Goal: Task Accomplishment & Management: Manage account settings

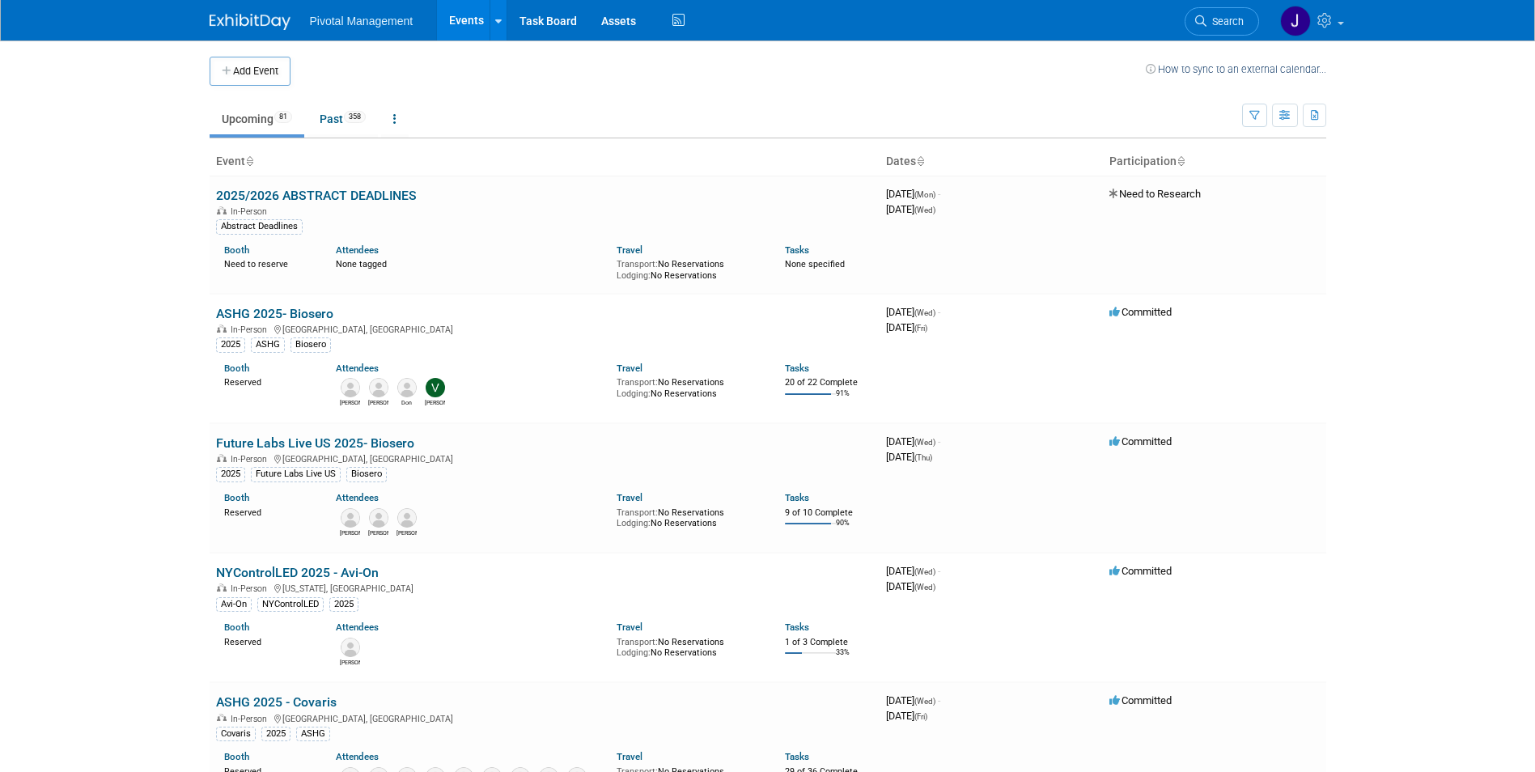
click at [1223, 19] on span "Search" at bounding box center [1225, 21] width 37 height 12
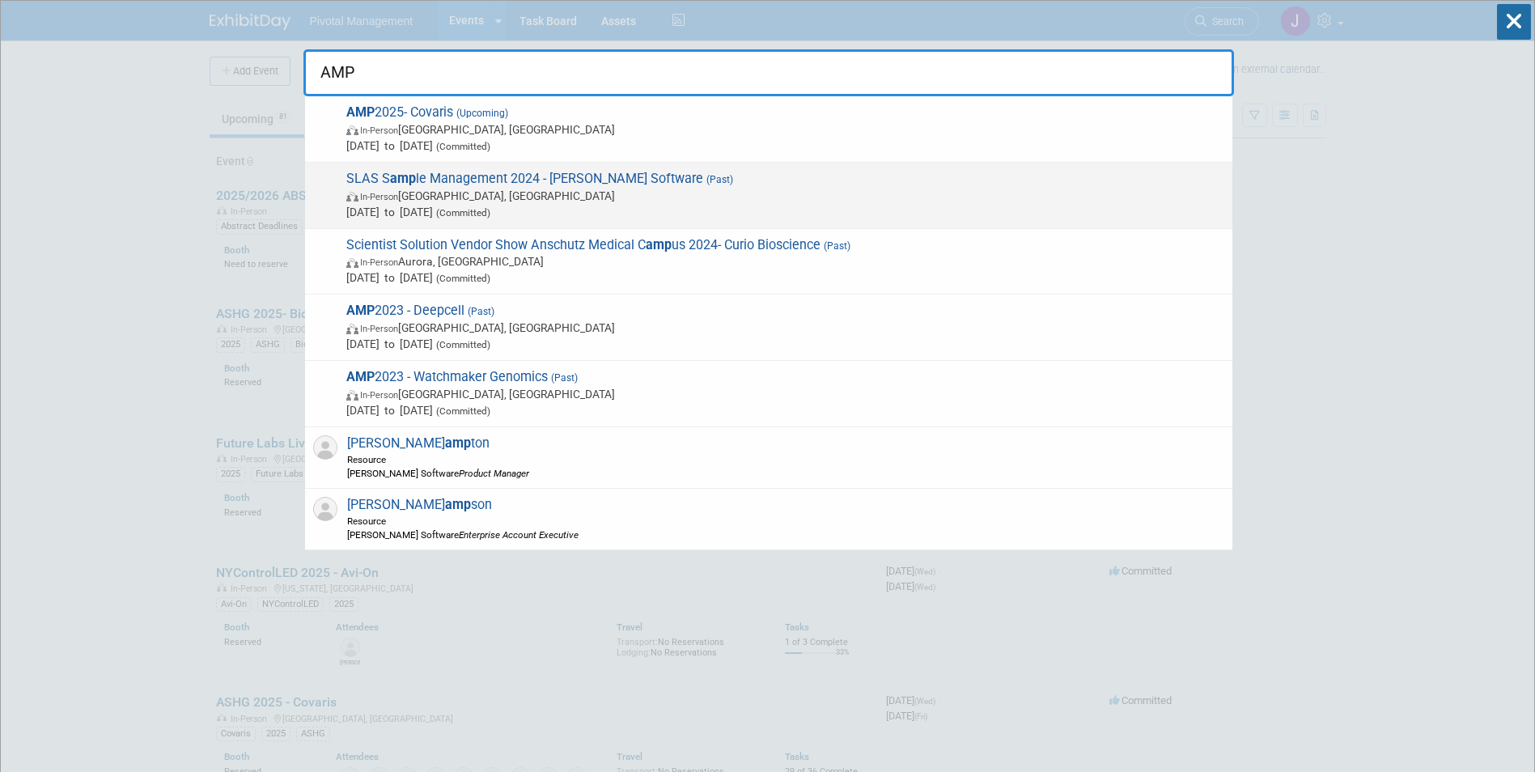
type input "AMP"
click at [695, 165] on div "SLAS S amp le Management 2024 - Titian Software (Past) In-Person Toulouse, Fran…" at bounding box center [769, 196] width 928 height 66
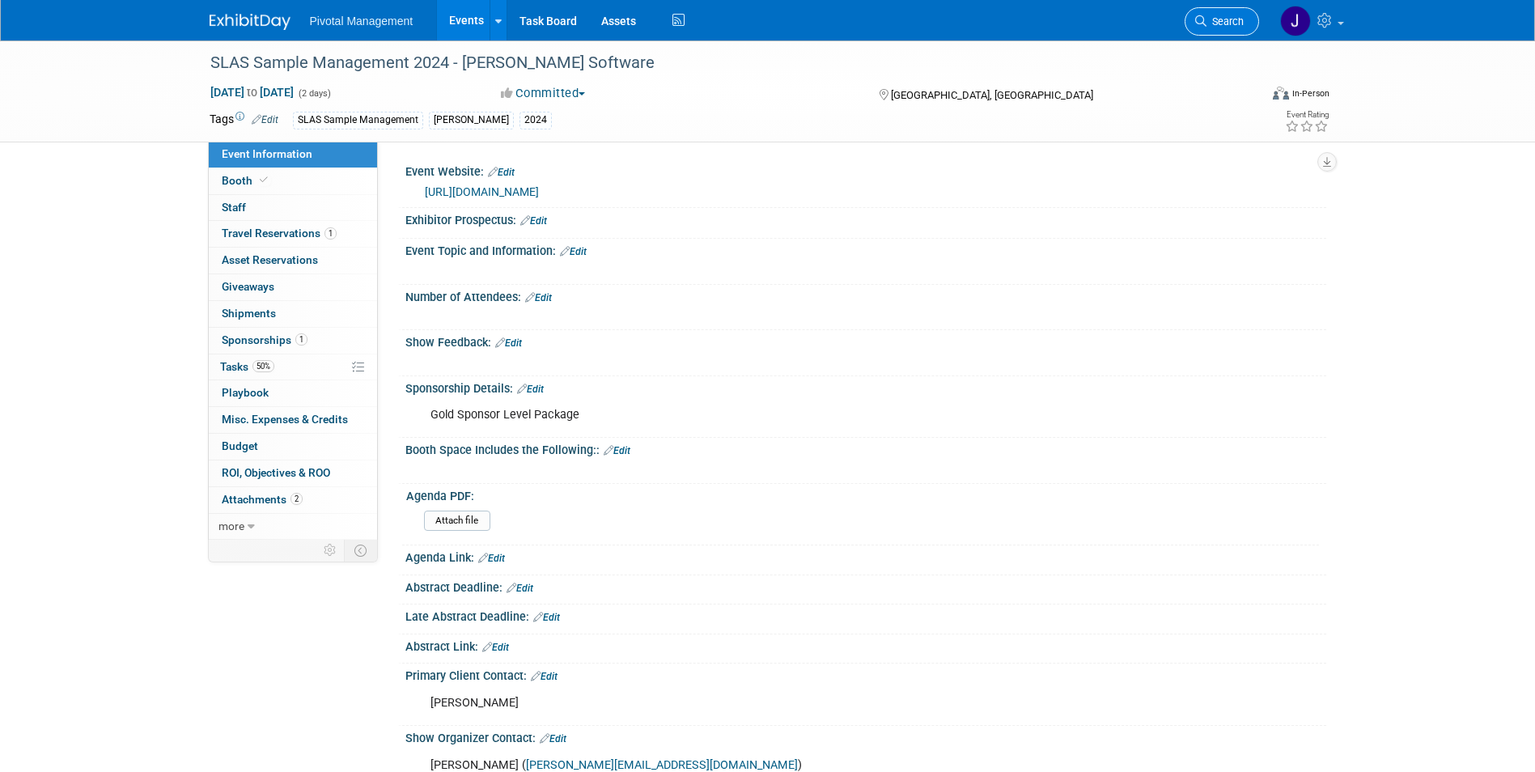
click at [1209, 15] on span "Search" at bounding box center [1225, 21] width 37 height 12
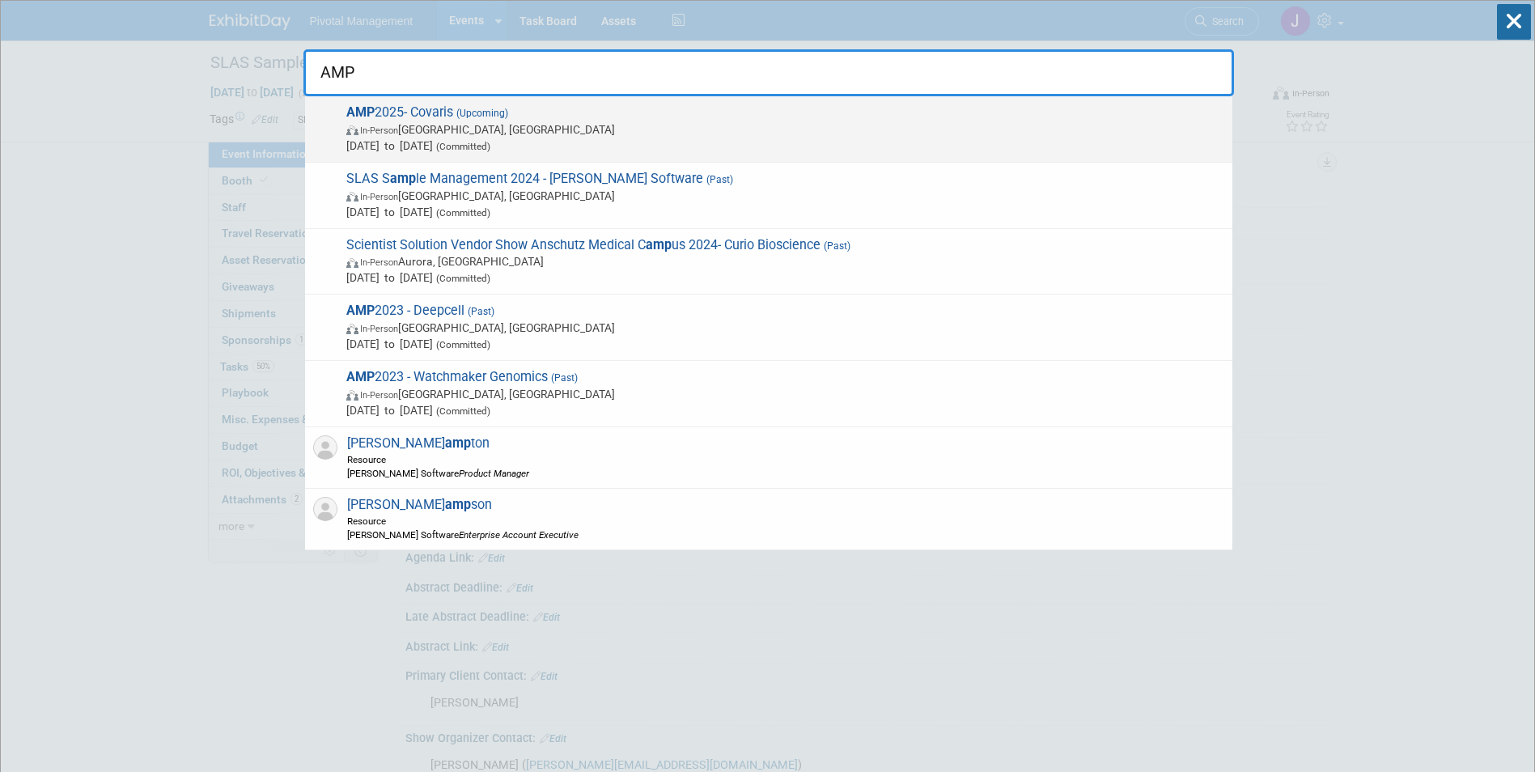
type input "AMP"
click at [731, 134] on span "In-Person Boston, MA" at bounding box center [785, 129] width 878 height 16
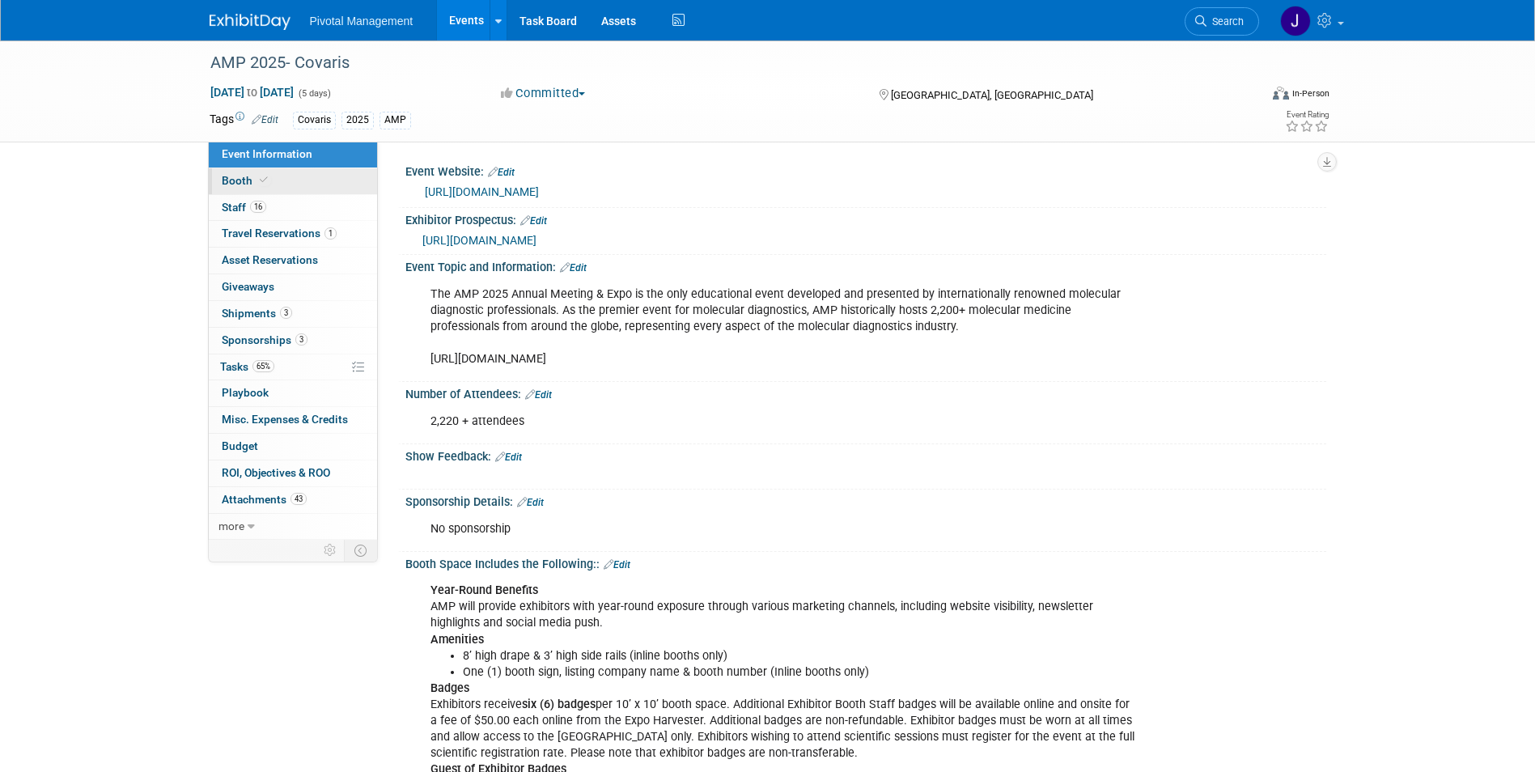
click at [317, 184] on link "Booth" at bounding box center [293, 181] width 168 height 26
select select "Yes"
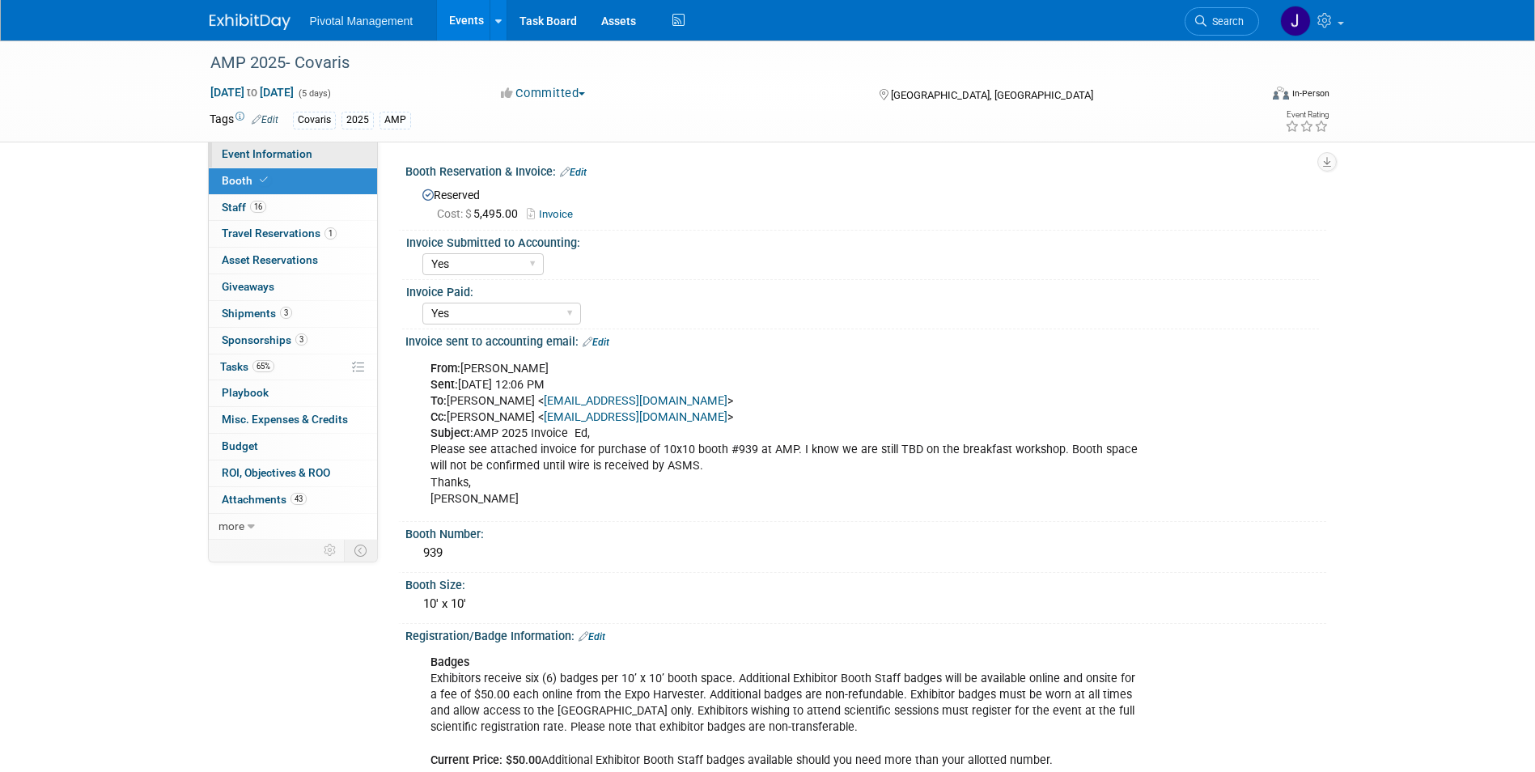
click at [291, 159] on link "Event Information" at bounding box center [293, 155] width 168 height 26
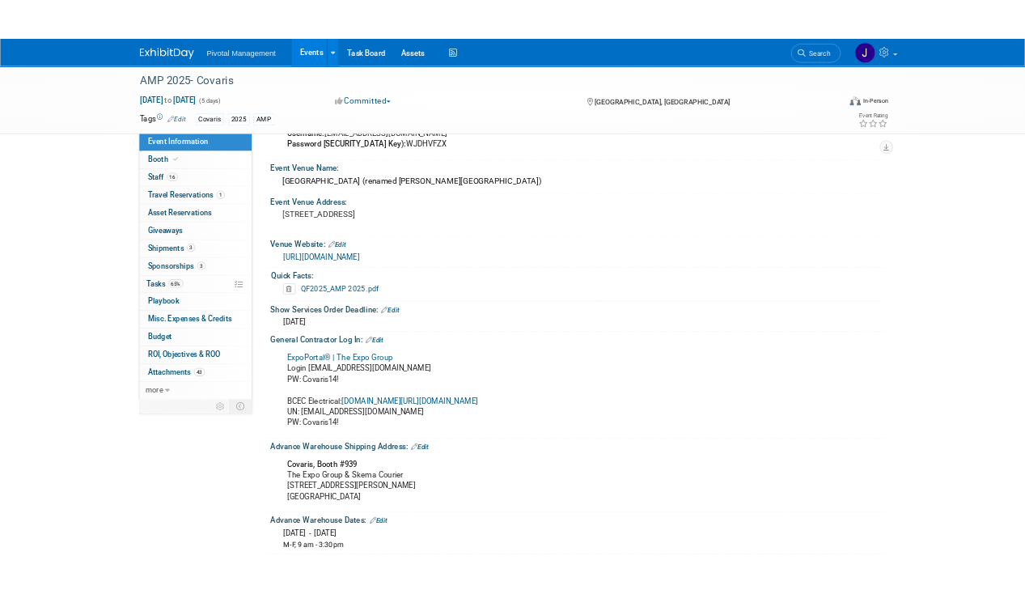
scroll to position [1619, 0]
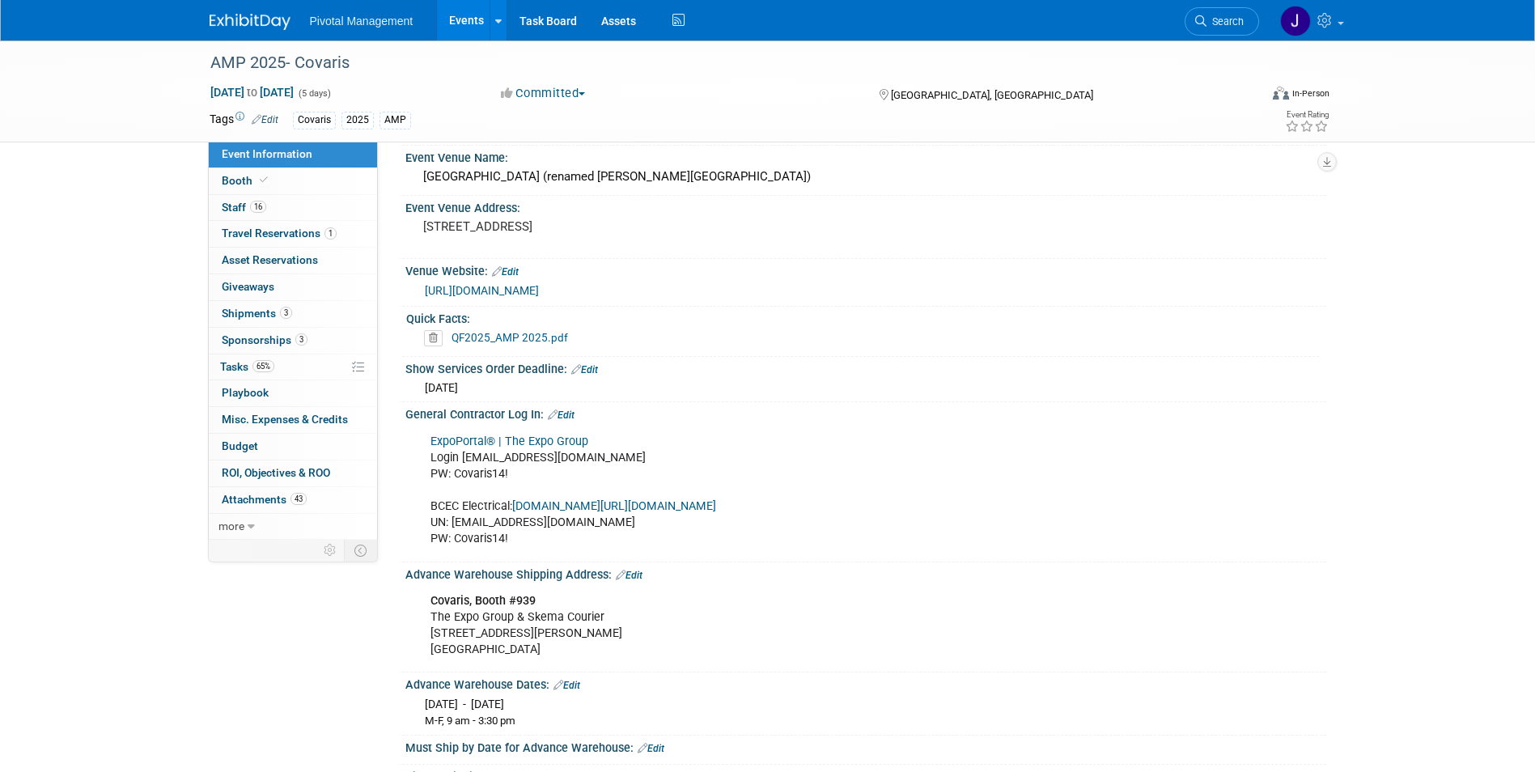
click at [558, 446] on link "ExpoPortal® | The Expo Group" at bounding box center [510, 442] width 158 height 14
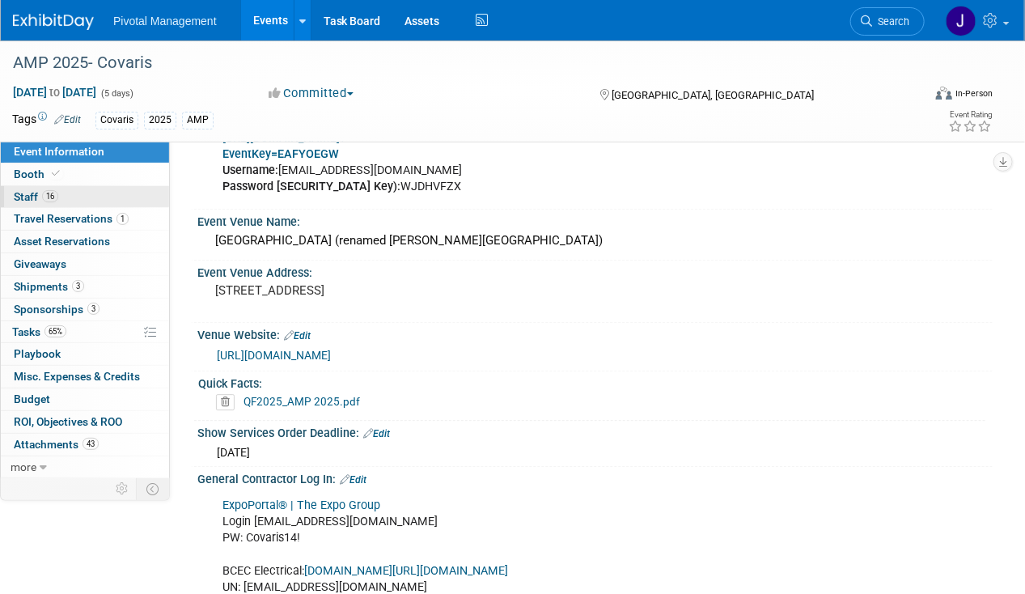
click at [40, 188] on link "16 Staff 16" at bounding box center [85, 197] width 168 height 22
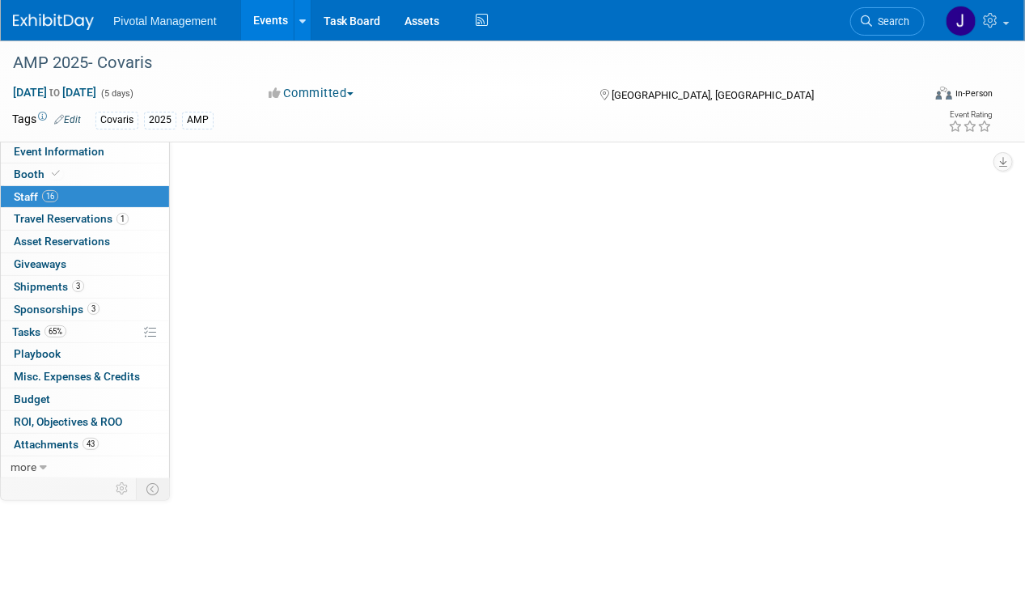
scroll to position [0, 0]
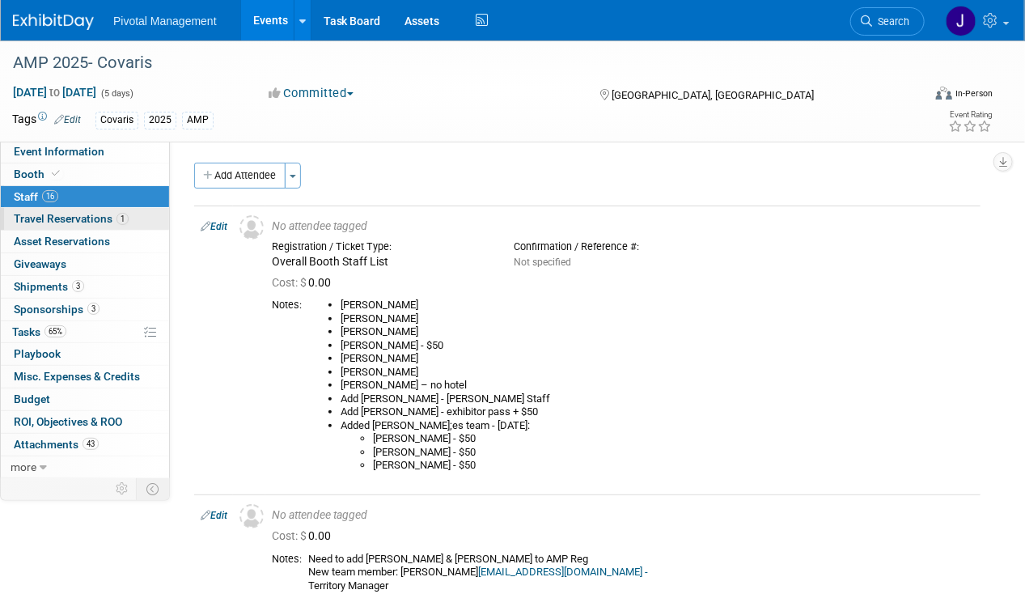
click at [57, 214] on span "Travel Reservations 1" at bounding box center [71, 218] width 115 height 13
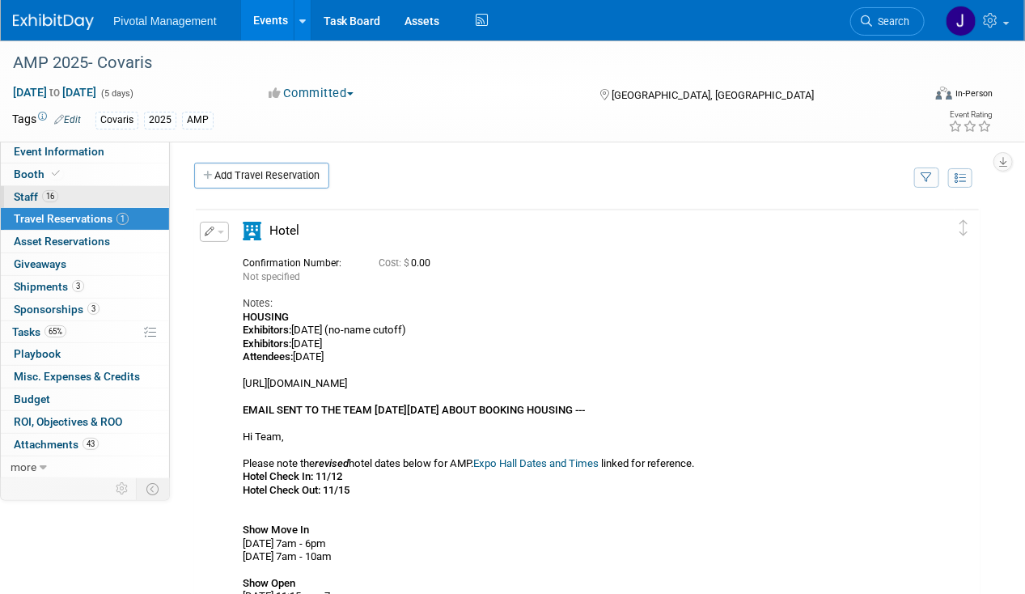
click at [49, 202] on span "16" at bounding box center [50, 196] width 16 height 12
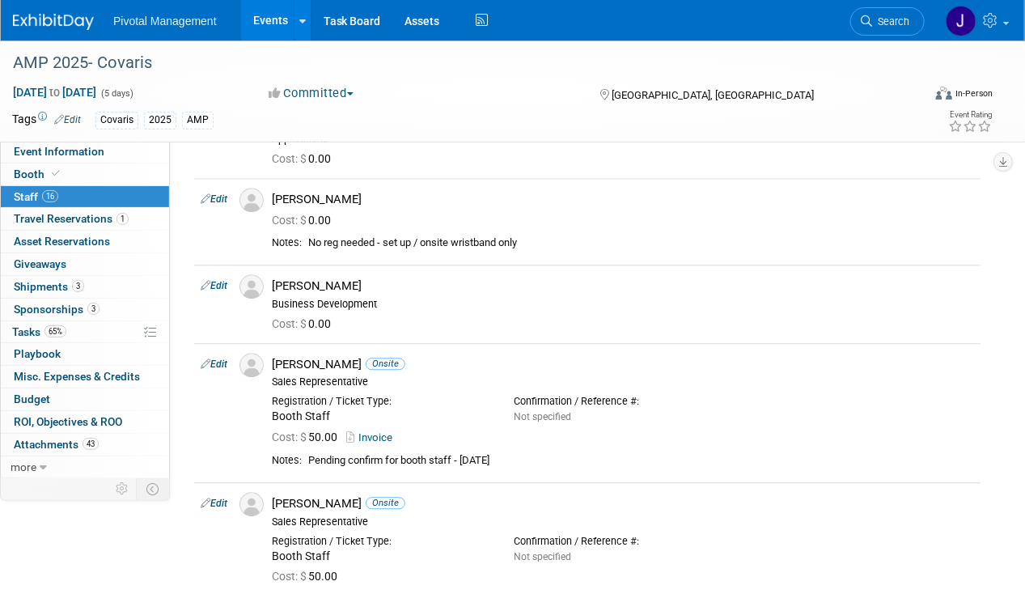
scroll to position [1376, 0]
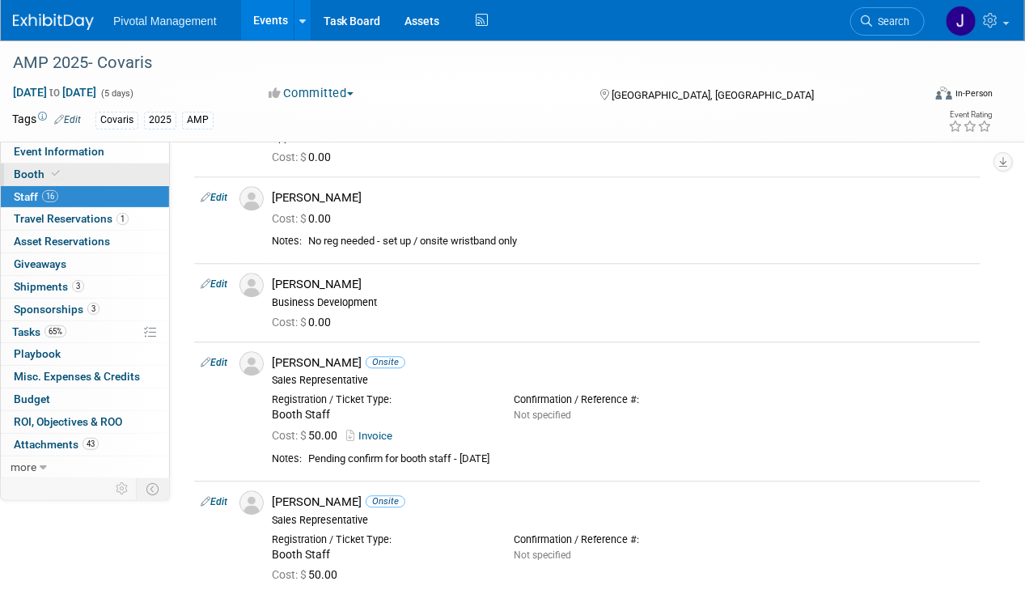
click at [57, 170] on icon at bounding box center [56, 173] width 8 height 9
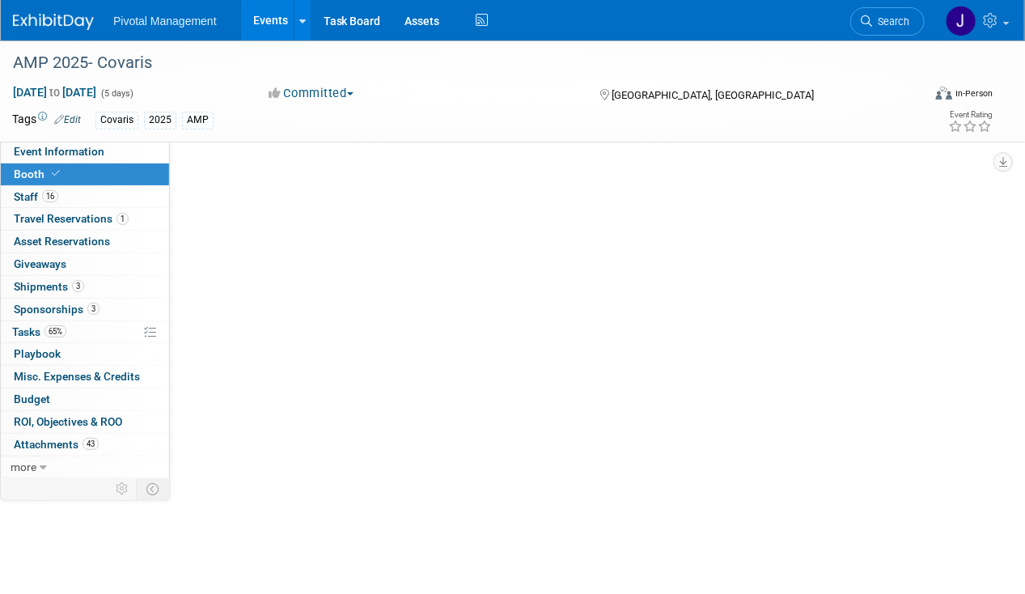
scroll to position [0, 0]
select select "Yes"
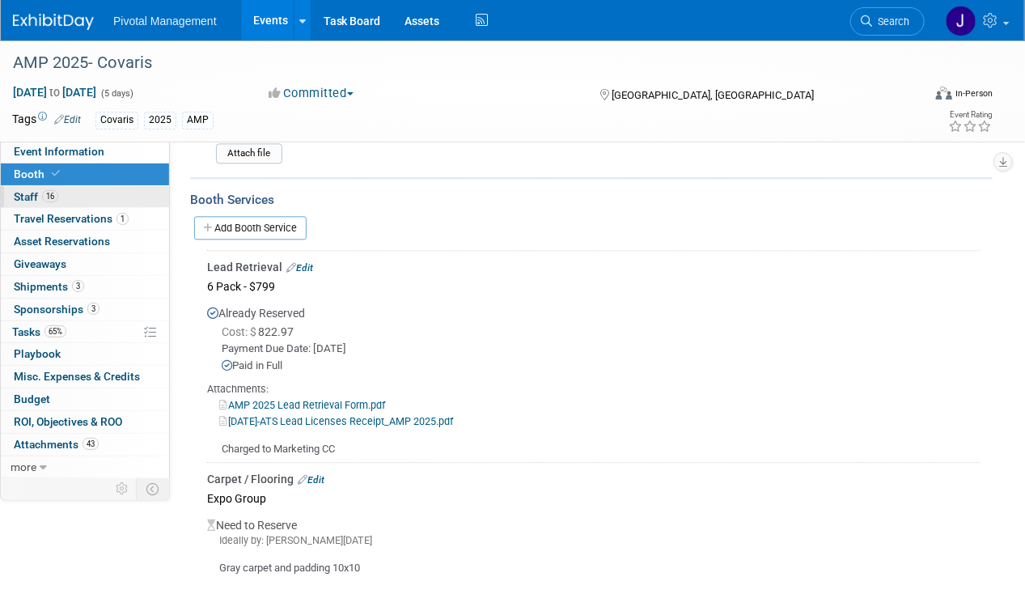
scroll to position [1376, 0]
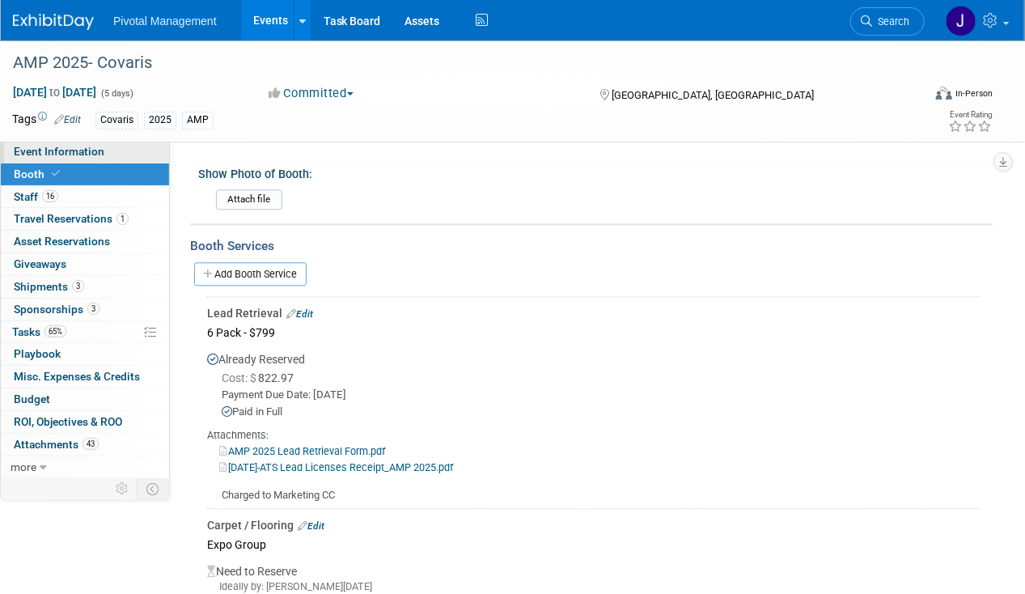
click at [44, 151] on span "Event Information" at bounding box center [59, 151] width 91 height 13
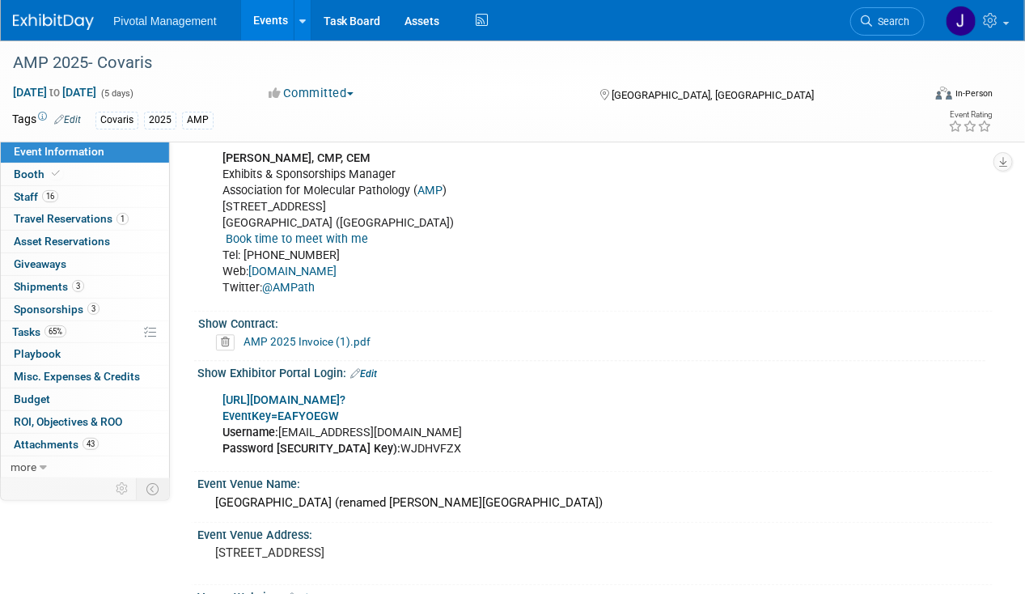
scroll to position [1538, 0]
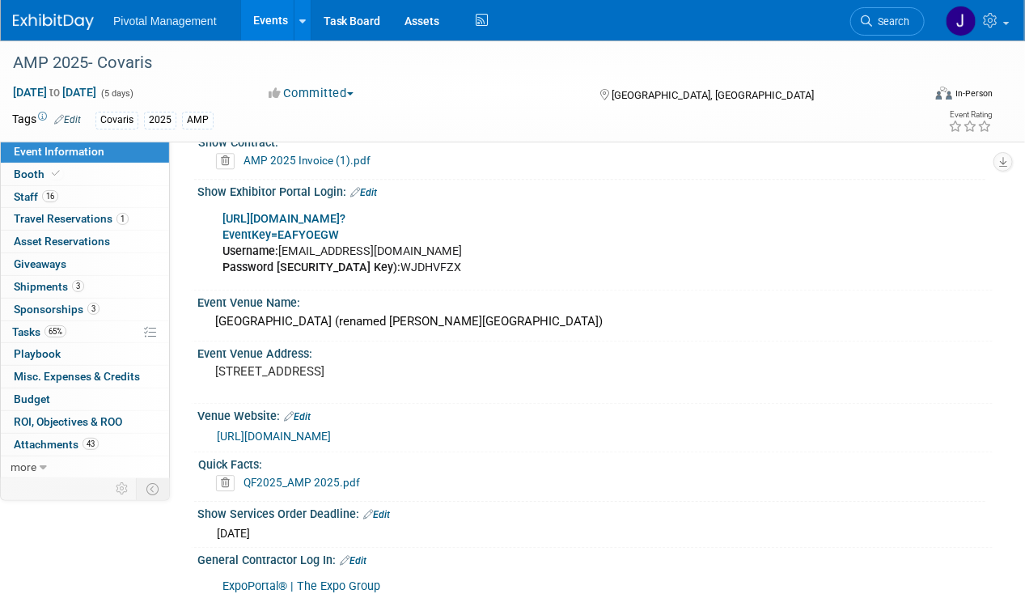
click at [346, 212] on b "[URL][DOMAIN_NAME]?" at bounding box center [284, 219] width 123 height 14
drag, startPoint x: 411, startPoint y: 227, endPoint x: 281, endPoint y: 229, distance: 130.3
click at [281, 229] on div "https://www.conferenceharvester.com/harvester2expw/login.asp? EventKey=EAFYOEGW…" at bounding box center [523, 243] width 625 height 81
copy div "[EMAIL_ADDRESS][DOMAIN_NAME]"
click at [431, 242] on div "https://www.conferenceharvester.com/harvester2expw/login.asp? EventKey=EAFYOEGW…" at bounding box center [523, 243] width 625 height 81
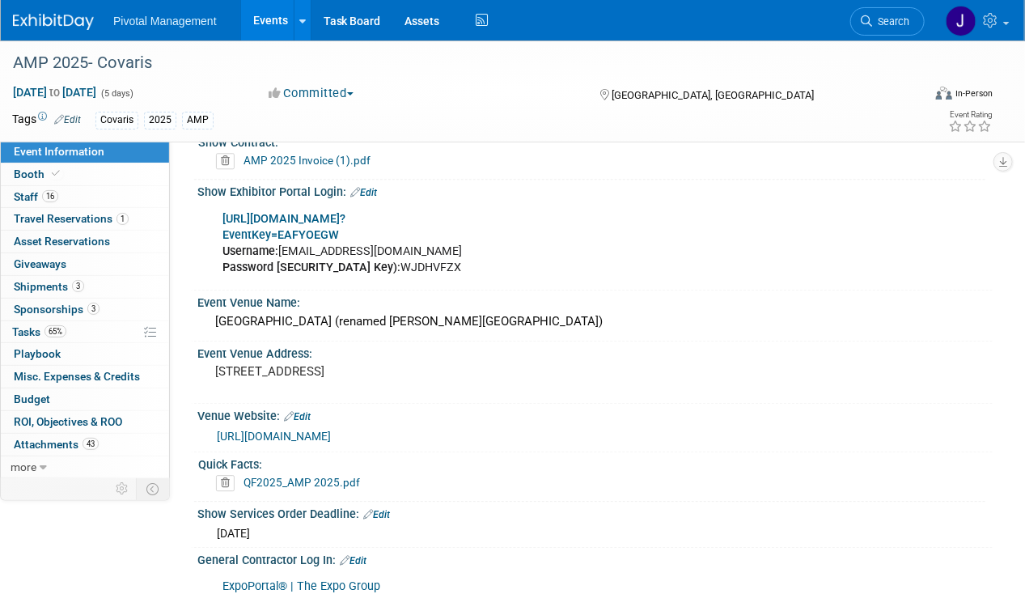
drag, startPoint x: 350, startPoint y: 241, endPoint x: 409, endPoint y: 241, distance: 58.3
click at [409, 241] on div "https://www.conferenceharvester.com/harvester2expw/login.asp? EventKey=EAFYOEGW…" at bounding box center [523, 243] width 625 height 81
copy div "WJDHVFZX"
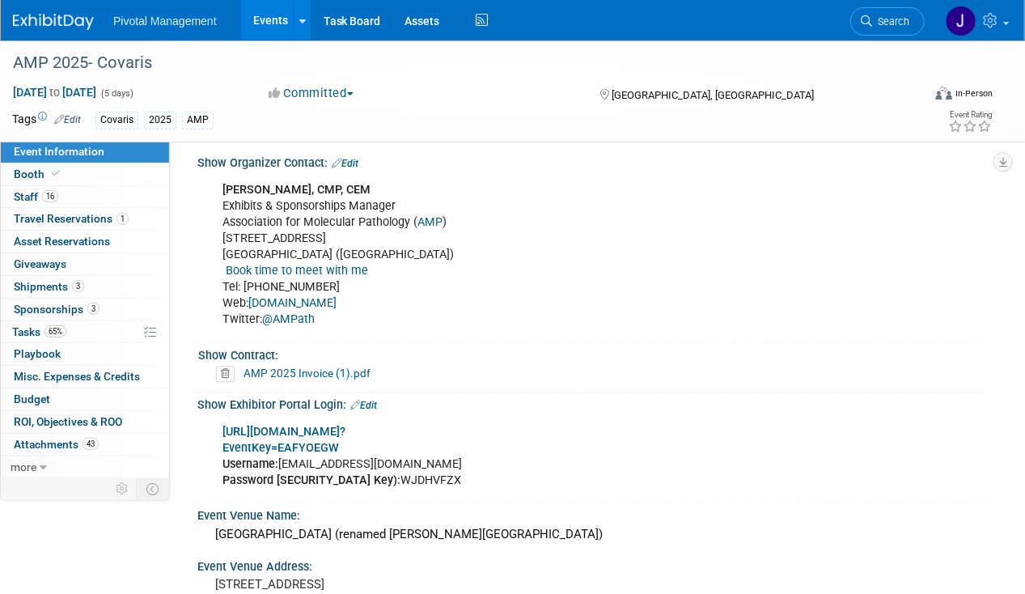
scroll to position [1295, 0]
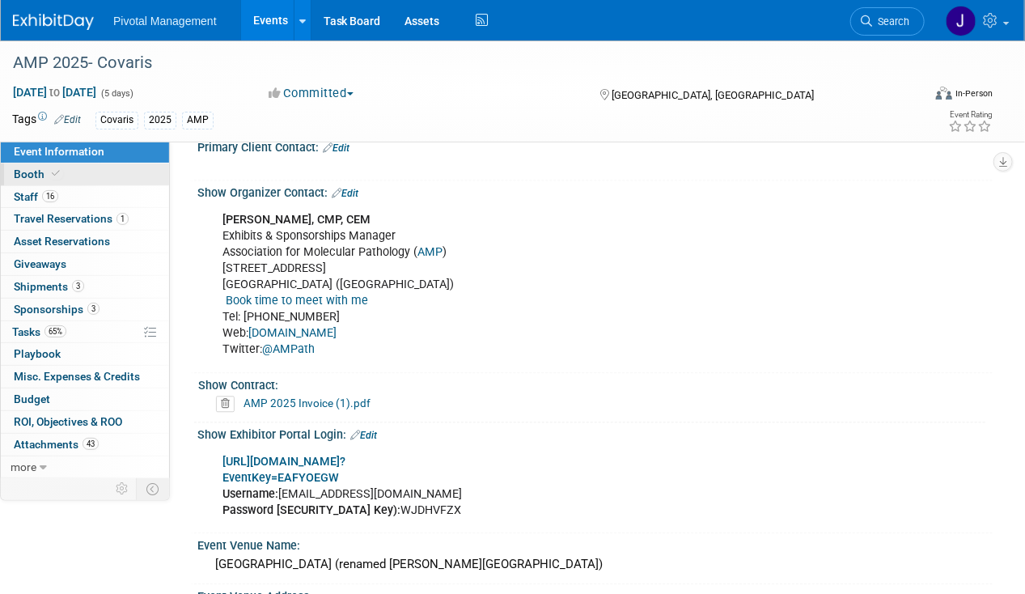
click at [86, 173] on link "Booth" at bounding box center [85, 174] width 168 height 22
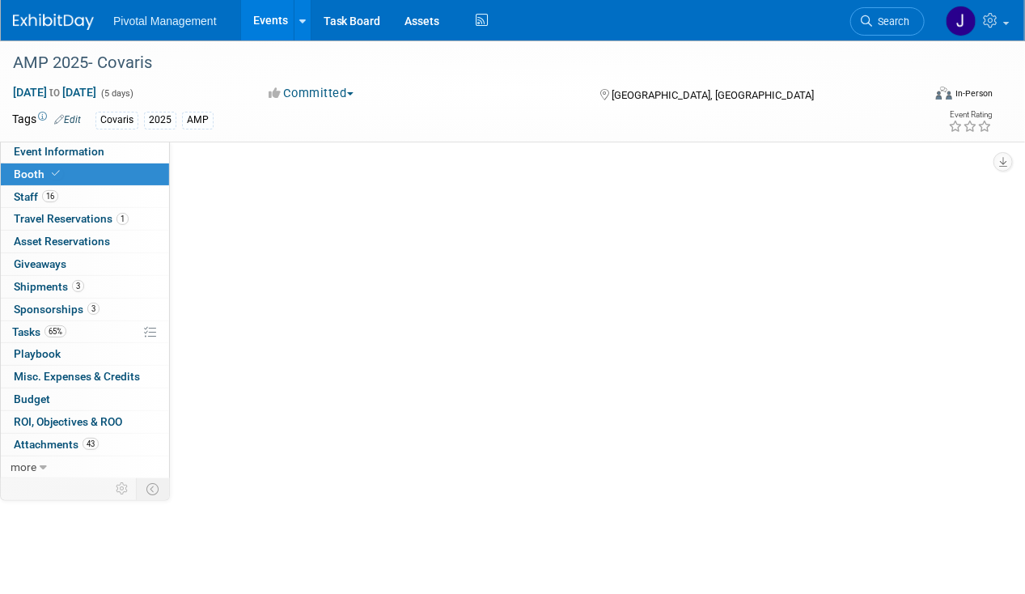
scroll to position [0, 0]
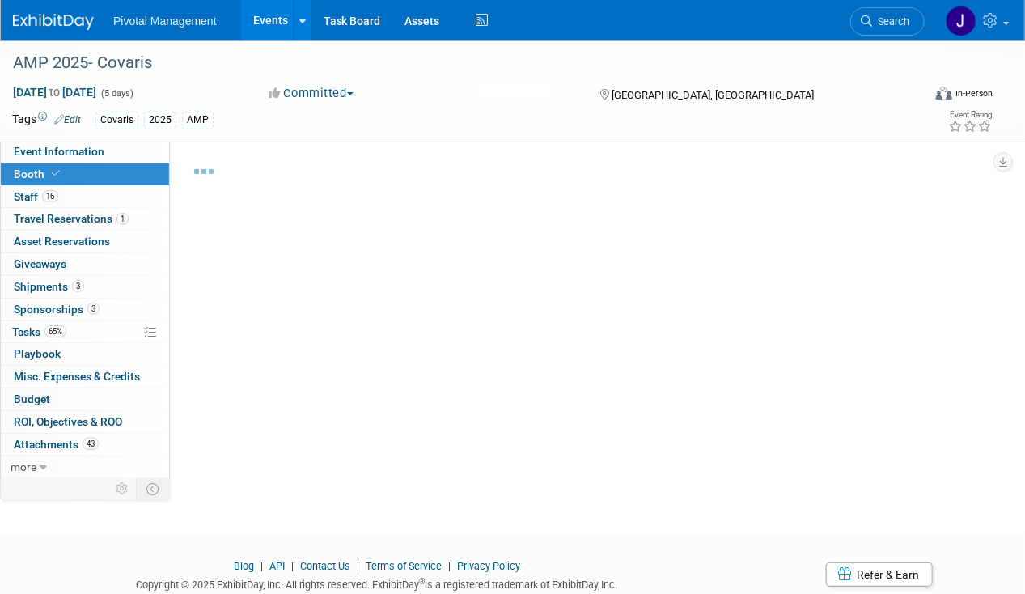
select select "Yes"
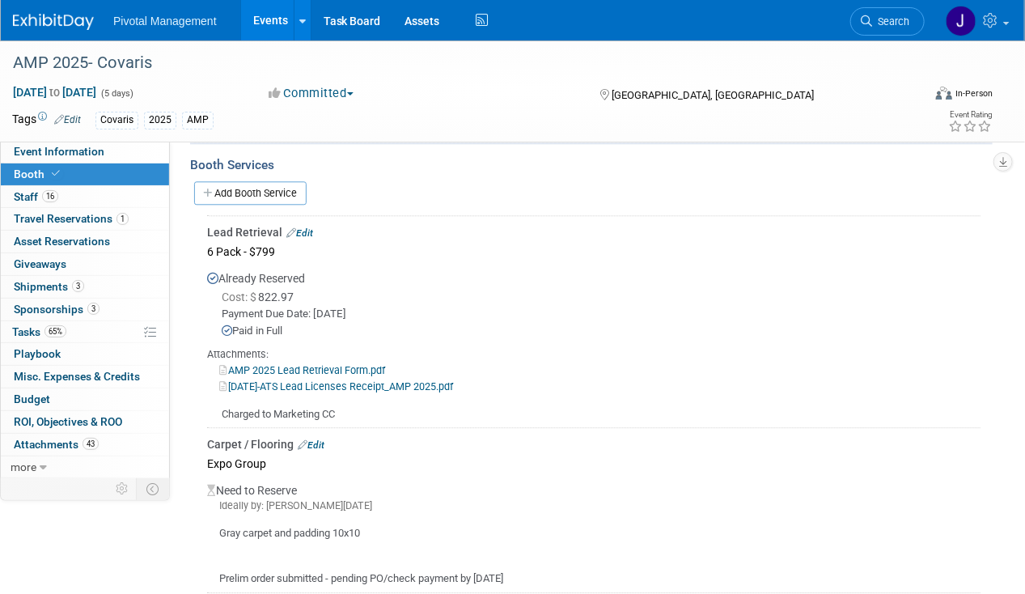
scroll to position [1538, 0]
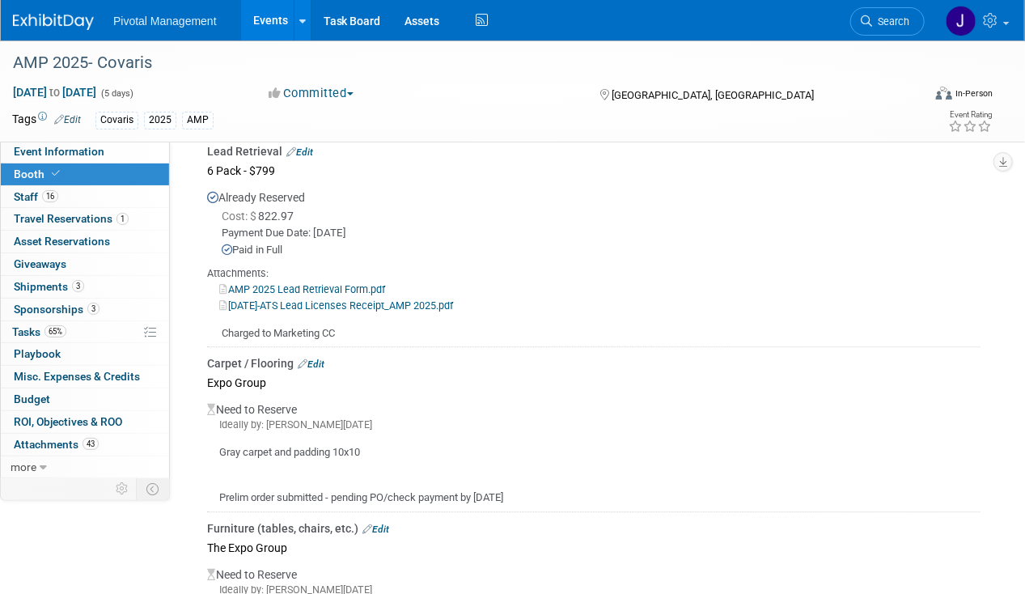
click at [324, 359] on link "Edit" at bounding box center [311, 364] width 27 height 11
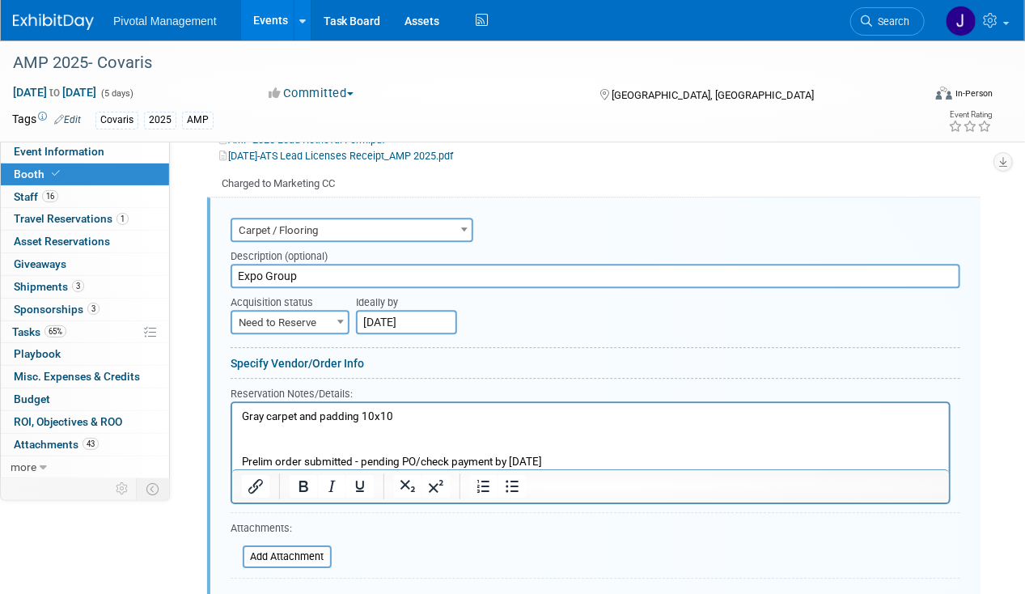
scroll to position [0, 0]
click at [280, 312] on span "Need to Reserve" at bounding box center [290, 323] width 116 height 23
select select "2"
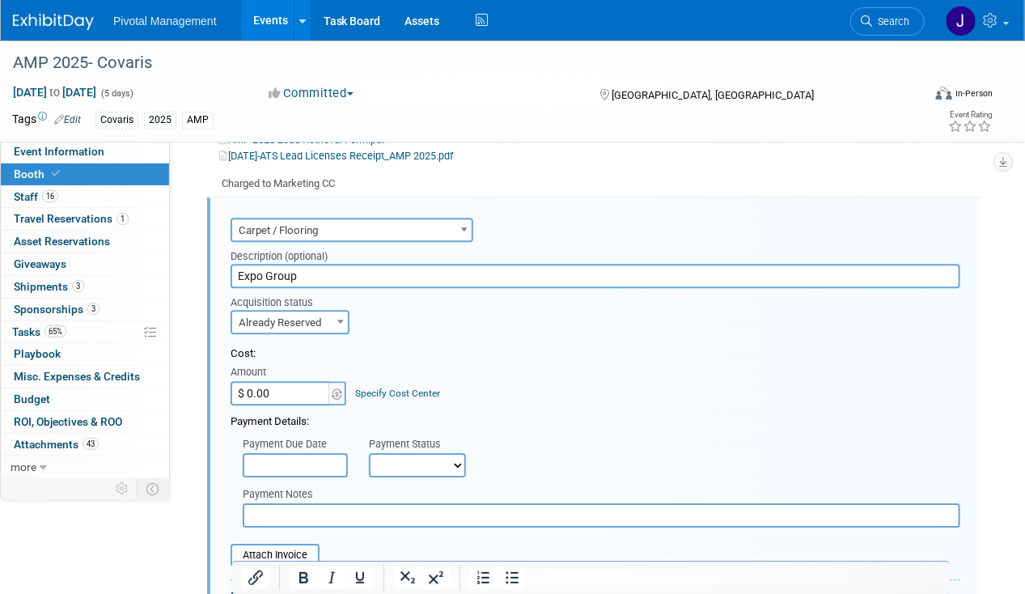
scroll to position [2011, 0]
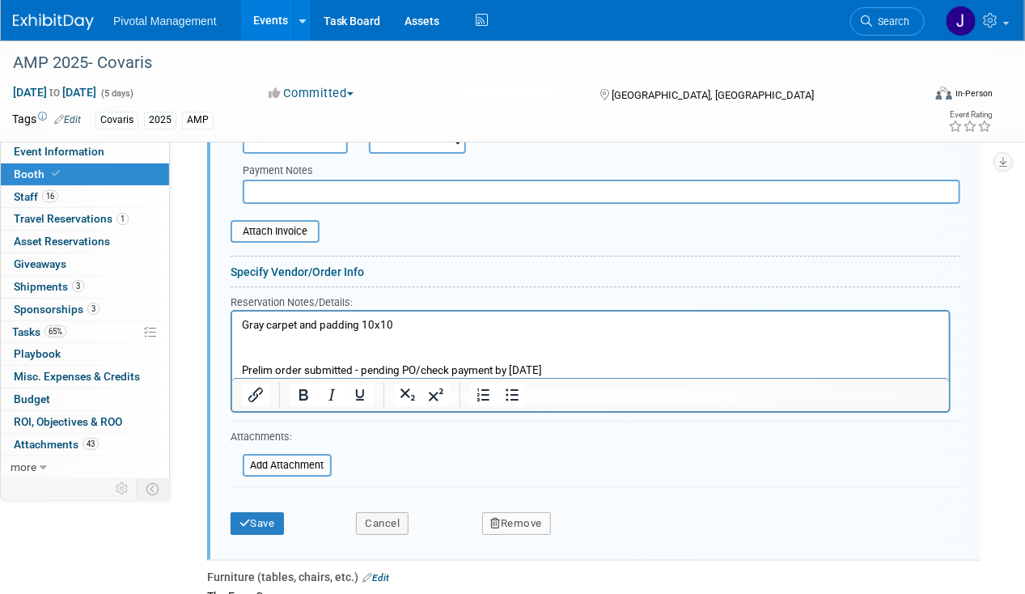
click at [257, 520] on div "Save Cancel Remove" at bounding box center [596, 518] width 730 height 49
click at [265, 512] on button "Save" at bounding box center [257, 523] width 53 height 23
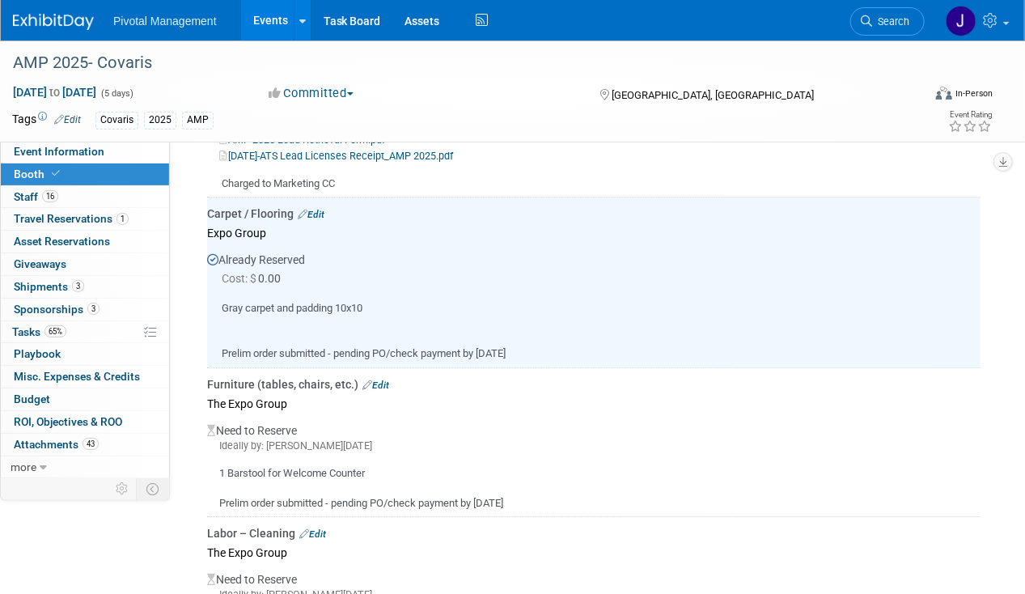
scroll to position [1849, 0]
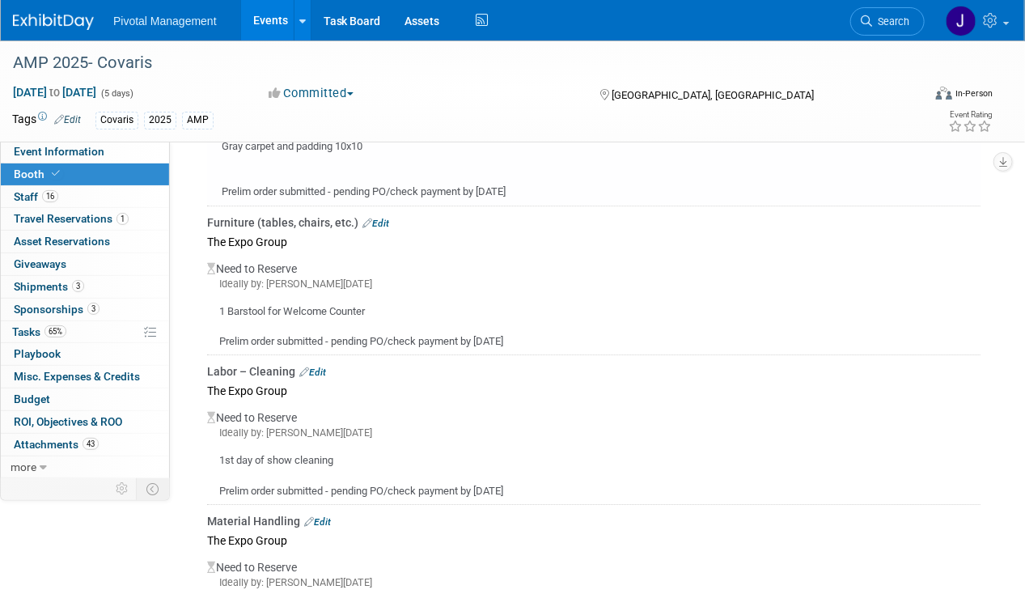
click at [313, 367] on link "Edit" at bounding box center [312, 372] width 27 height 11
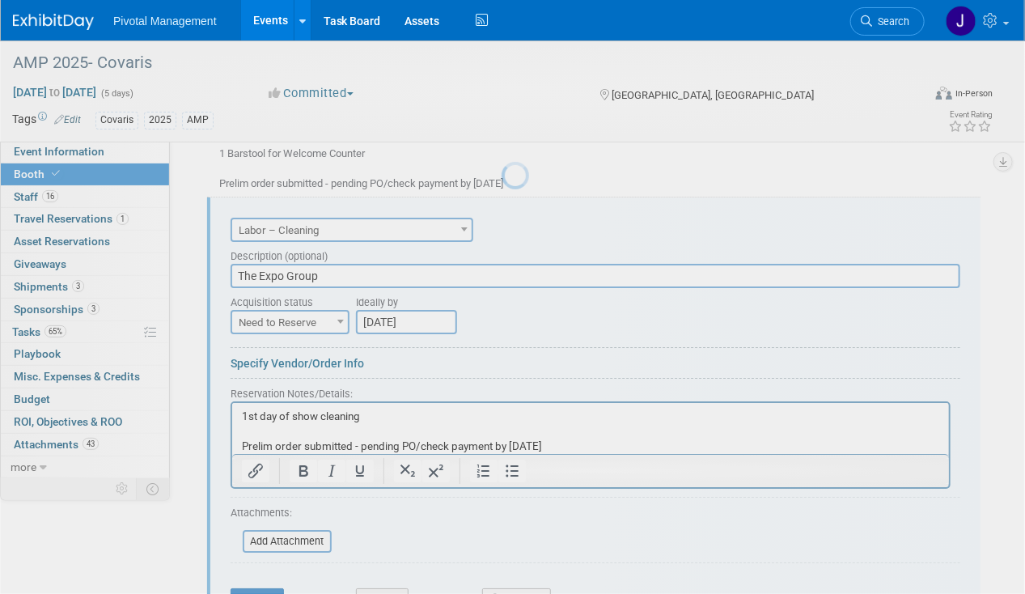
scroll to position [0, 0]
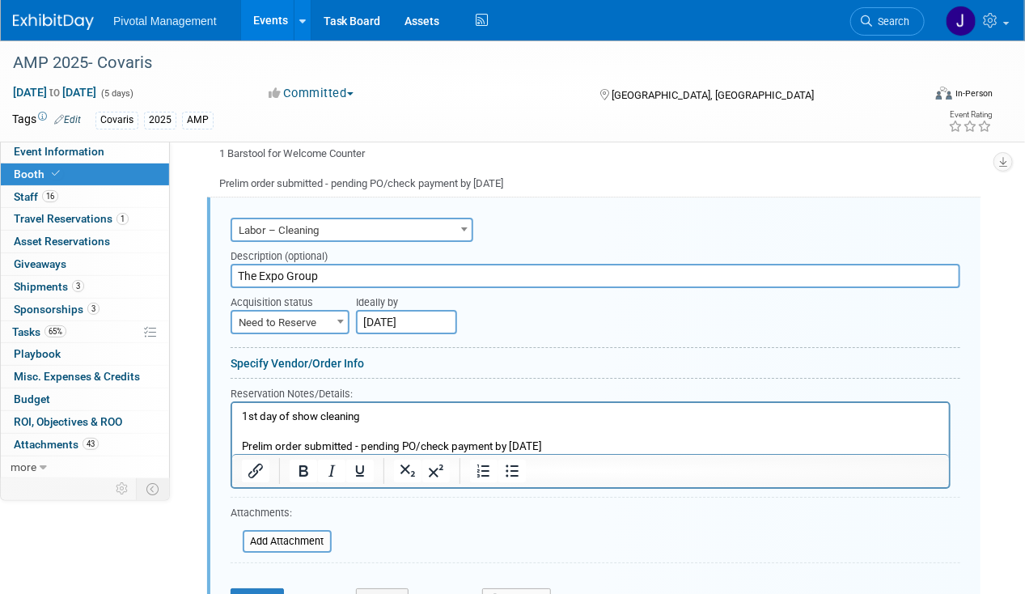
click at [283, 312] on span "Need to Reserve" at bounding box center [290, 323] width 116 height 23
select select "2"
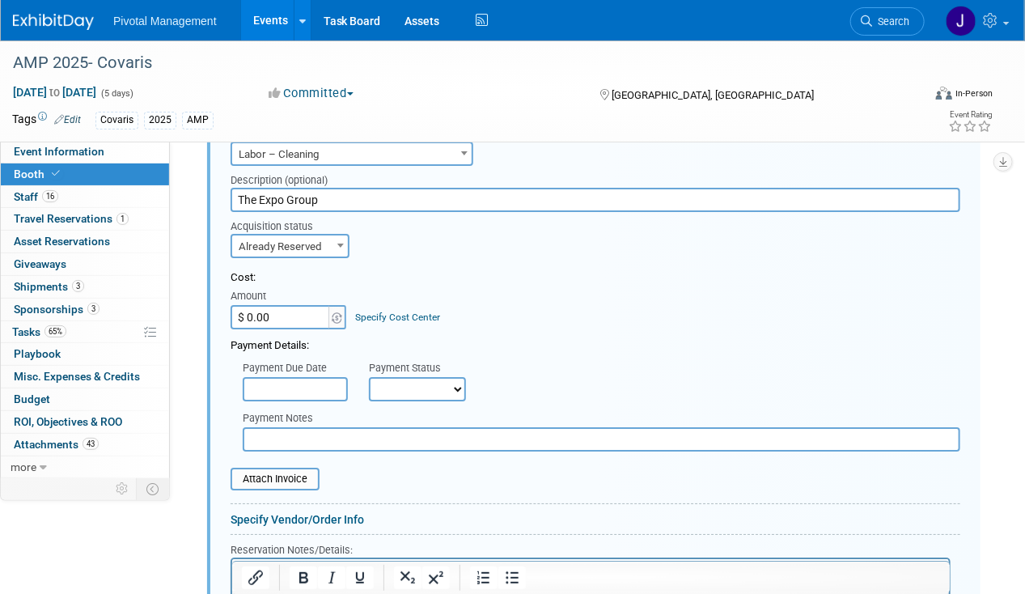
scroll to position [2169, 0]
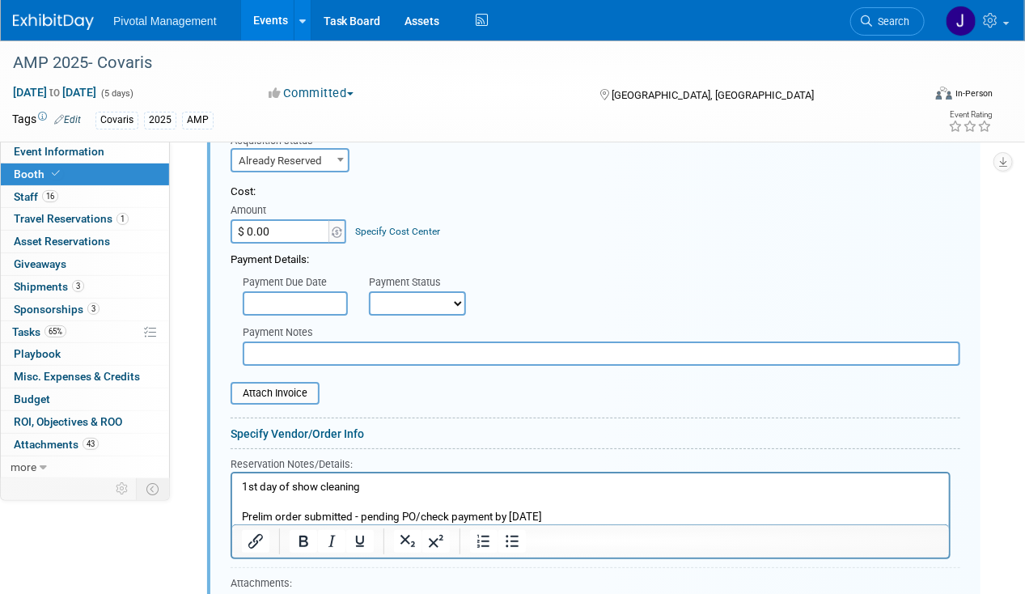
click at [415, 291] on select "Not Paid Yet Partially Paid Paid in Full" at bounding box center [417, 303] width 97 height 24
select select "1"
click at [369, 291] on select "Not Paid Yet Partially Paid Paid in Full" at bounding box center [417, 303] width 97 height 24
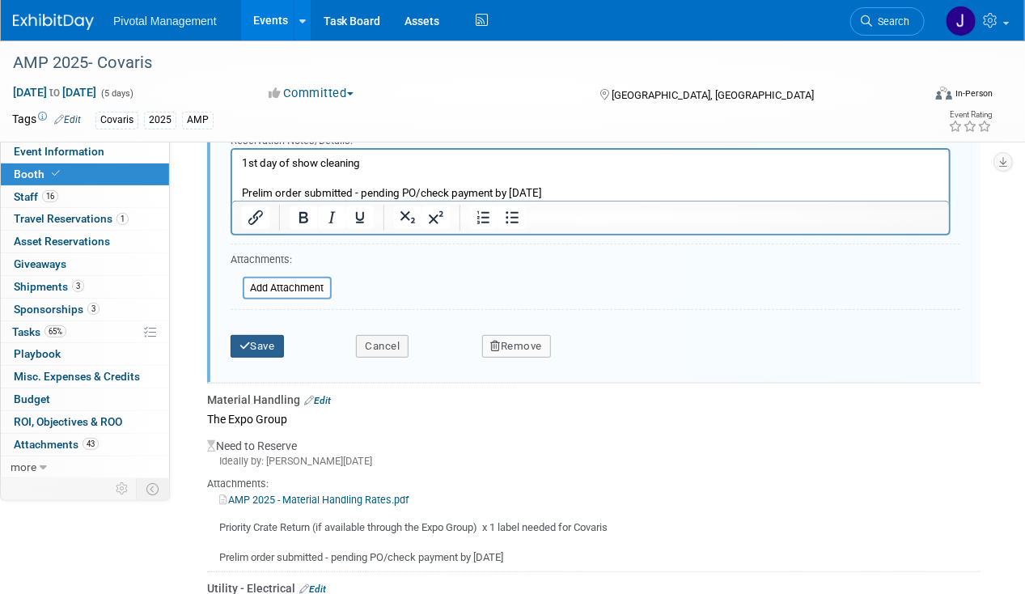
click at [261, 335] on button "Save" at bounding box center [257, 346] width 53 height 23
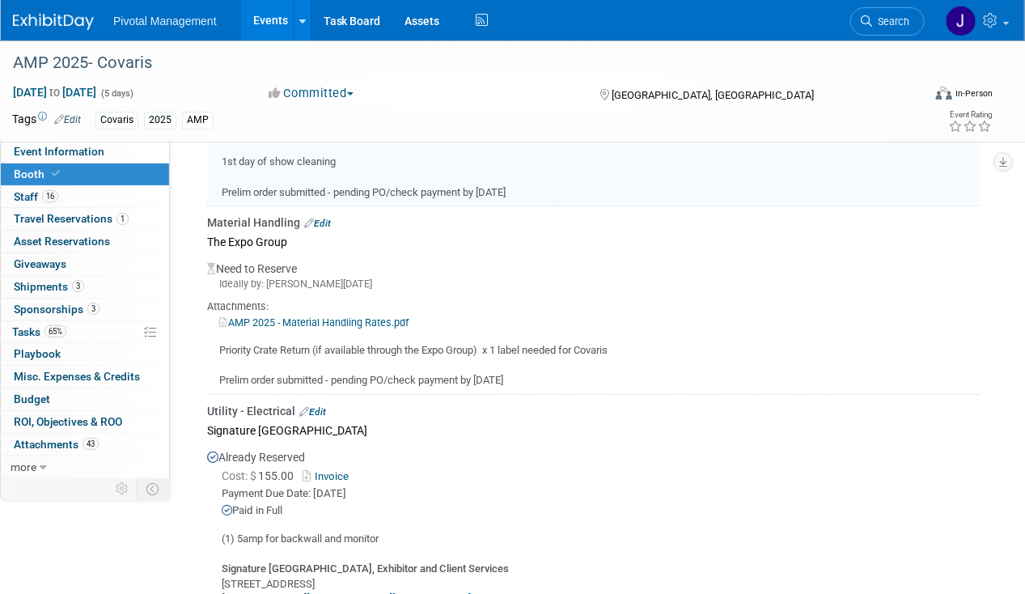
click at [326, 218] on link "Edit" at bounding box center [317, 223] width 27 height 11
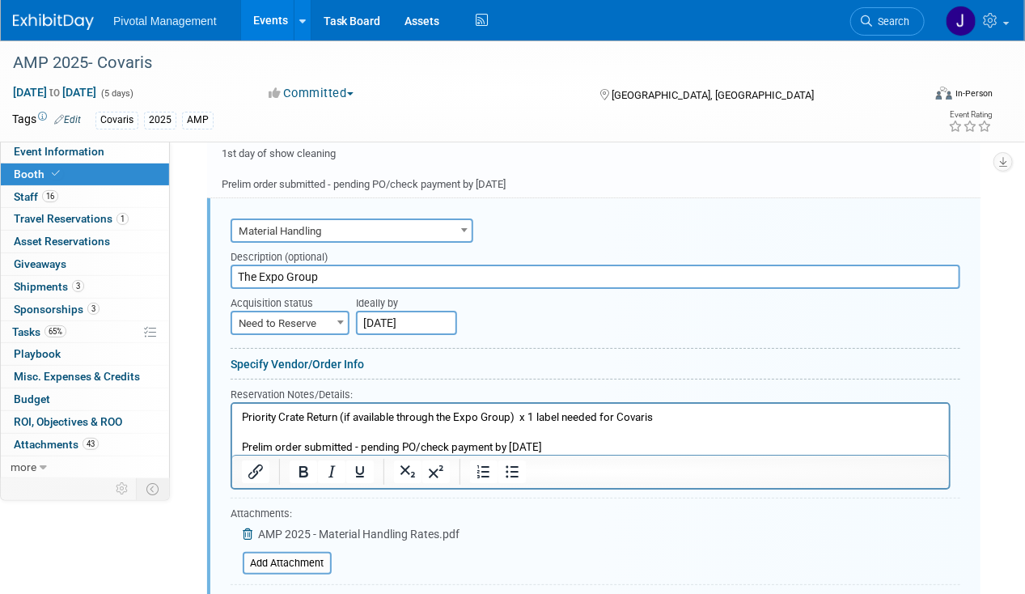
scroll to position [0, 0]
click at [303, 312] on span "Need to Reserve" at bounding box center [290, 323] width 116 height 23
select select "2"
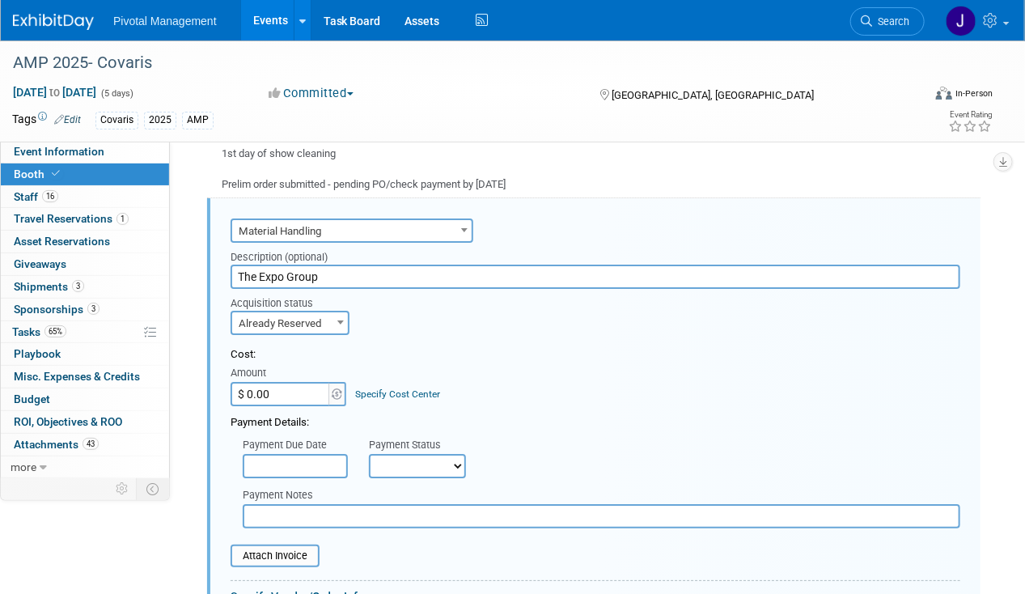
scroll to position [2339, 0]
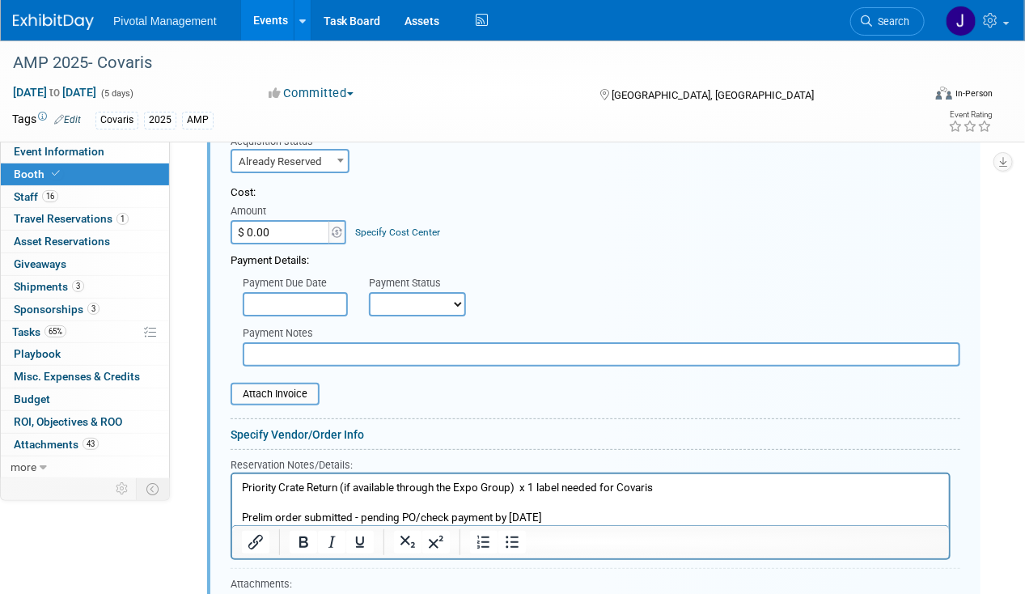
click at [384, 321] on div "Payment Notes" at bounding box center [602, 344] width 742 height 46
click at [387, 295] on select "Not Paid Yet Partially Paid Paid in Full" at bounding box center [417, 304] width 97 height 24
select select "2"
click at [369, 292] on select "Not Paid Yet Partially Paid Paid in Full" at bounding box center [417, 304] width 97 height 24
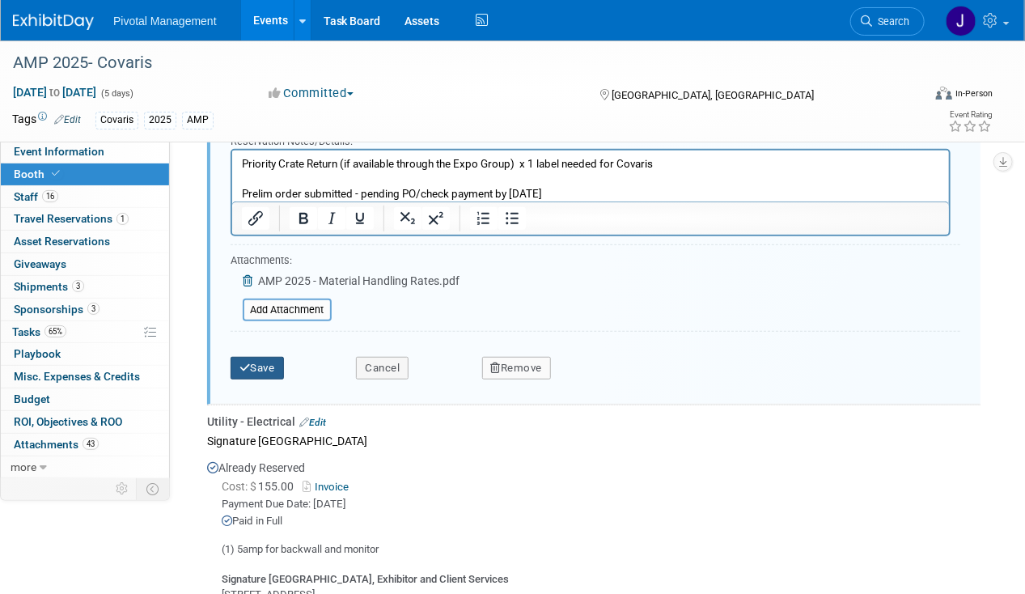
click at [262, 357] on button "Save" at bounding box center [257, 368] width 53 height 23
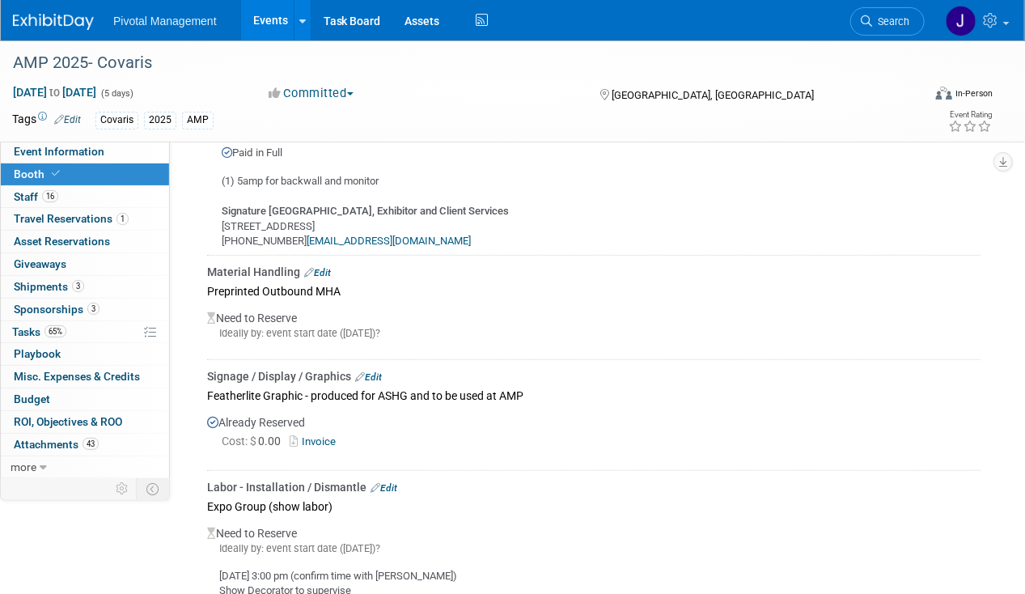
scroll to position [2582, 0]
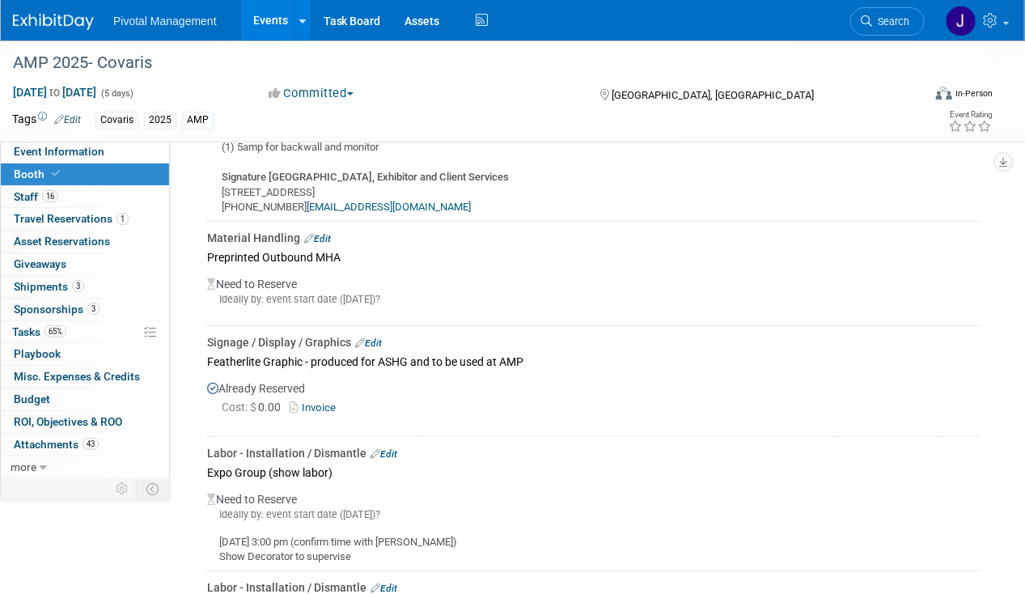
click at [319, 233] on link "Edit" at bounding box center [317, 238] width 27 height 11
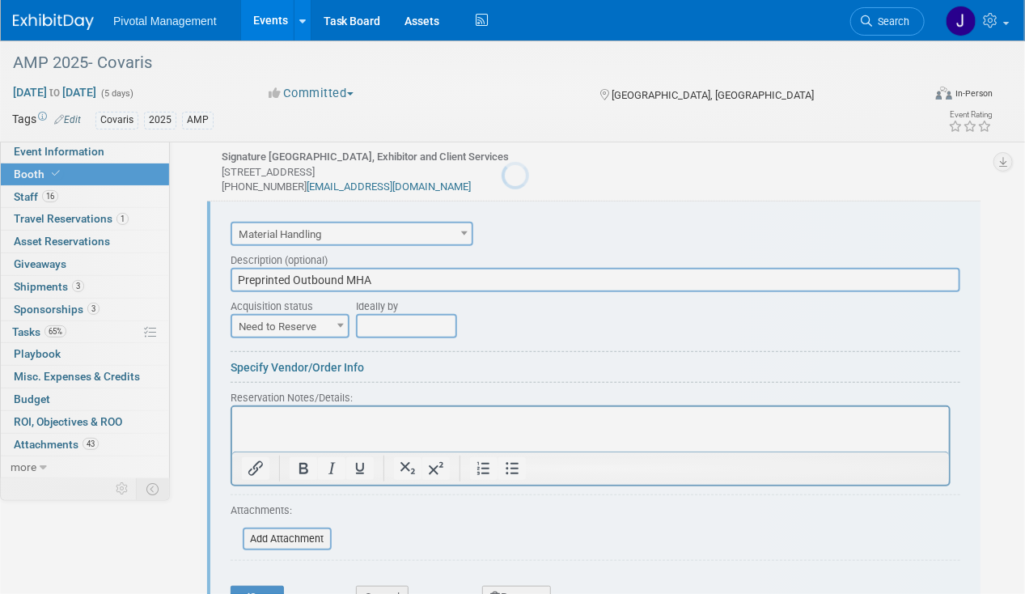
scroll to position [2604, 0]
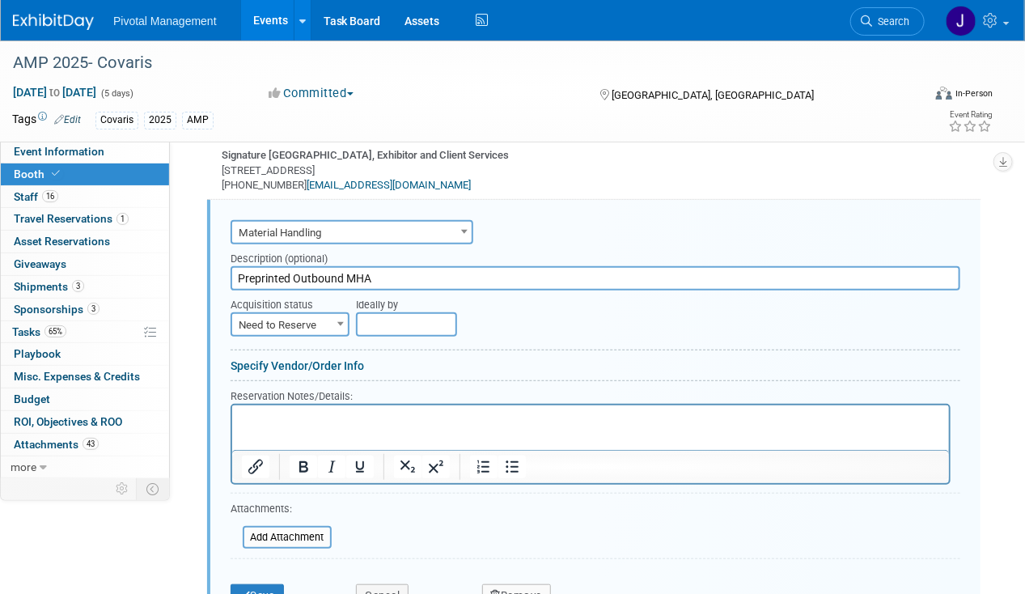
click at [272, 321] on form "Audio / Video Carpet / Flooring Catering / Food / Beverage Floral / Decorative …" at bounding box center [596, 415] width 730 height 399
click at [281, 314] on span "Need to Reserve" at bounding box center [290, 325] width 116 height 23
select select "2"
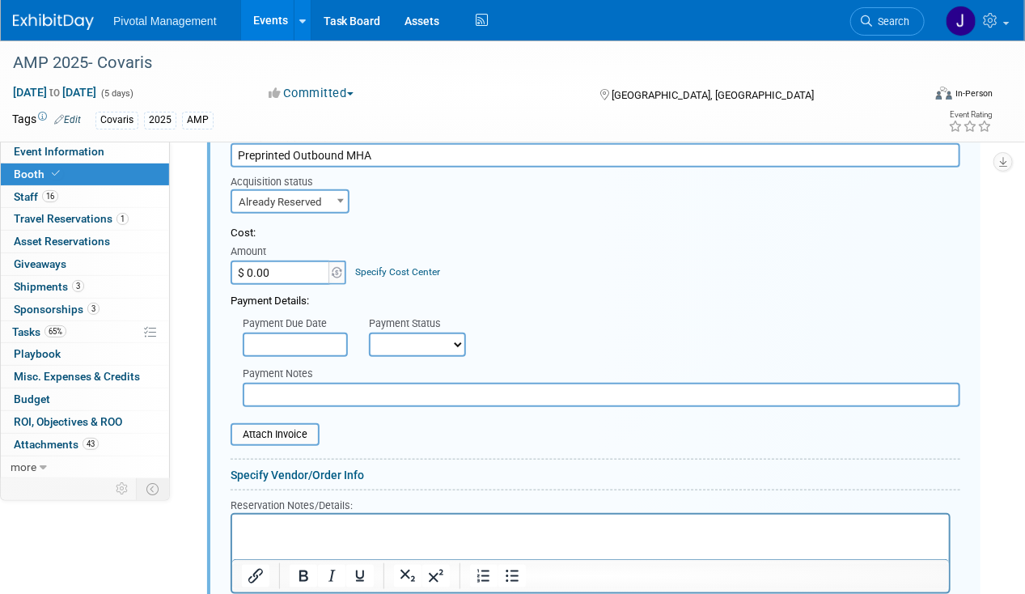
scroll to position [2766, 0]
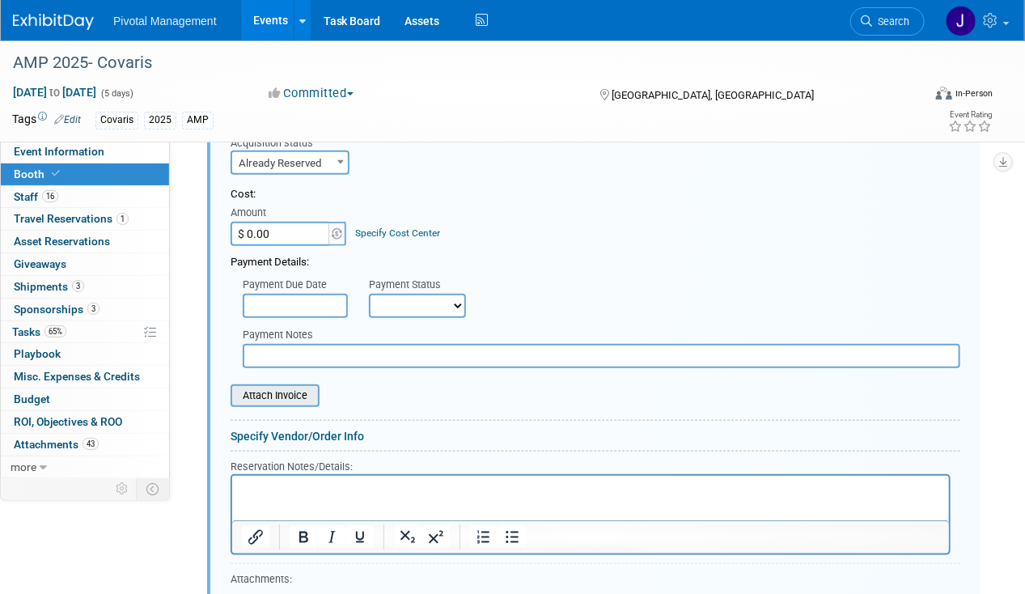
click at [284, 386] on input "file" at bounding box center [221, 395] width 193 height 19
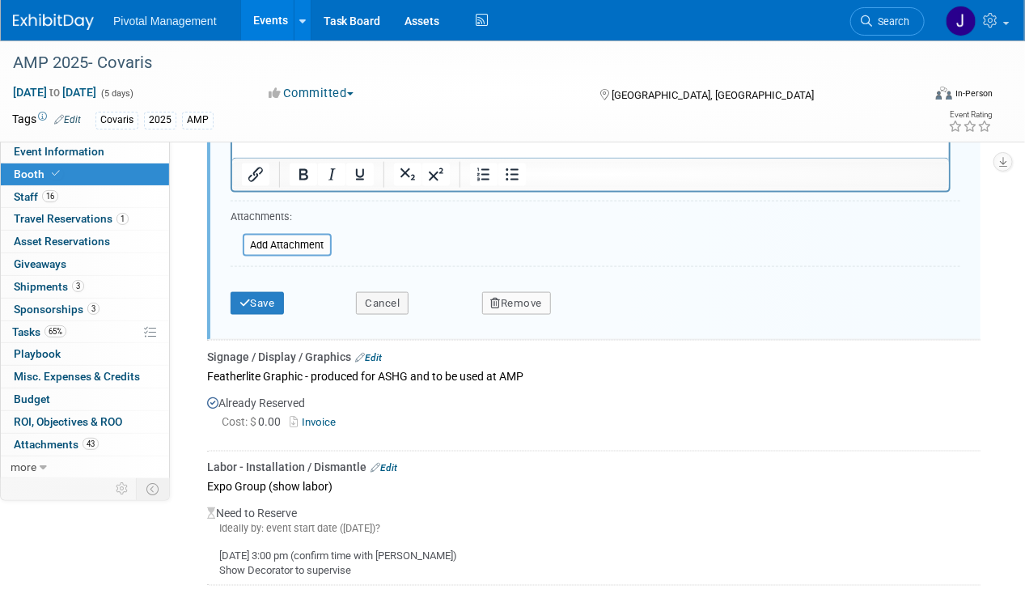
scroll to position [3170, 0]
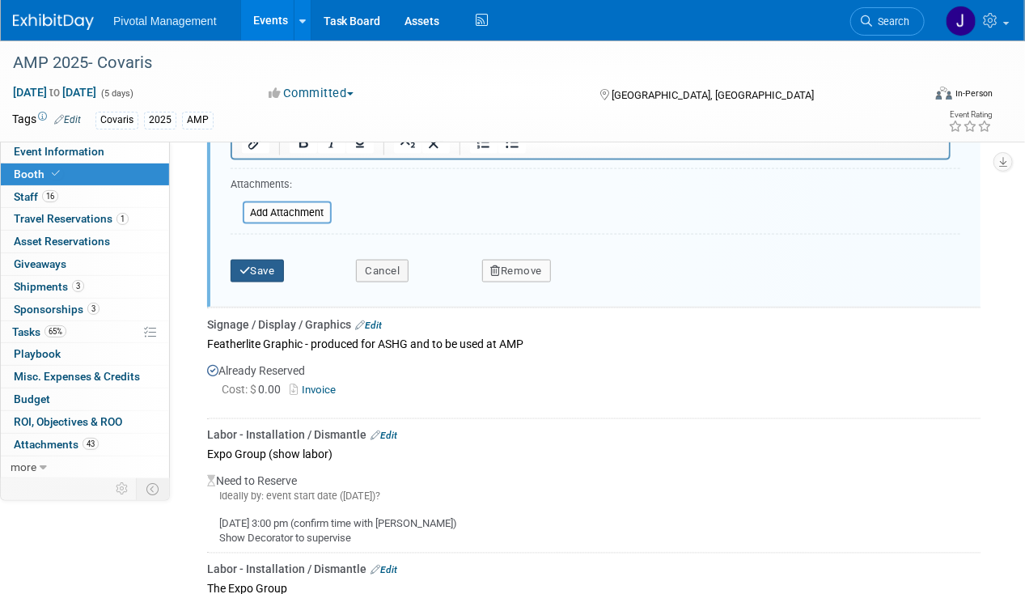
click at [261, 260] on button "Save" at bounding box center [257, 271] width 53 height 23
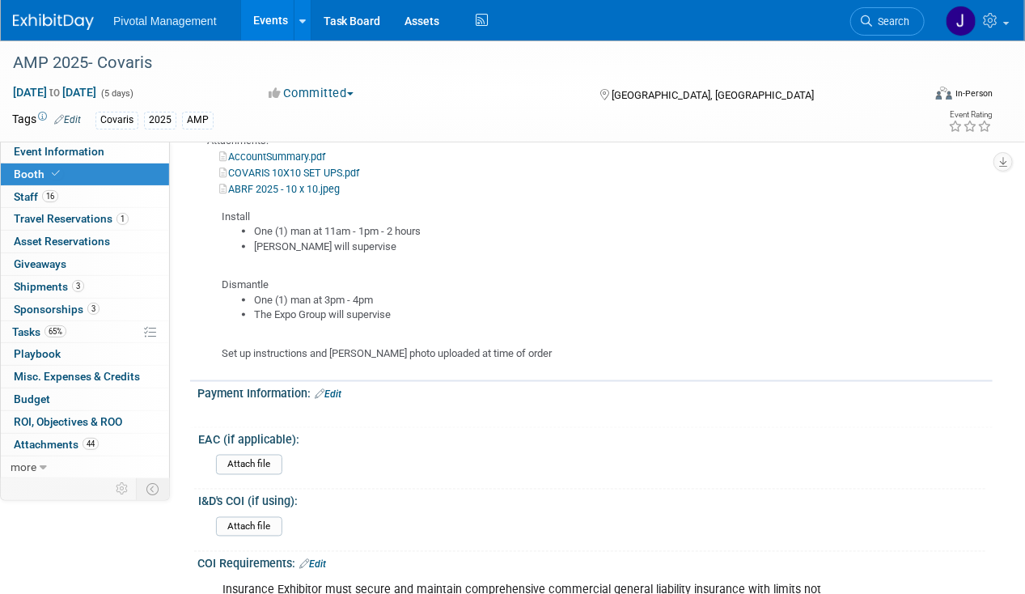
scroll to position [3251, 0]
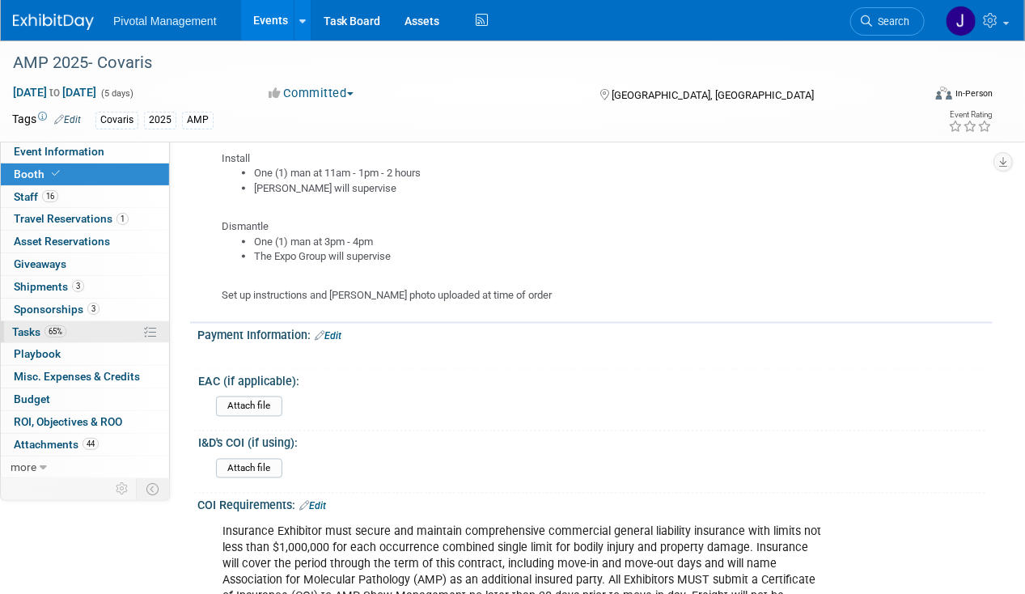
click at [45, 329] on span "65%" at bounding box center [56, 331] width 22 height 12
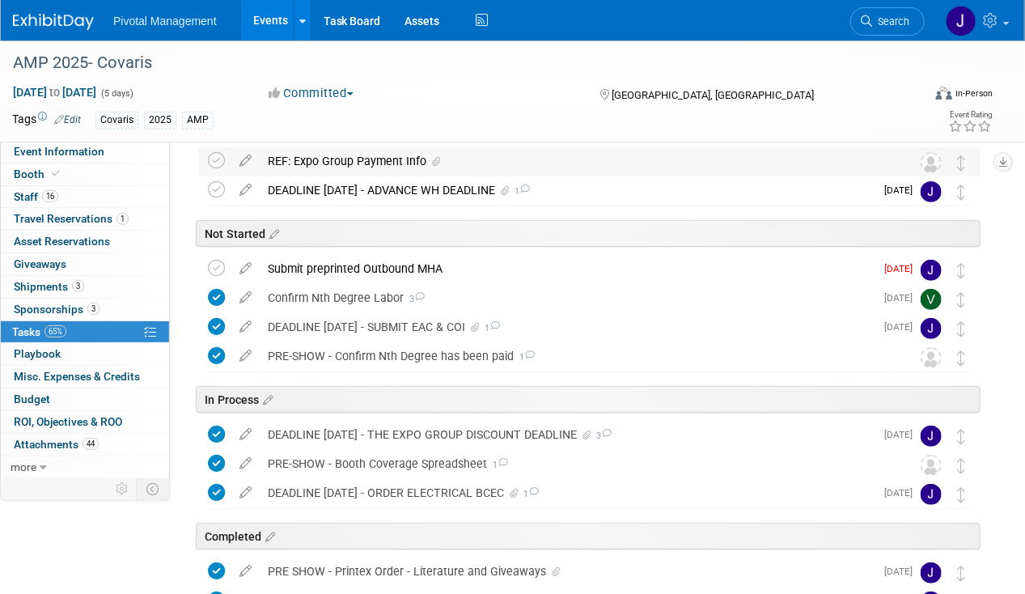
scroll to position [81, 0]
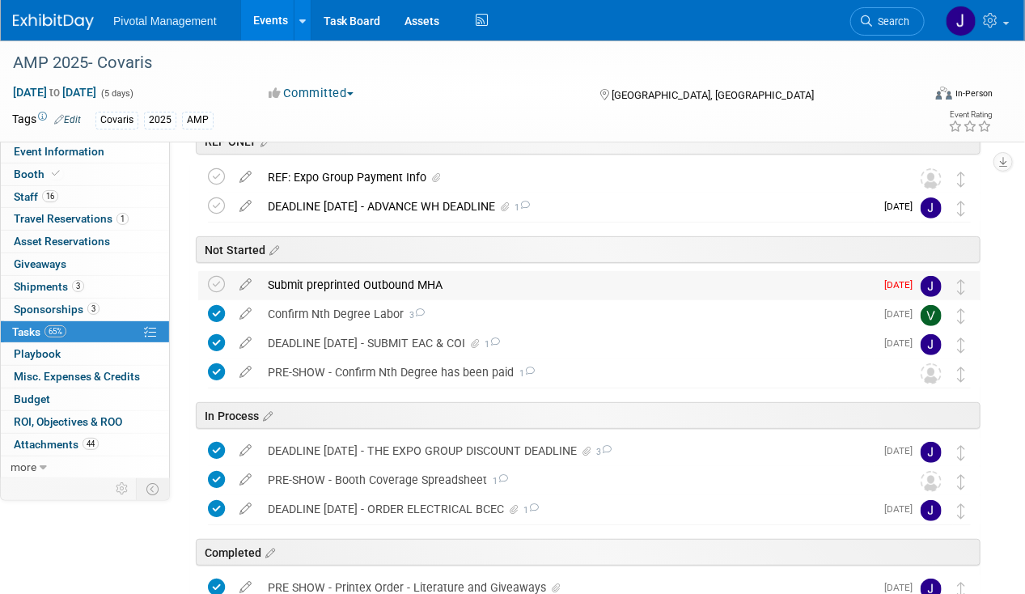
click at [353, 272] on div "Submit preprinted Outbound MHA" at bounding box center [567, 285] width 615 height 28
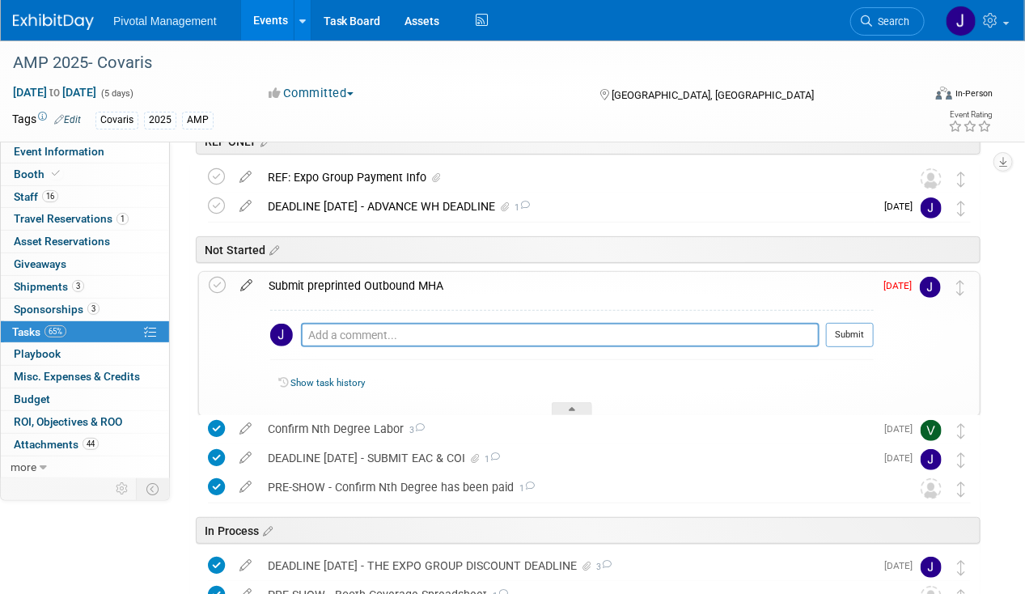
click at [244, 282] on icon at bounding box center [246, 282] width 28 height 20
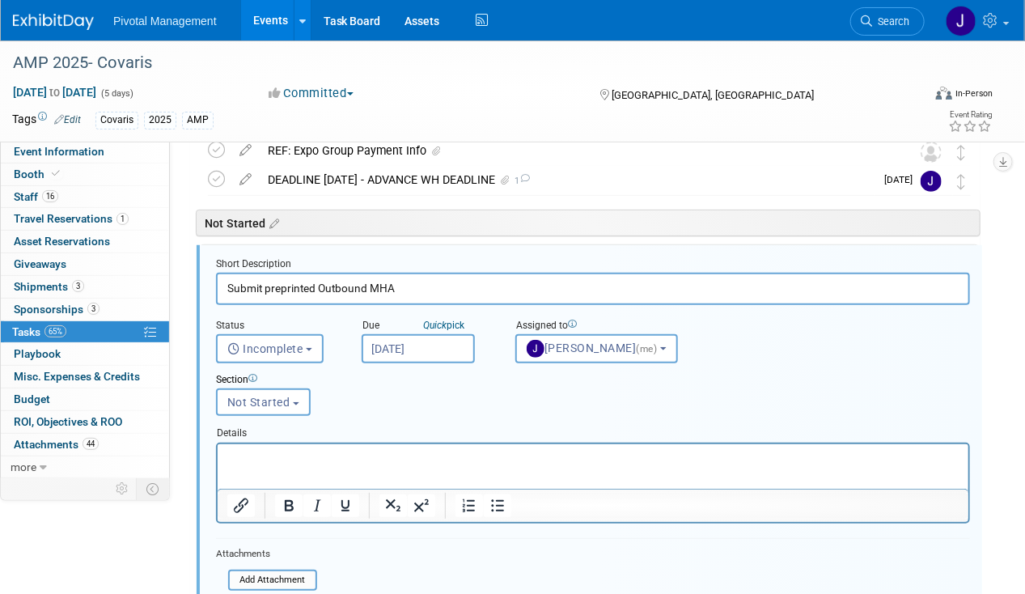
scroll to position [114, 0]
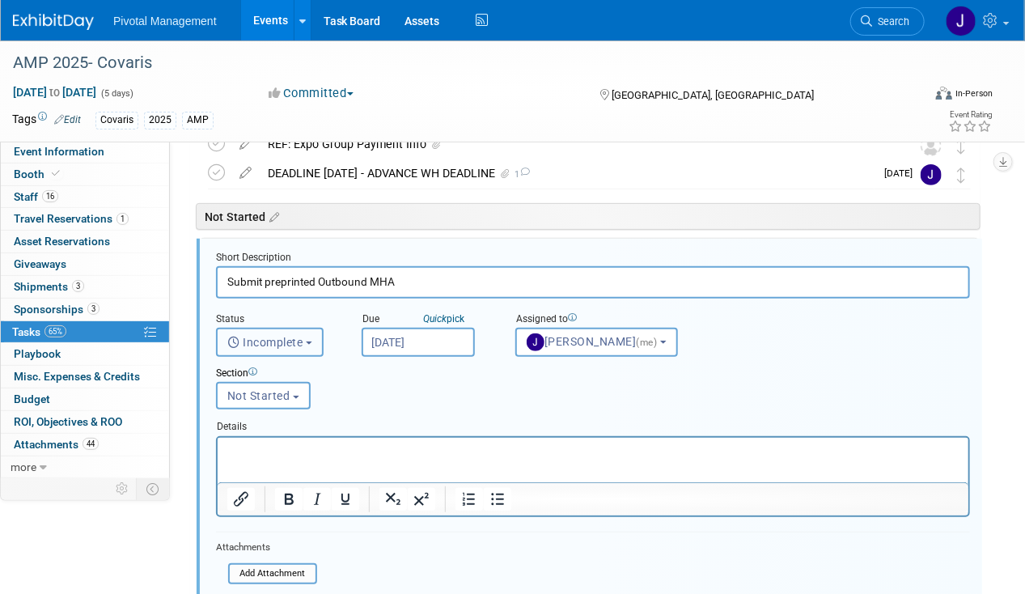
click at [260, 342] on span "Incomplete" at bounding box center [265, 342] width 76 height 13
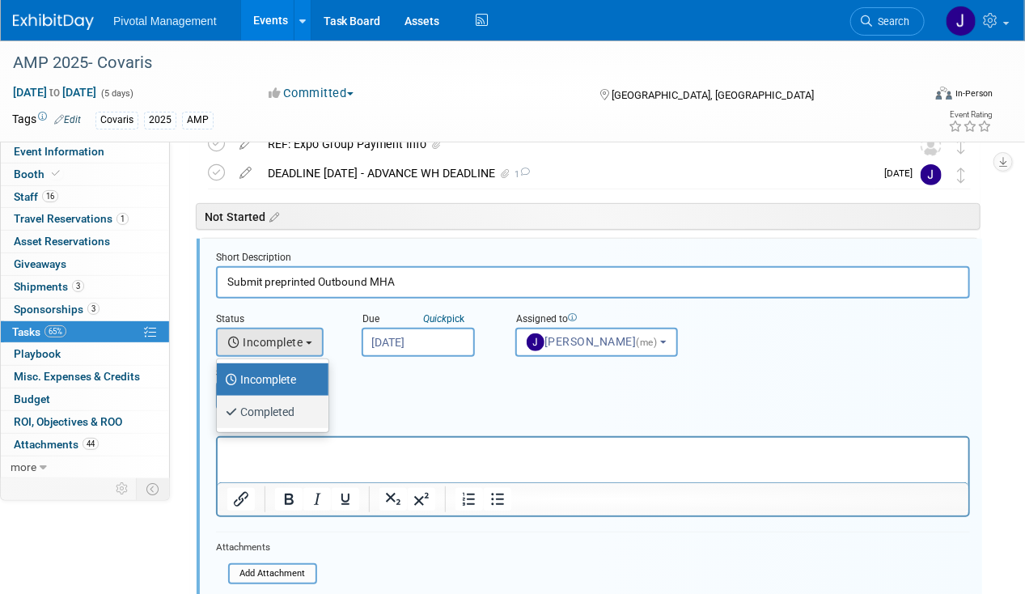
click at [269, 401] on label "Completed" at bounding box center [268, 412] width 87 height 26
click at [219, 405] on input "Completed" at bounding box center [214, 410] width 11 height 11
select select "3"
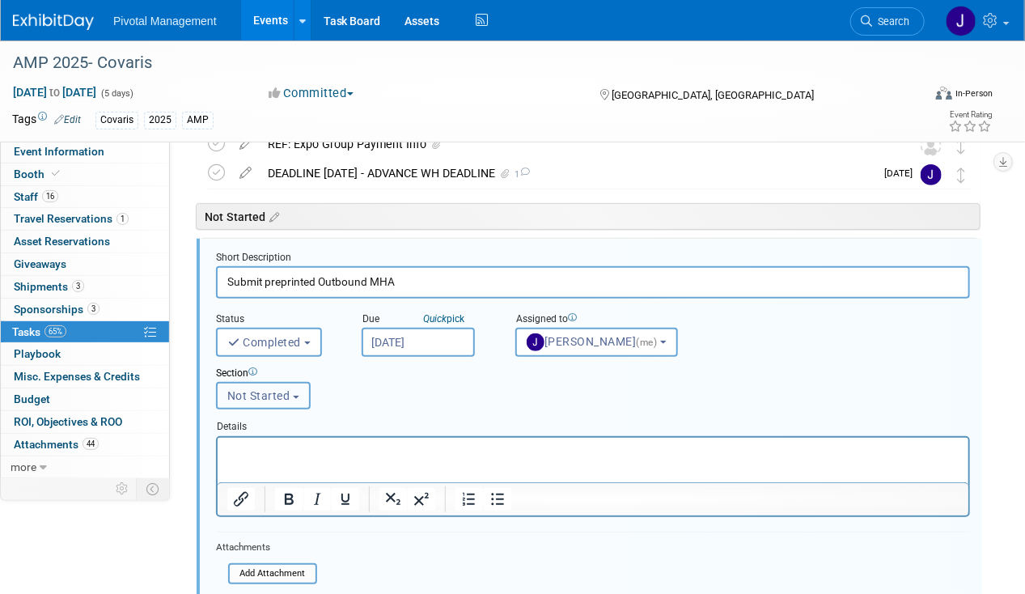
click at [265, 395] on span "Not Started" at bounding box center [258, 395] width 63 height 13
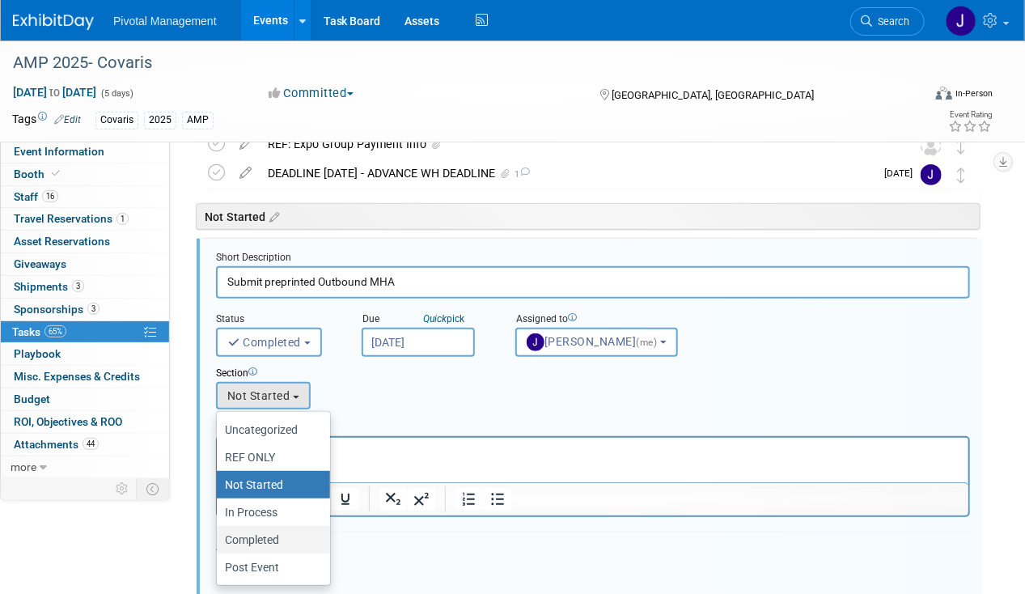
click at [267, 533] on label "Completed" at bounding box center [269, 539] width 89 height 21
click at [219, 535] on input "Completed" at bounding box center [214, 540] width 11 height 11
select select "11272876"
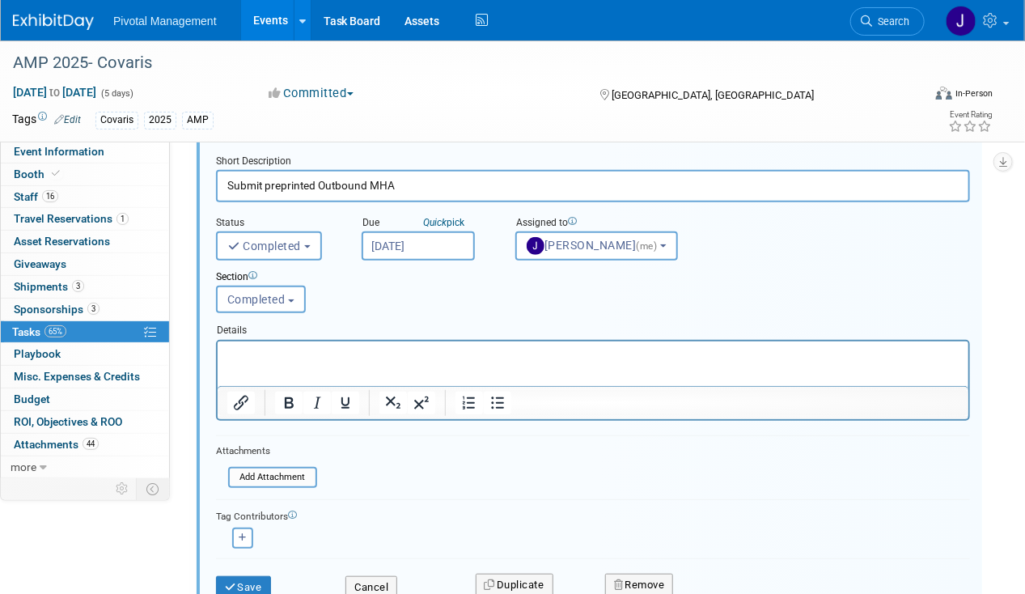
scroll to position [276, 0]
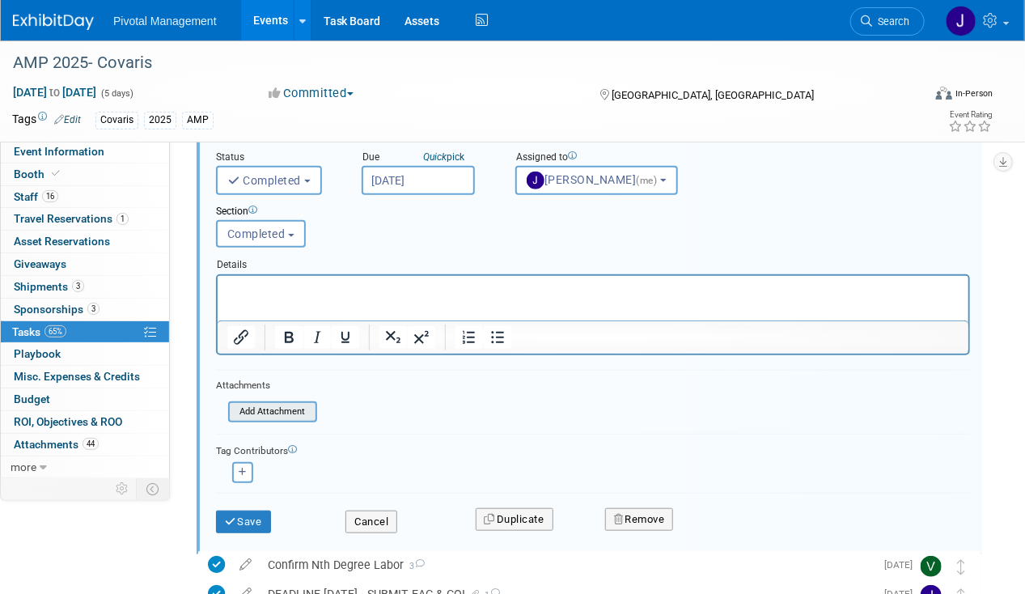
click at [287, 407] on input "file" at bounding box center [233, 412] width 165 height 18
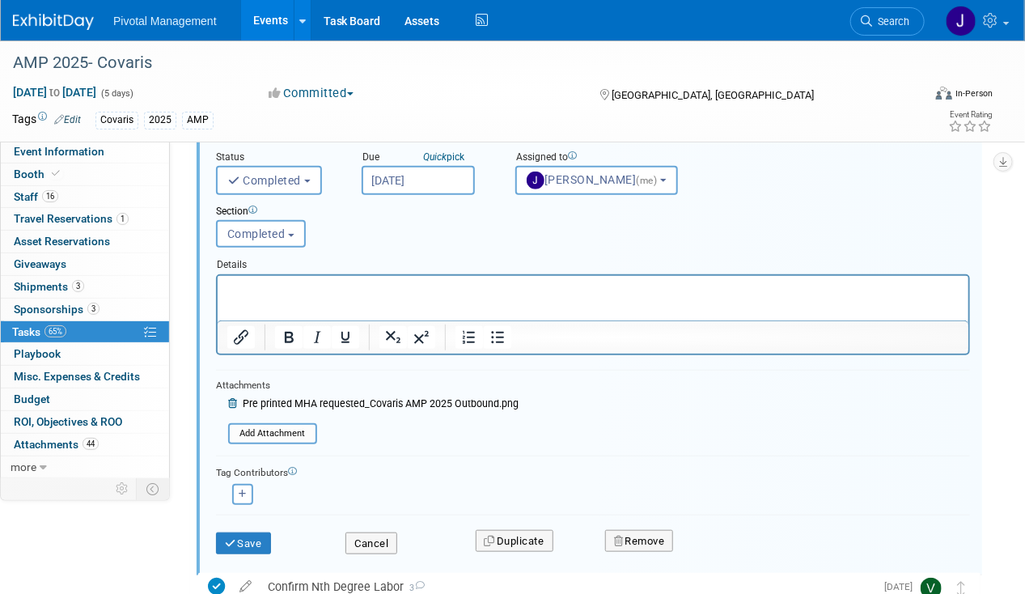
scroll to position [438, 0]
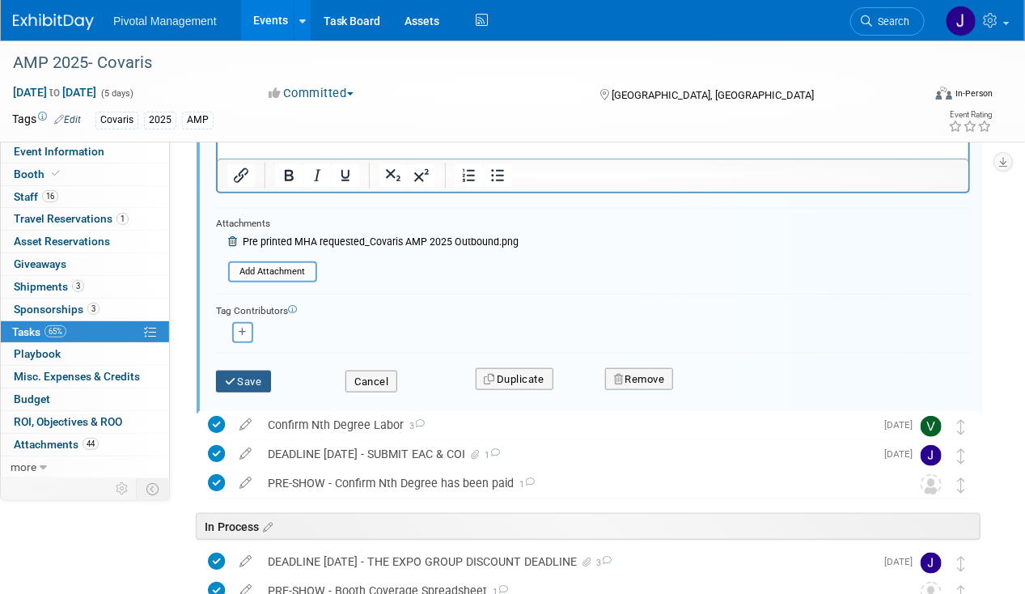
click at [250, 372] on button "Save" at bounding box center [243, 382] width 55 height 23
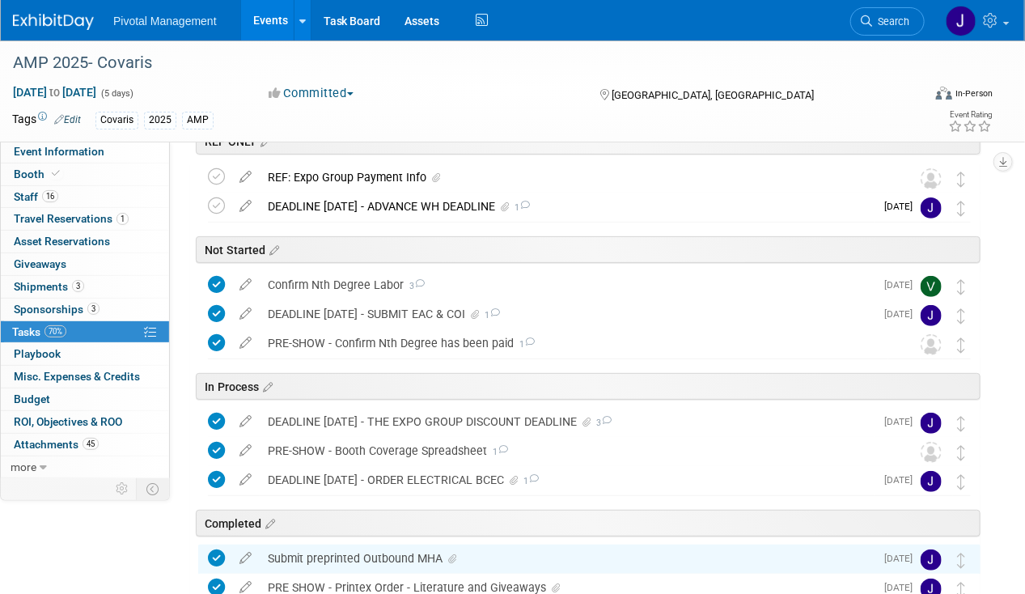
scroll to position [162, 0]
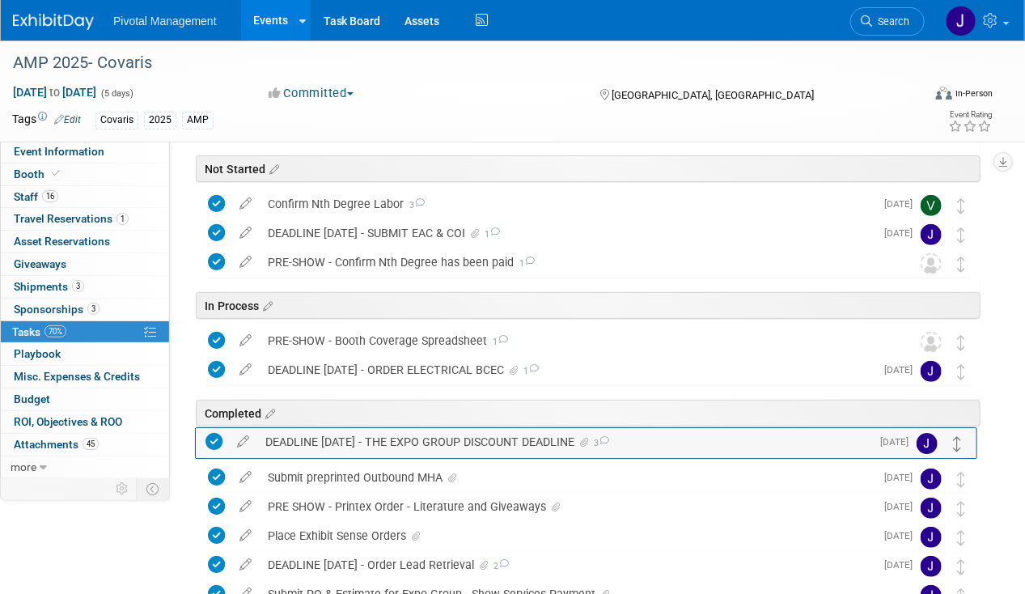
drag, startPoint x: 960, startPoint y: 337, endPoint x: 957, endPoint y: 439, distance: 102.0
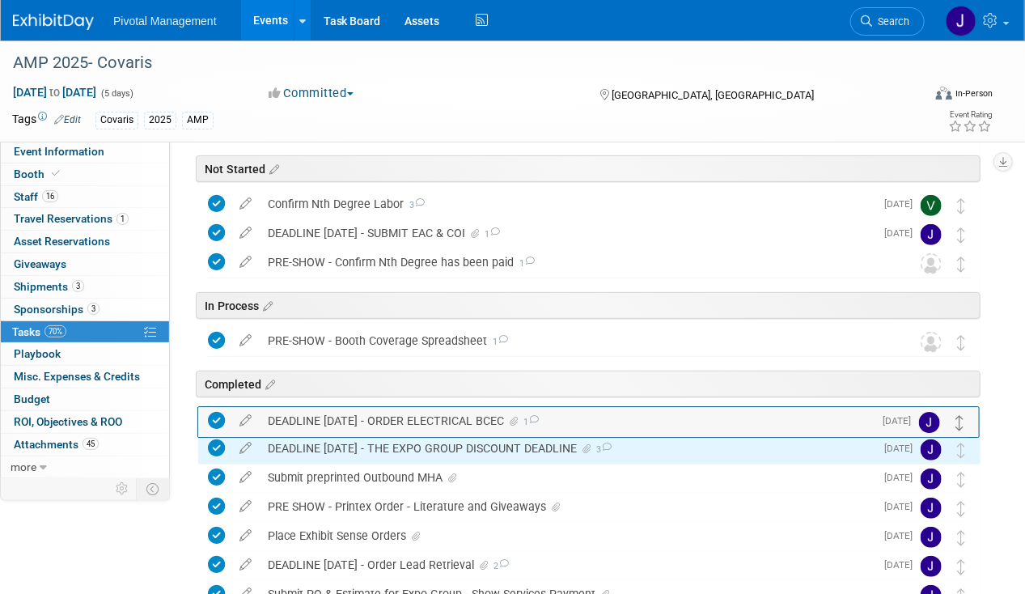
drag, startPoint x: 962, startPoint y: 365, endPoint x: 962, endPoint y: 418, distance: 52.6
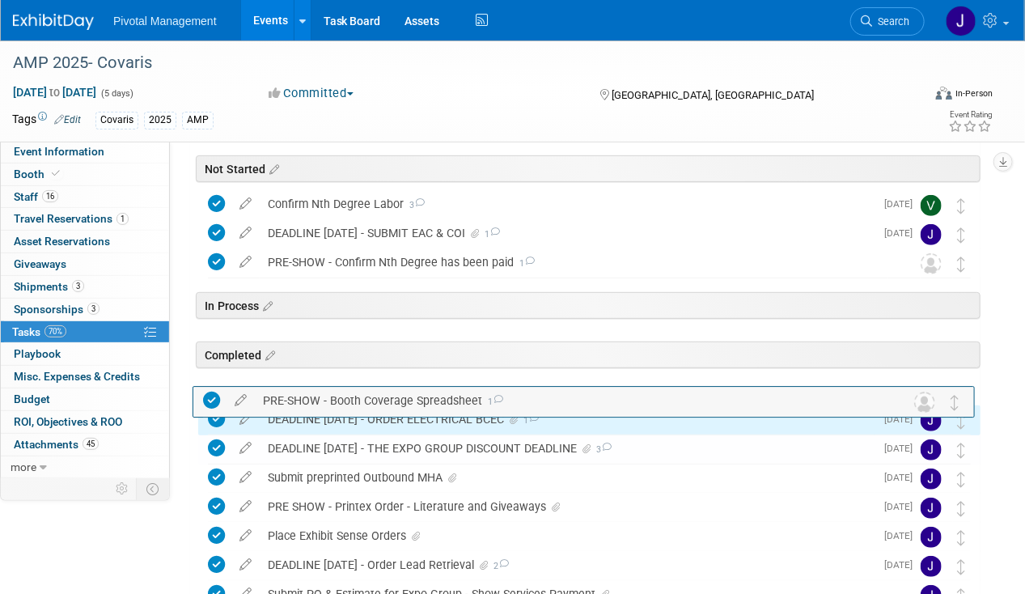
drag, startPoint x: 969, startPoint y: 339, endPoint x: 964, endPoint y: 401, distance: 62.5
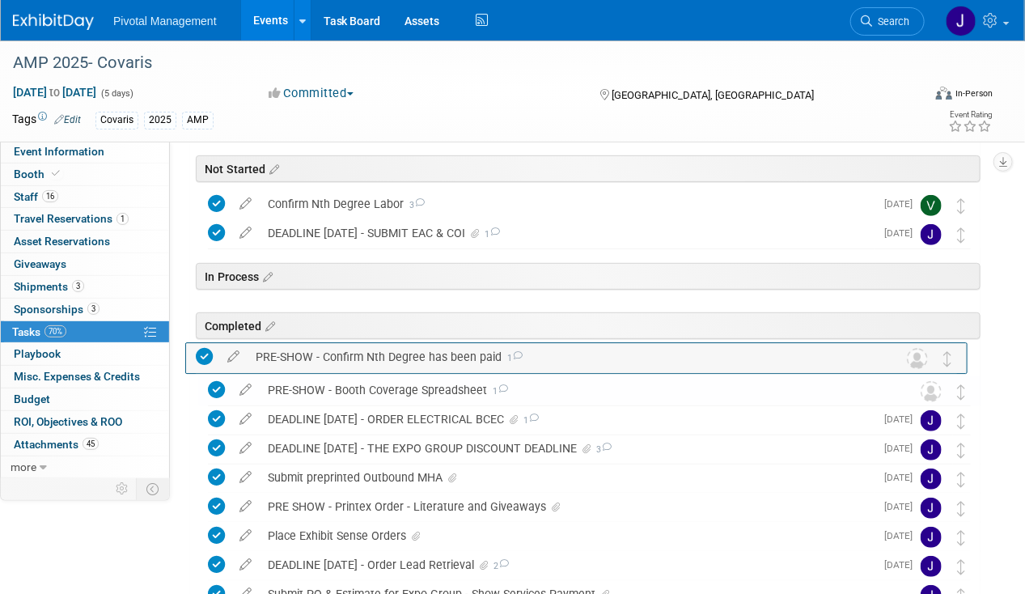
drag, startPoint x: 964, startPoint y: 253, endPoint x: 950, endPoint y: 349, distance: 96.5
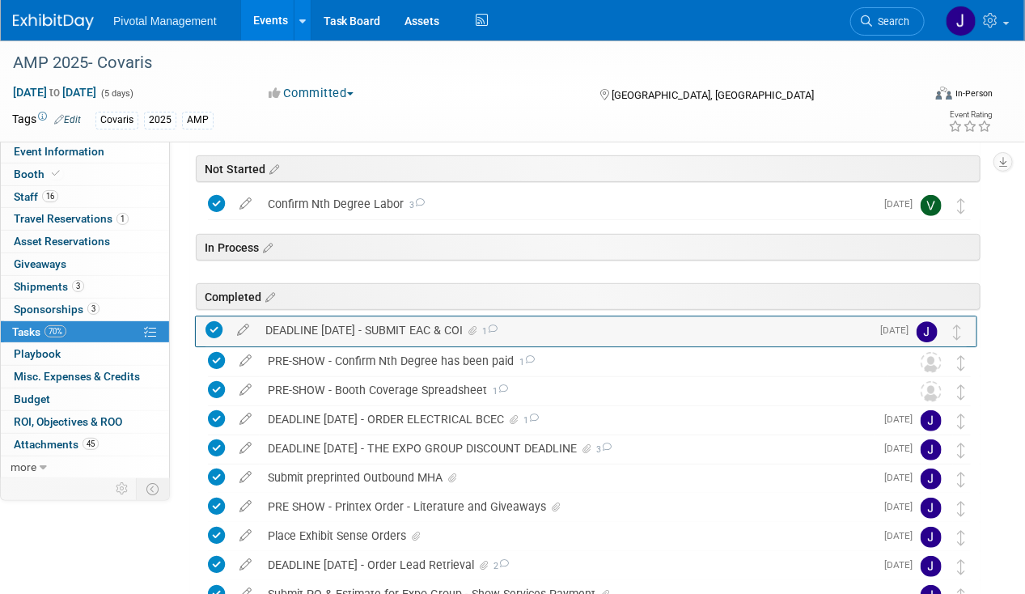
drag, startPoint x: 959, startPoint y: 226, endPoint x: 957, endPoint y: 320, distance: 93.9
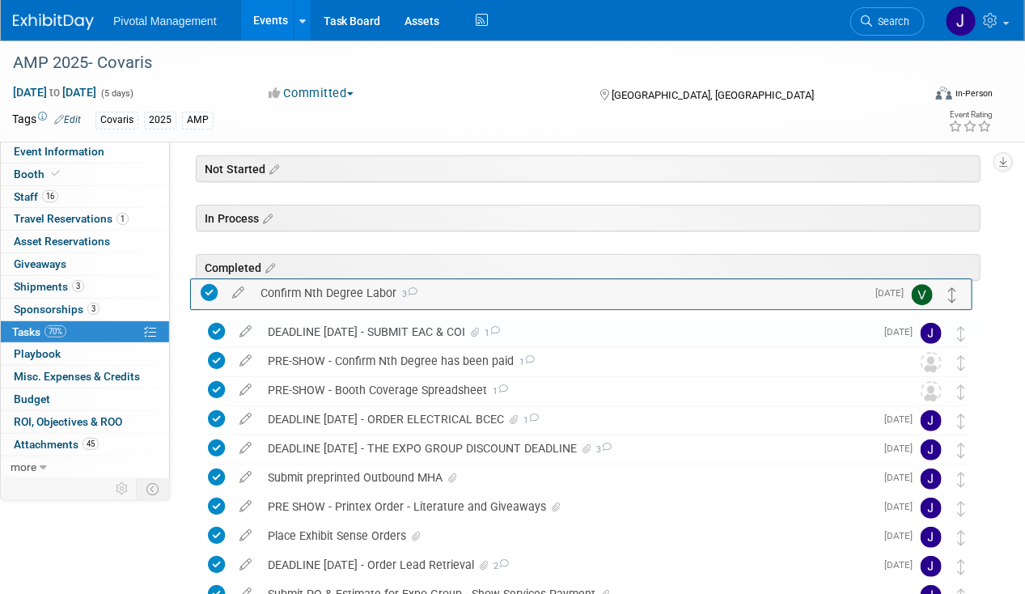
drag, startPoint x: 962, startPoint y: 201, endPoint x: 953, endPoint y: 290, distance: 89.5
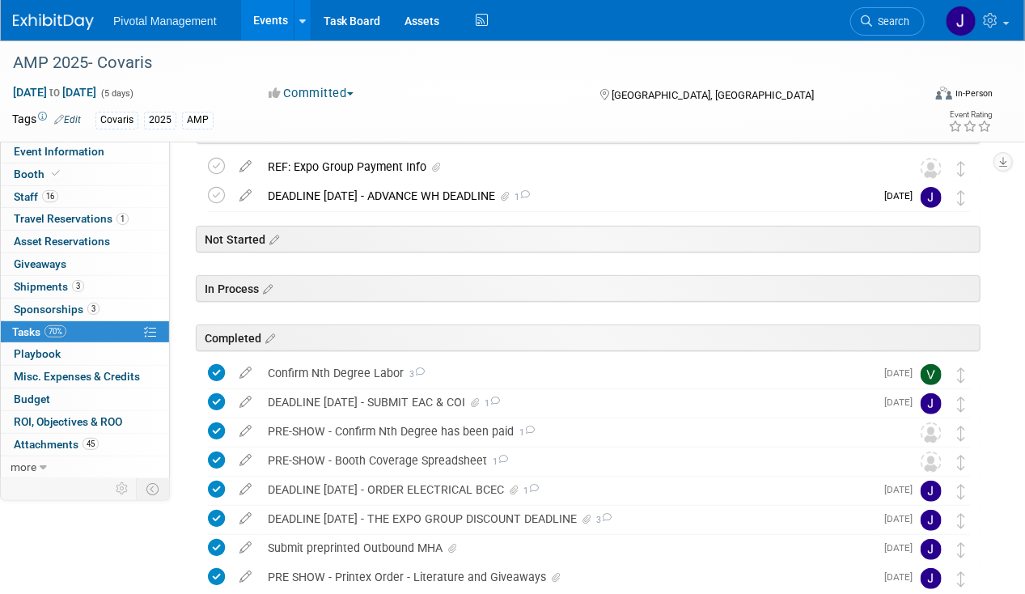
scroll to position [0, 0]
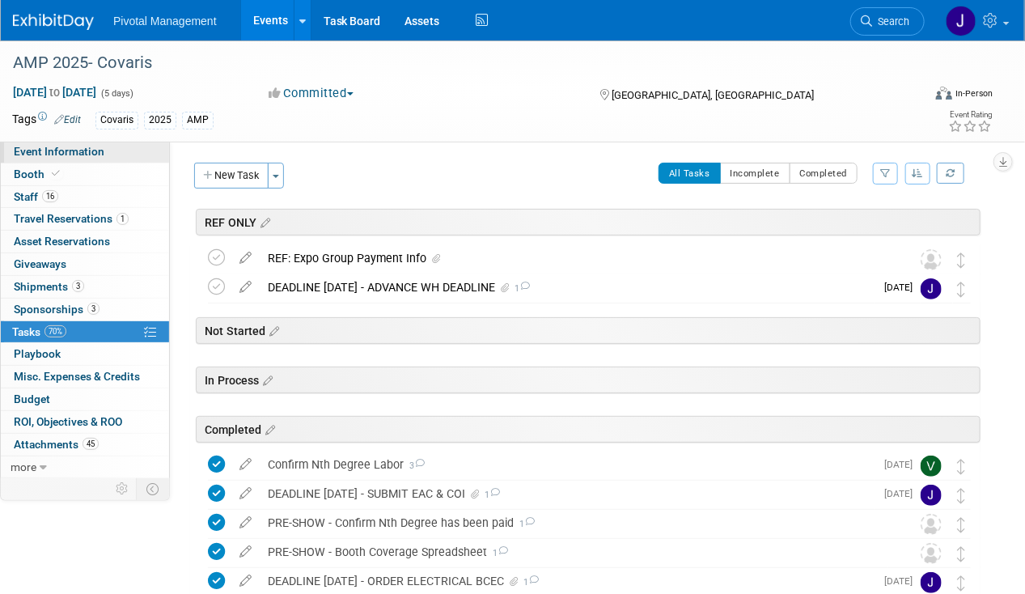
click at [33, 148] on span "Event Information" at bounding box center [59, 151] width 91 height 13
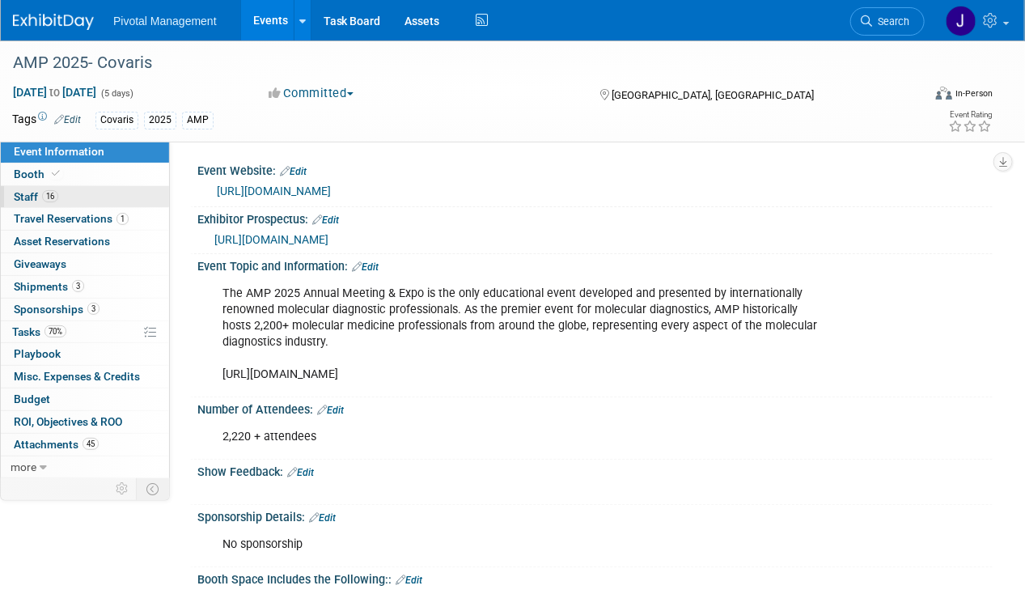
click at [49, 190] on span "Staff 16" at bounding box center [36, 196] width 45 height 13
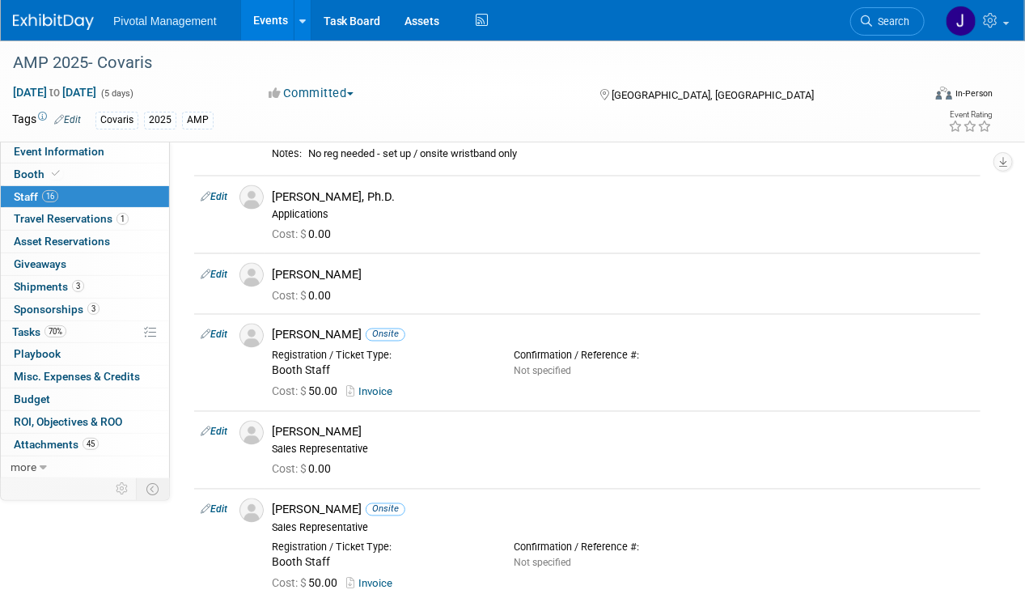
scroll to position [890, 0]
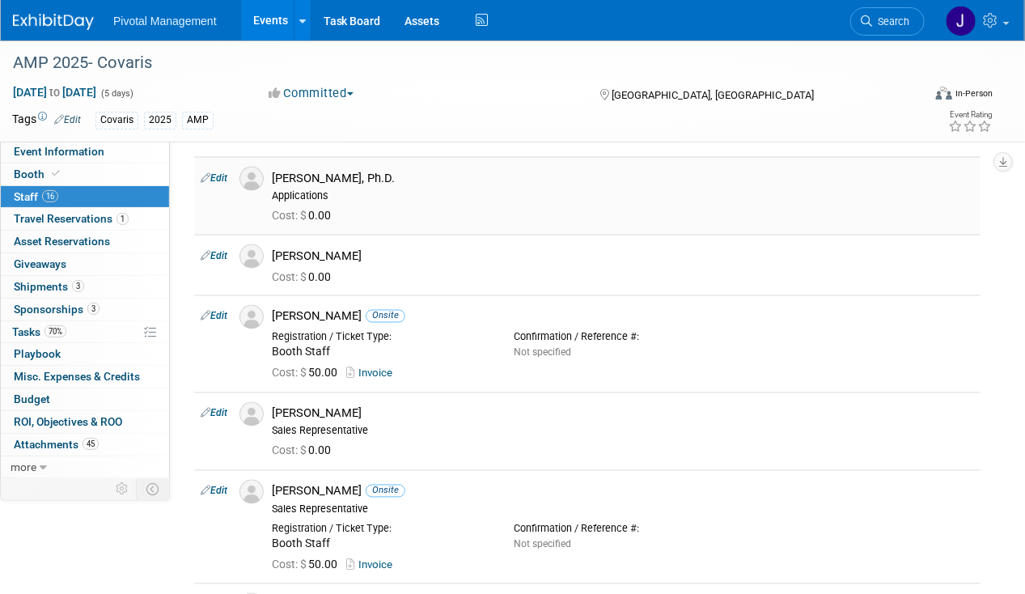
click at [227, 172] on link "Edit" at bounding box center [214, 177] width 27 height 11
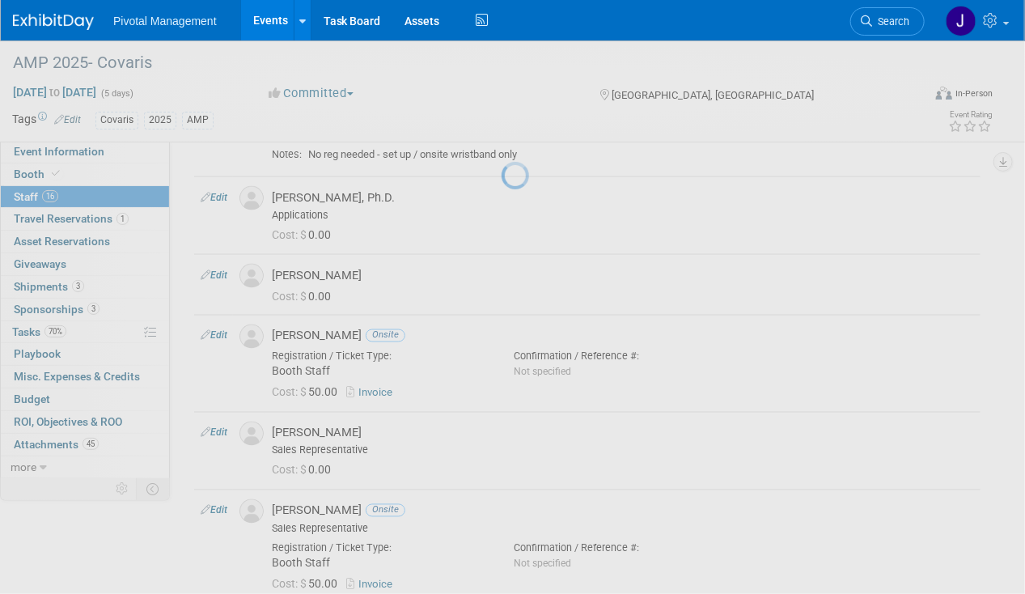
select select "f40283a8-6c51-4555-af40-ffc658e4caca"
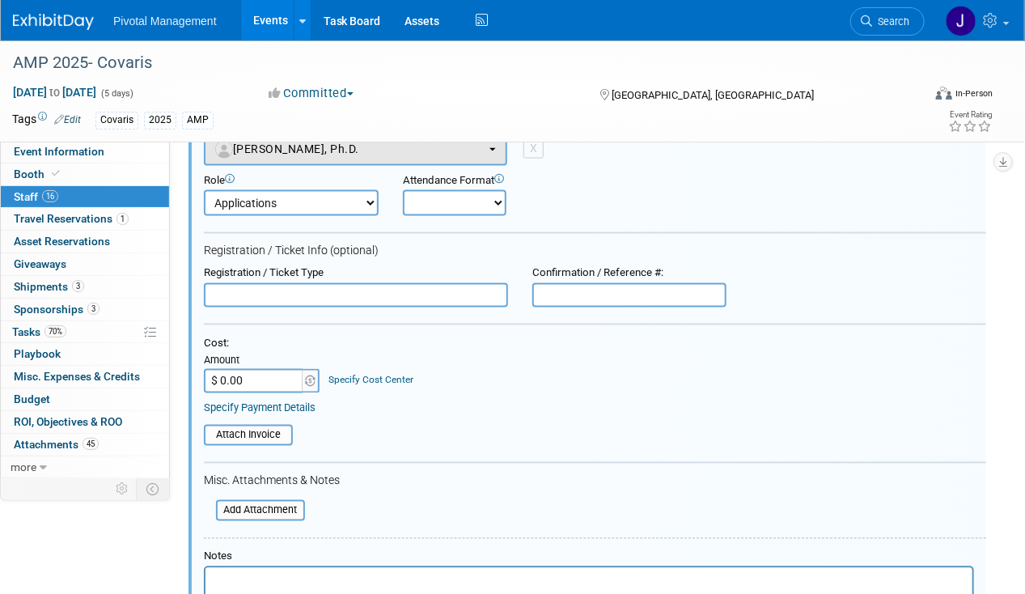
scroll to position [1266, 0]
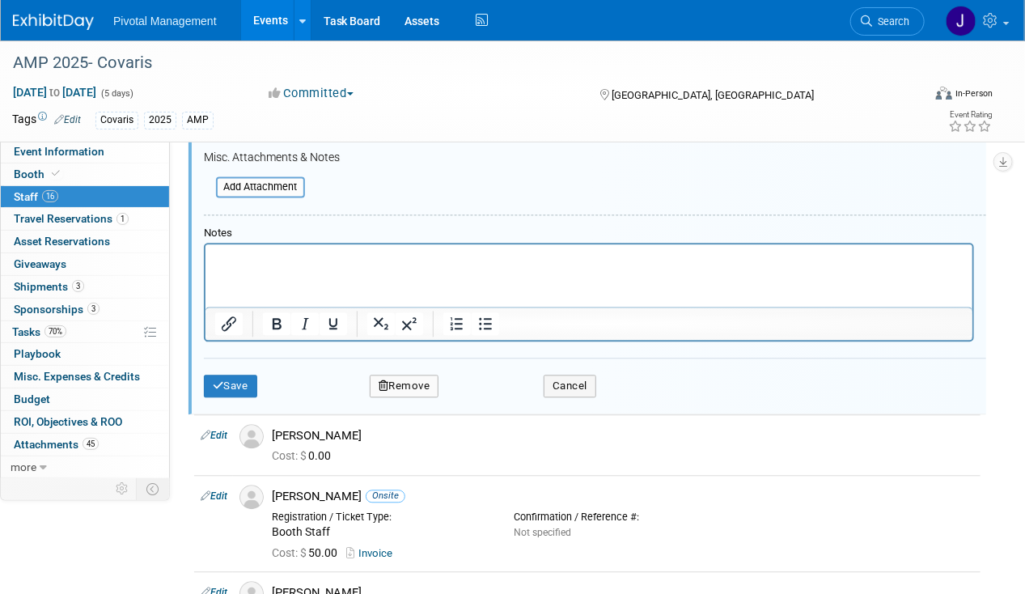
click at [336, 262] on p "Rich Text Area. Press ALT-0 for help." at bounding box center [588, 258] width 749 height 16
click at [240, 375] on button "Save" at bounding box center [230, 386] width 53 height 23
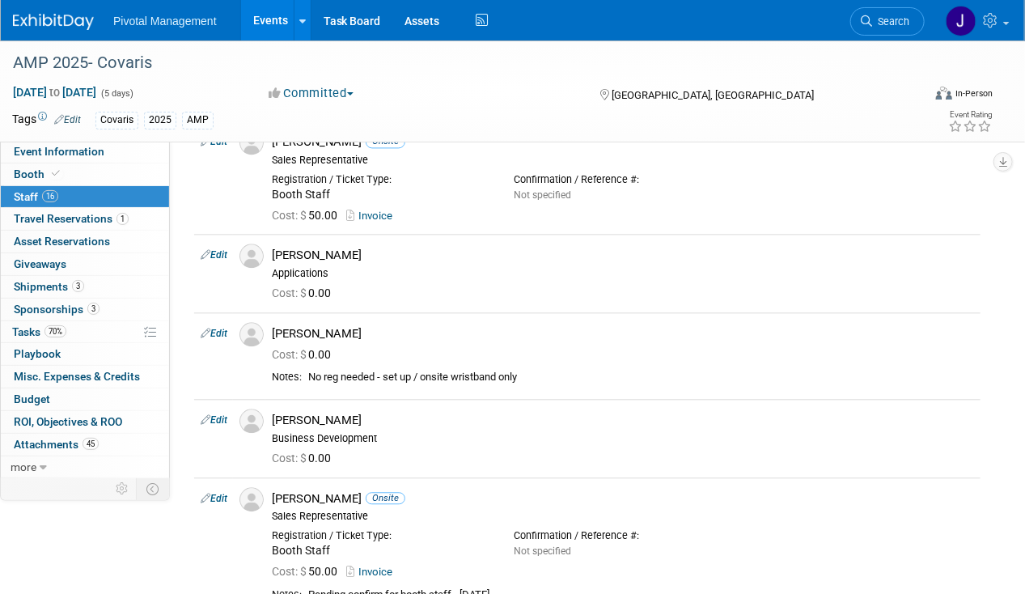
click at [260, 28] on link "Events" at bounding box center [270, 20] width 59 height 40
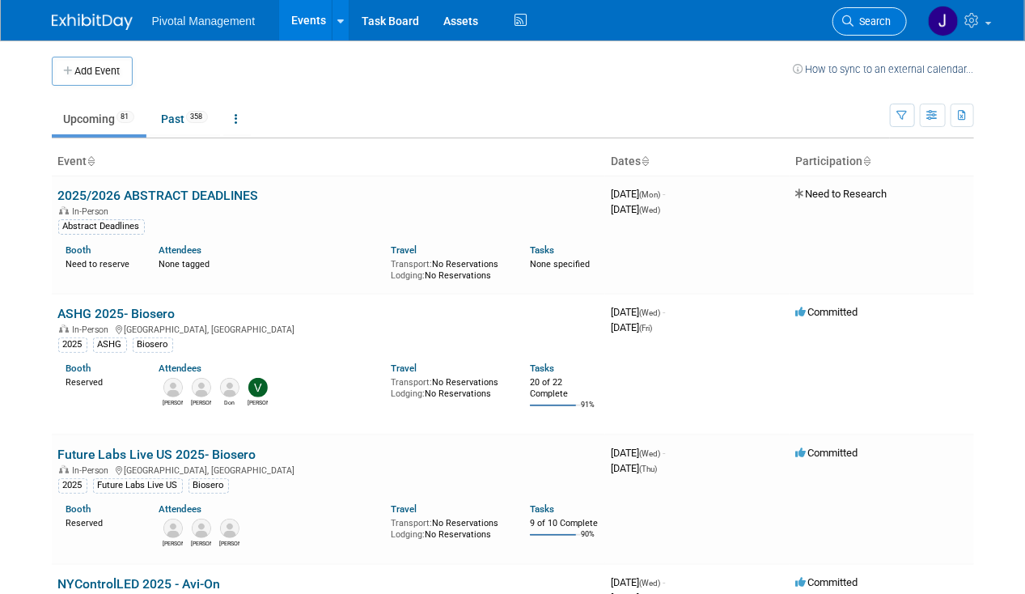
click at [864, 26] on span "Search" at bounding box center [873, 21] width 37 height 12
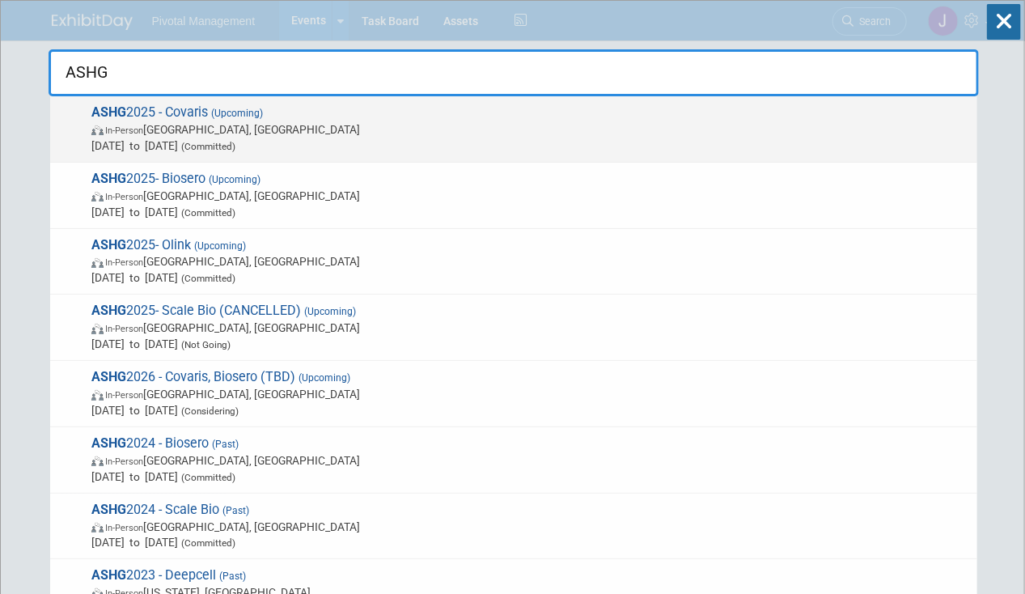
type input "ASHG"
click at [461, 139] on span "Oct 15, 2025 to Oct 17, 2025 (Committed)" at bounding box center [530, 146] width 878 height 16
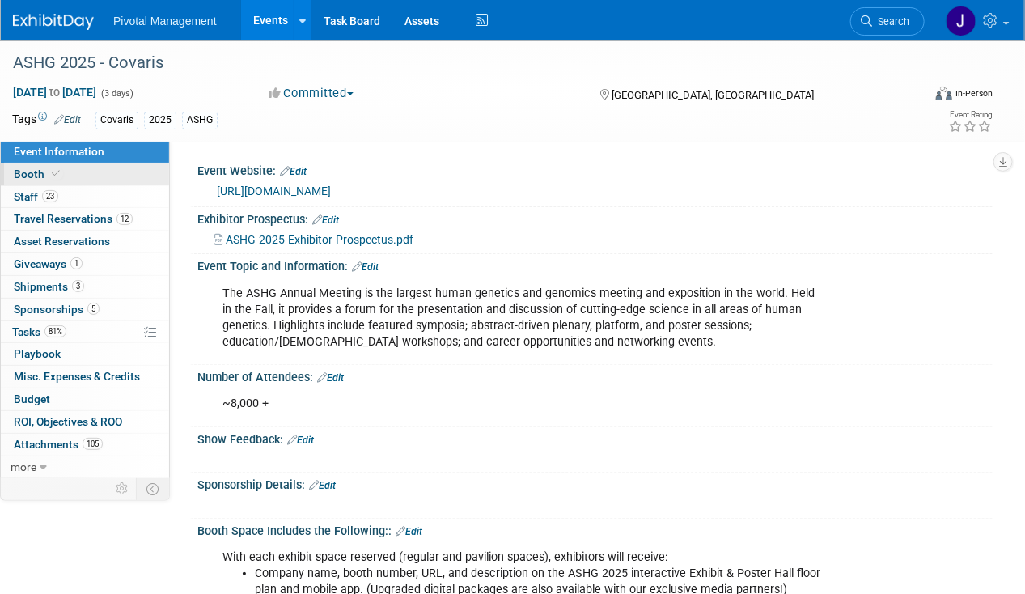
click at [94, 176] on link "Booth" at bounding box center [85, 174] width 168 height 22
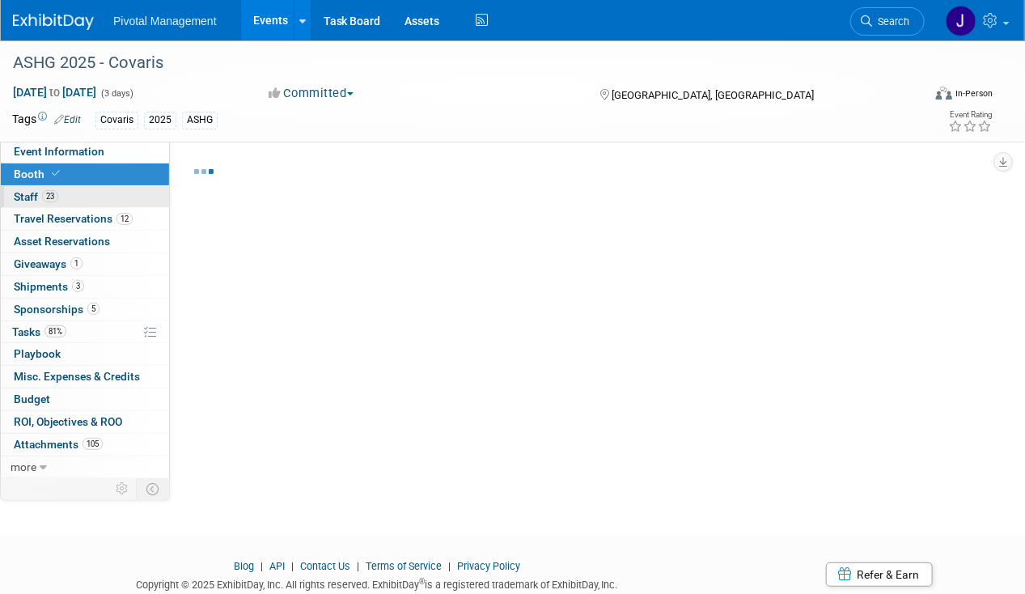
select select "Yes"
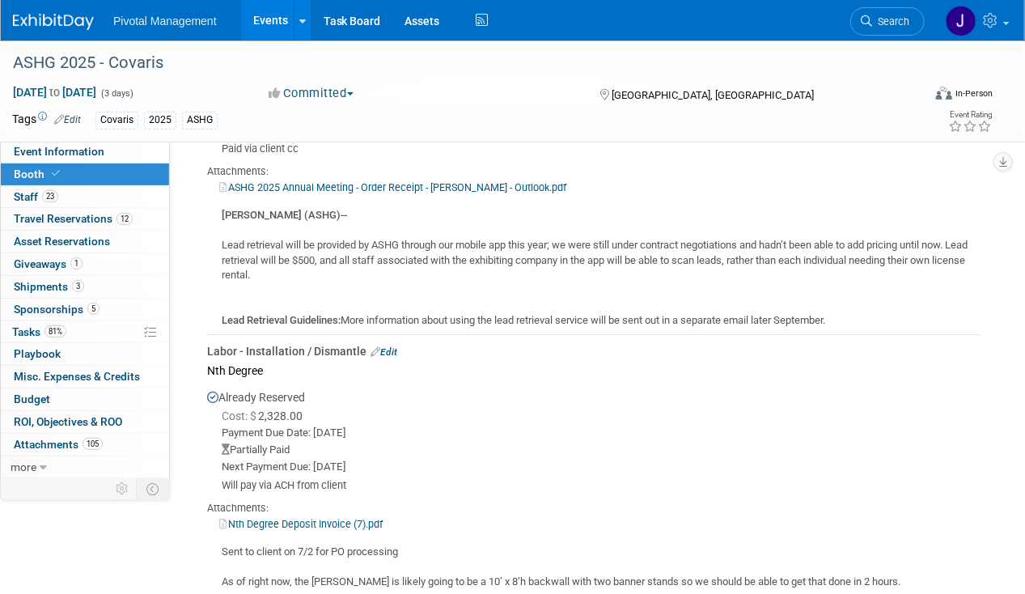
scroll to position [2185, 0]
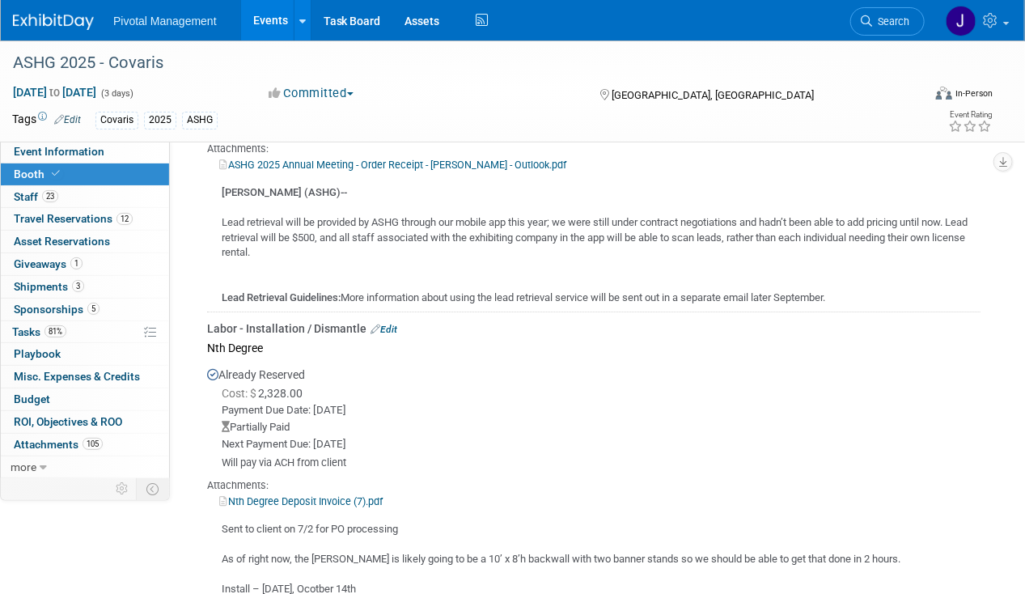
click at [396, 324] on link "Edit" at bounding box center [384, 329] width 27 height 11
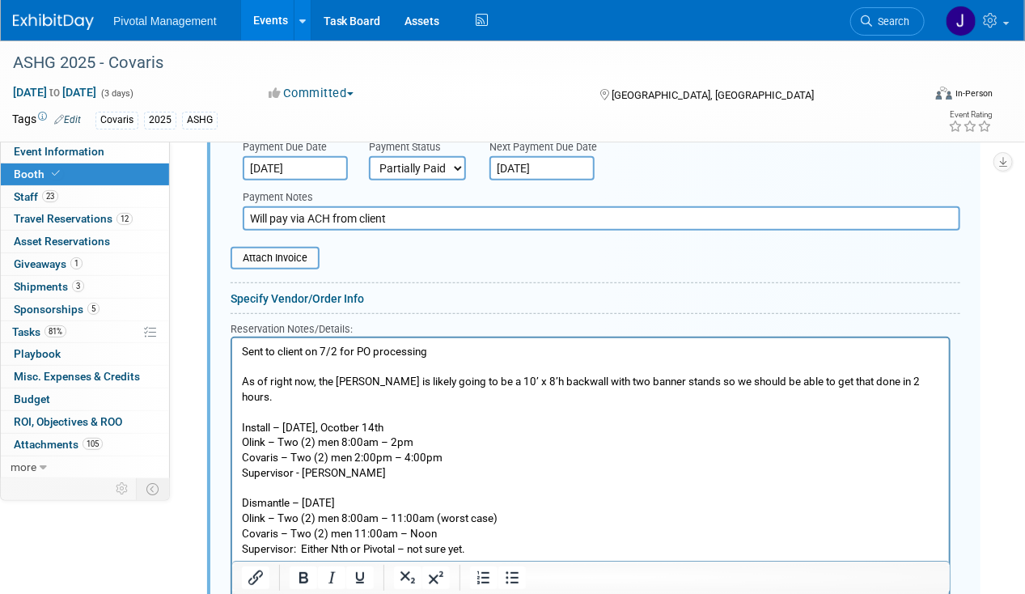
scroll to position [2619, 0]
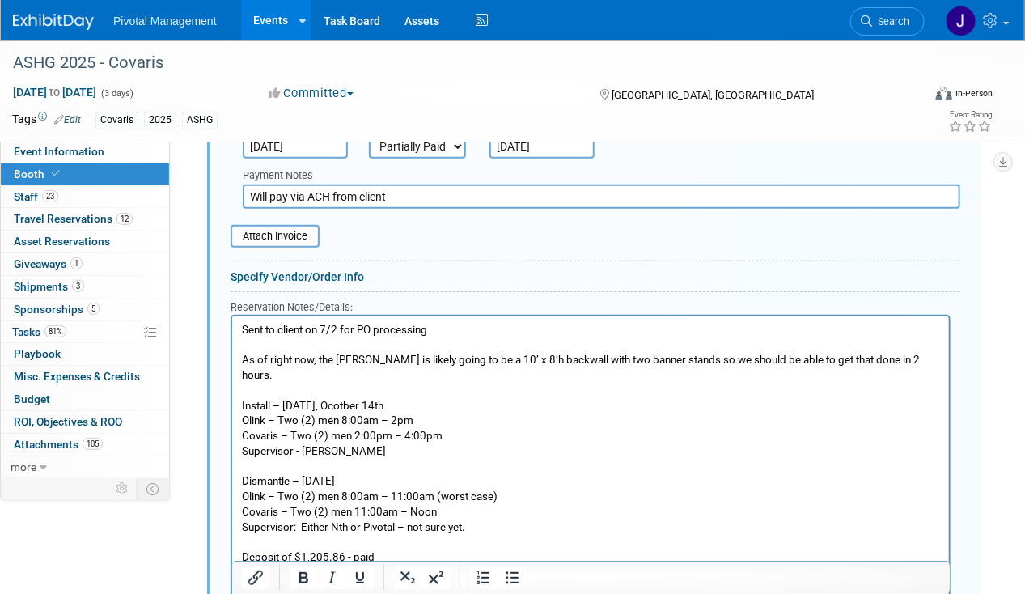
click at [240, 329] on html "Sent to client on 7/2 for PO processing As of right now, the Covaris booth is l…" at bounding box center [589, 440] width 717 height 249
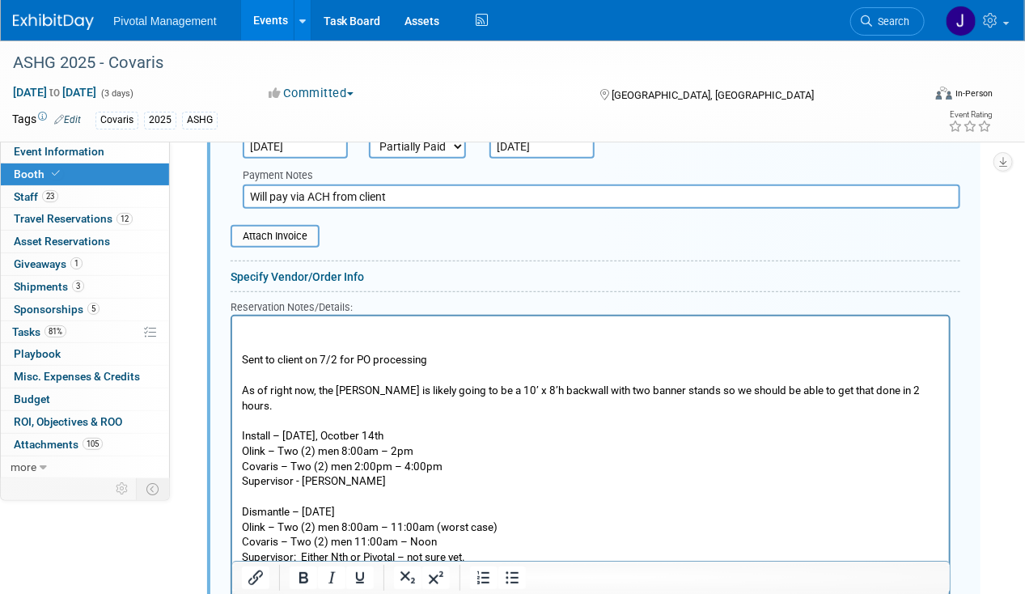
click at [261, 324] on p "Rich Text Area. Press ALT-0 for help." at bounding box center [590, 329] width 698 height 15
click at [282, 227] on input "file" at bounding box center [221, 236] width 193 height 19
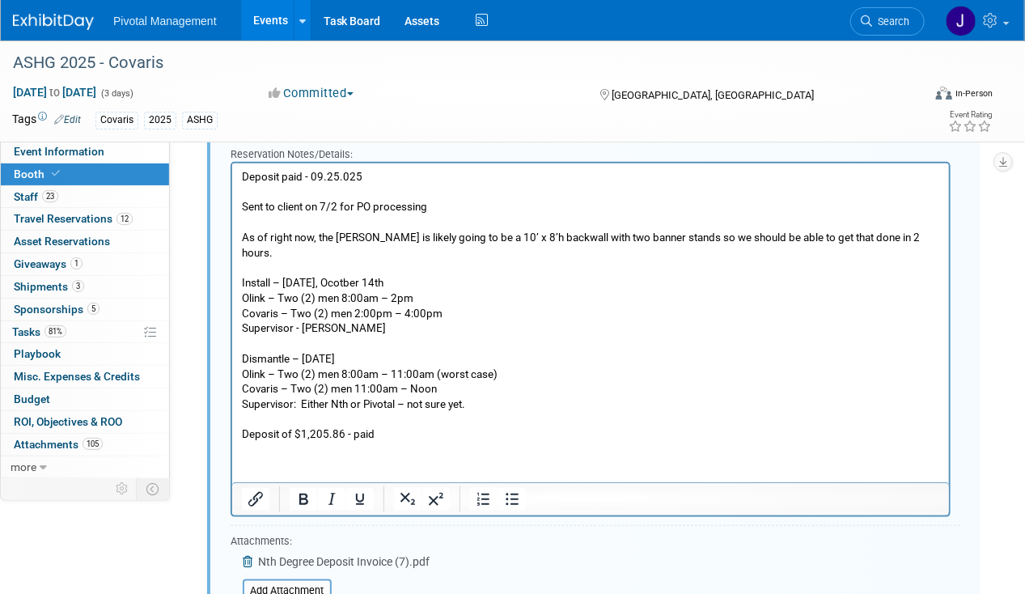
scroll to position [2862, 0]
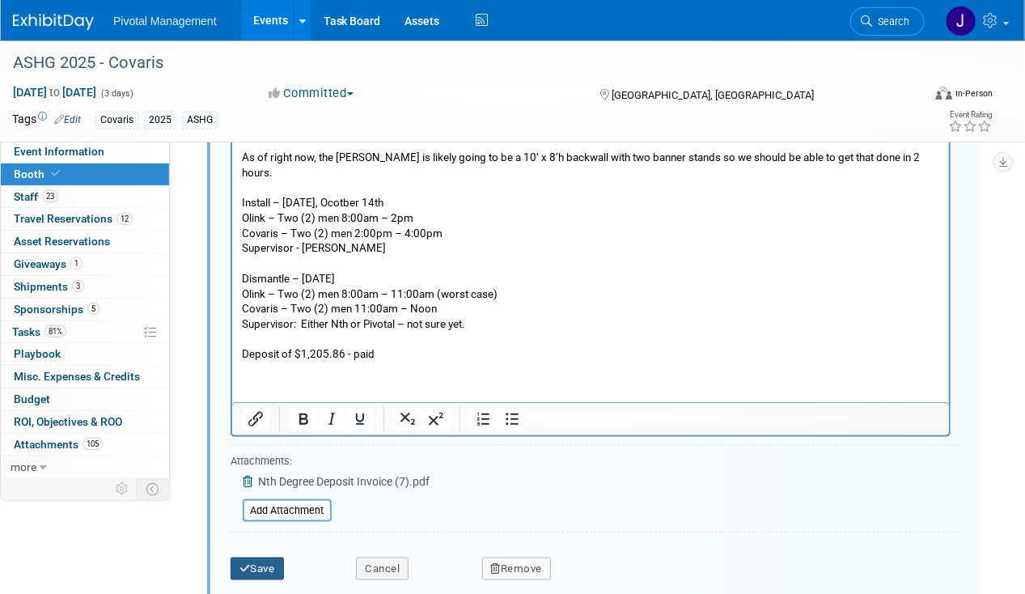
click at [260, 558] on button "Save" at bounding box center [257, 569] width 53 height 23
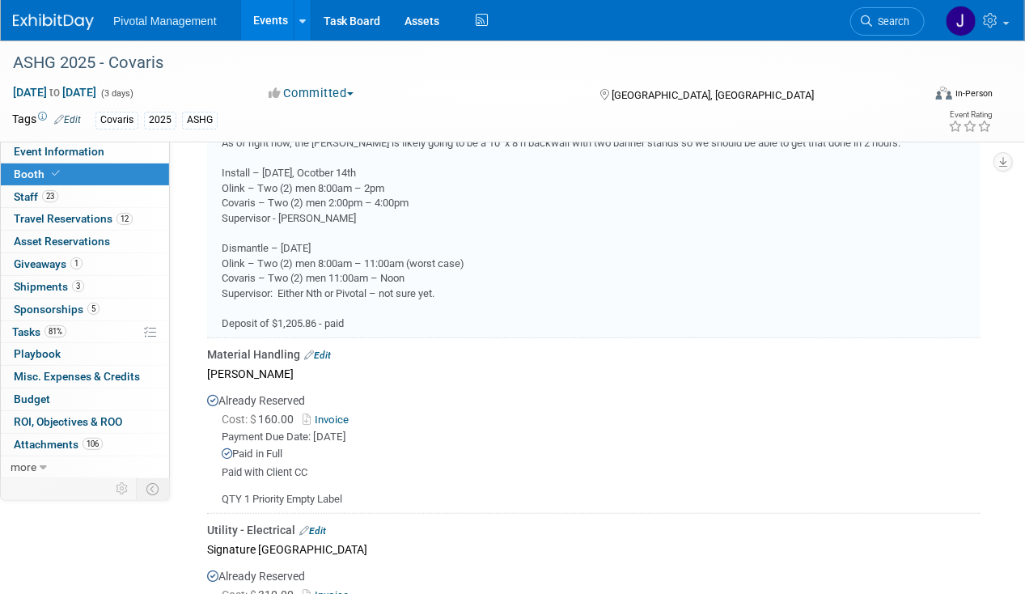
scroll to position [2295, 0]
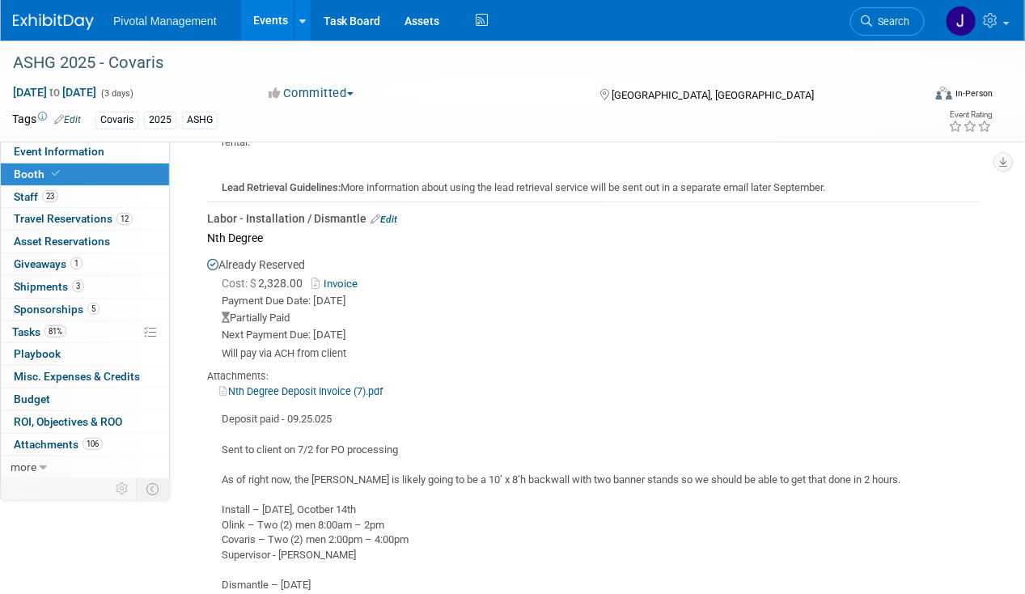
click at [260, 21] on link "Events" at bounding box center [270, 20] width 59 height 40
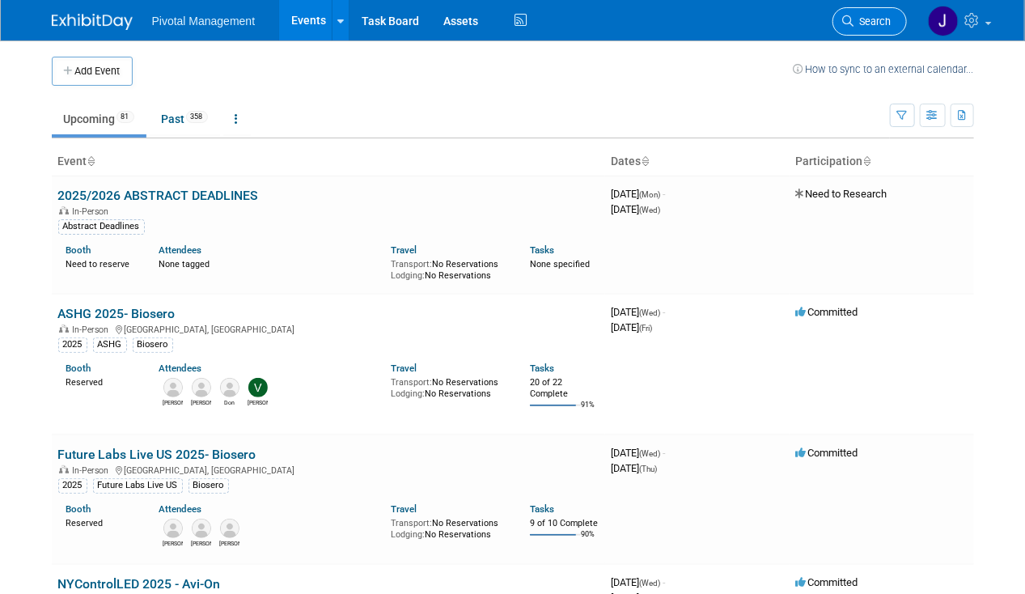
click at [860, 17] on span "Search" at bounding box center [873, 21] width 37 height 12
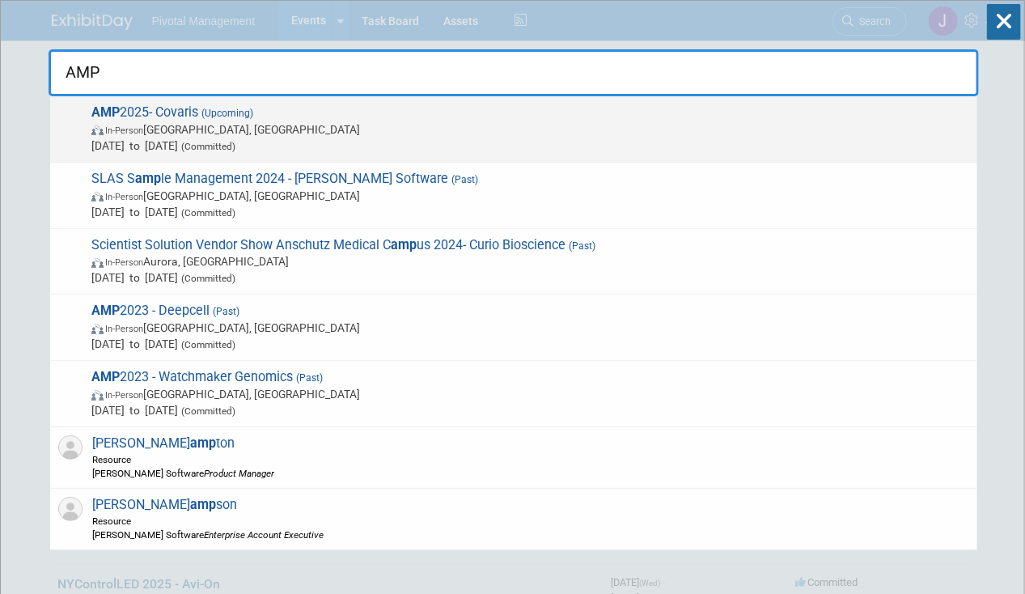
type input "AMP"
click at [302, 118] on span "AMP 2025- Covaris (Upcoming) In-Person Boston, MA Nov 11, 2025 to Nov 15, 2025 …" at bounding box center [528, 128] width 883 height 49
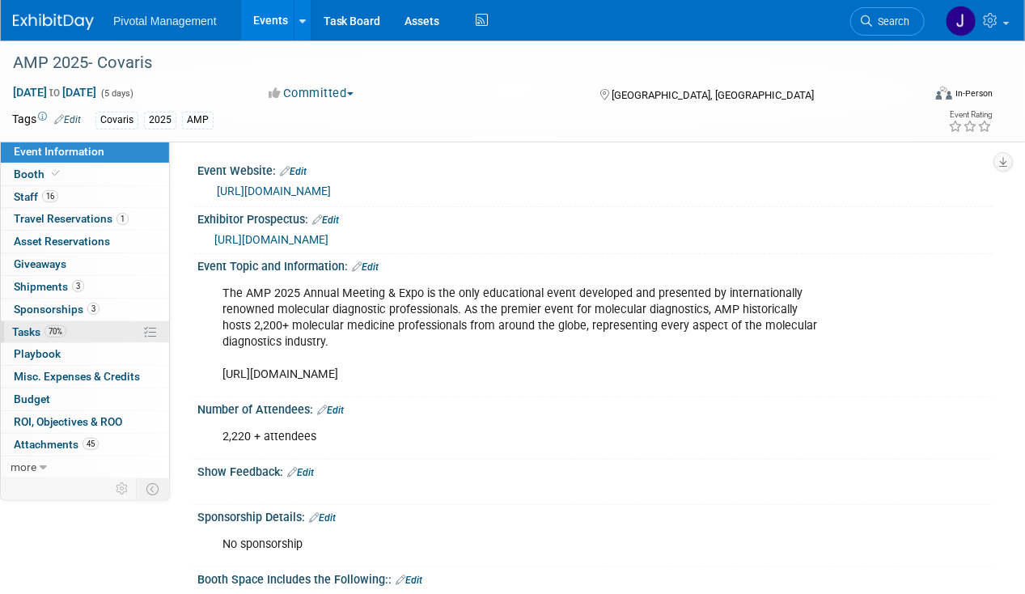
drag, startPoint x: 63, startPoint y: 329, endPoint x: 89, endPoint y: 322, distance: 26.7
click at [63, 328] on span "70%" at bounding box center [56, 331] width 22 height 12
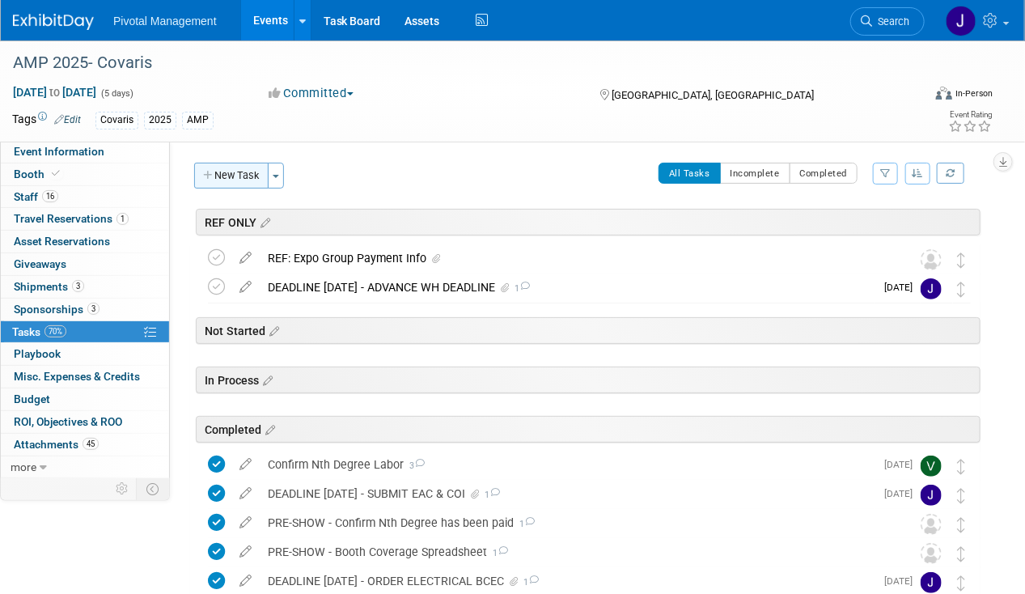
click at [219, 177] on button "New Task" at bounding box center [231, 176] width 74 height 26
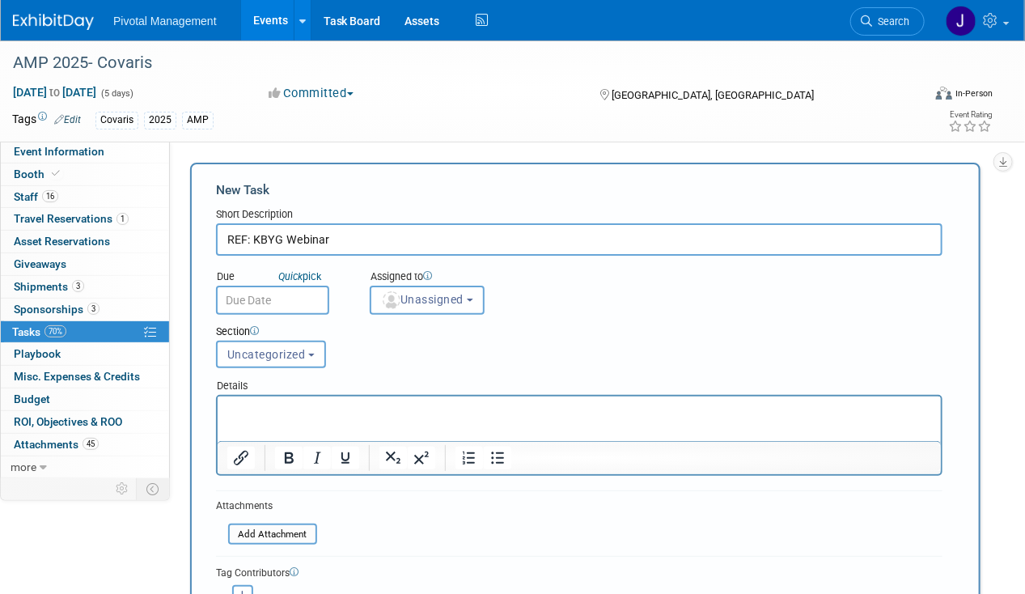
type input "REF: KBYG Webinar"
click at [249, 417] on p "Rich Text Area. Press ALT-0 for help." at bounding box center [579, 410] width 705 height 16
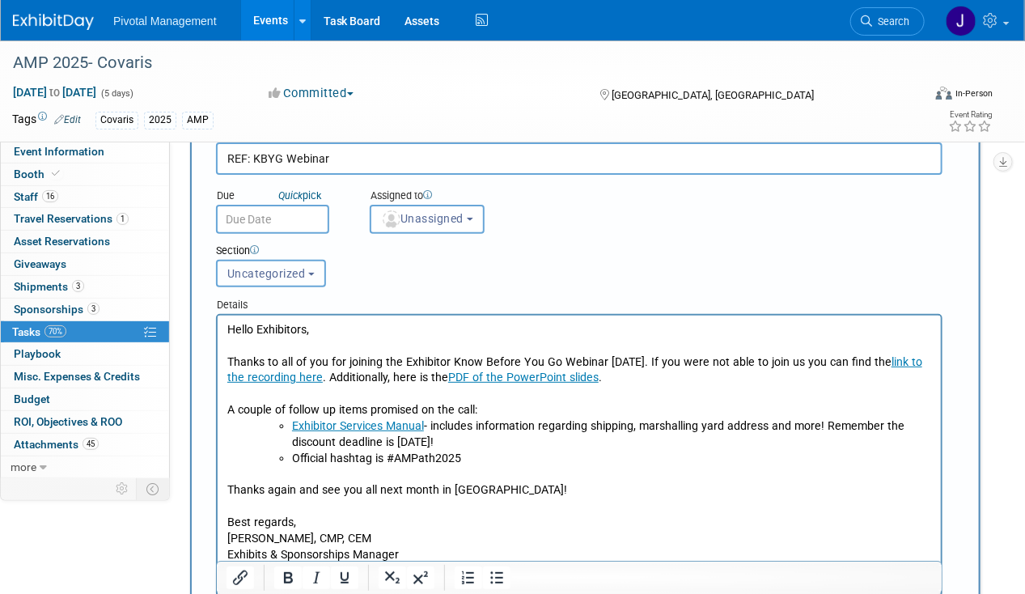
click at [257, 260] on button "Uncategorized" at bounding box center [271, 274] width 110 height 28
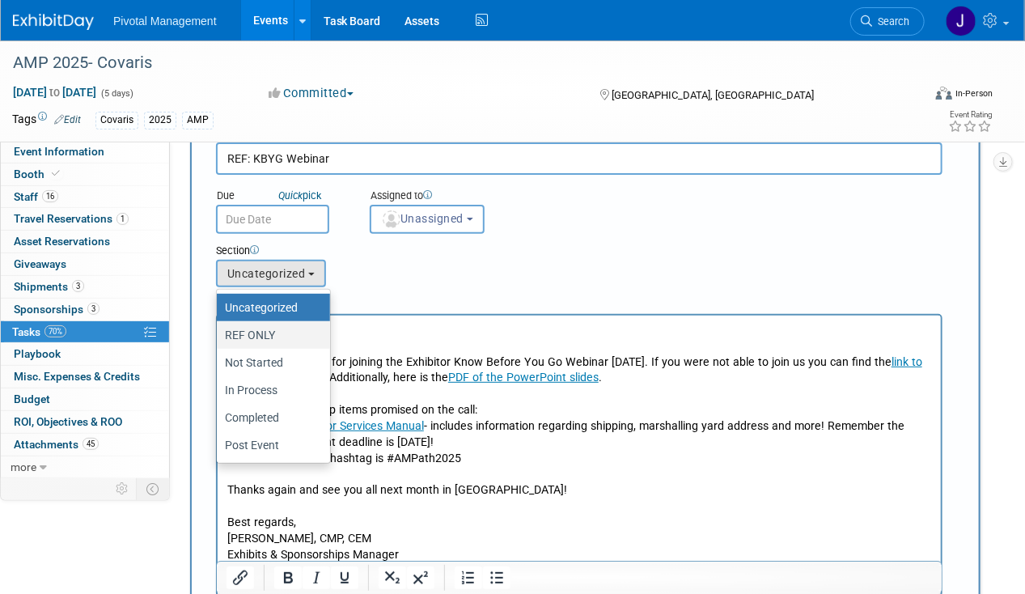
click at [263, 325] on label "REF ONLY" at bounding box center [269, 335] width 89 height 21
click at [219, 330] on input "REF ONLY" at bounding box center [214, 335] width 11 height 11
select select "11272875"
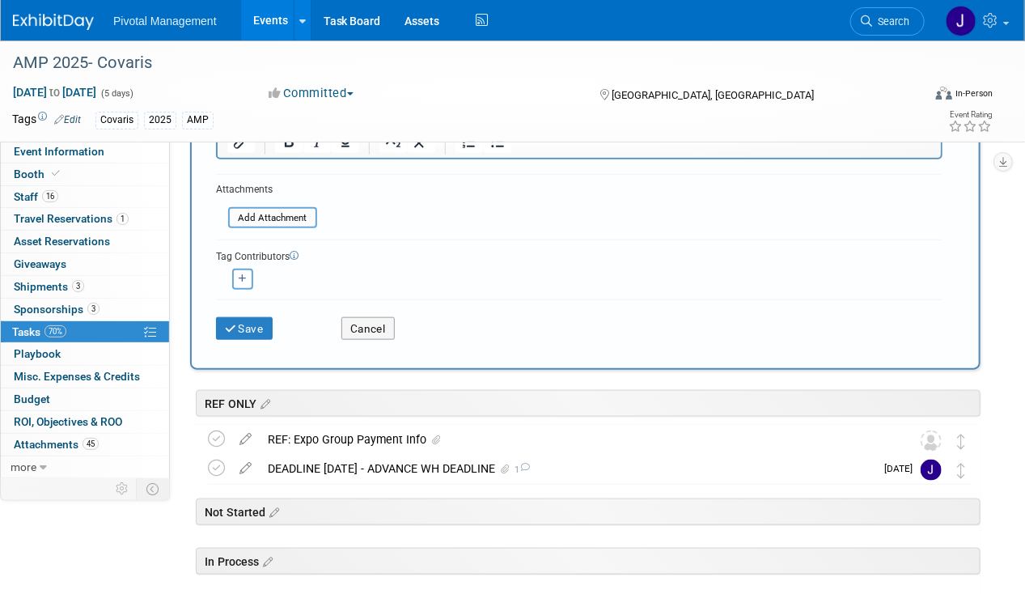
scroll to position [486, 0]
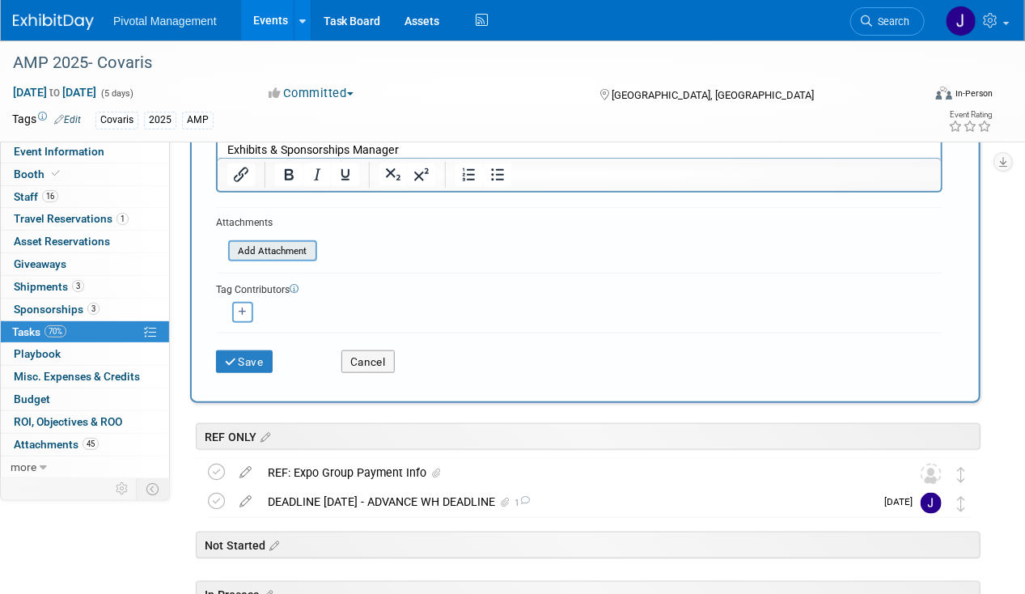
click at [286, 252] on input "file" at bounding box center [219, 251] width 193 height 19
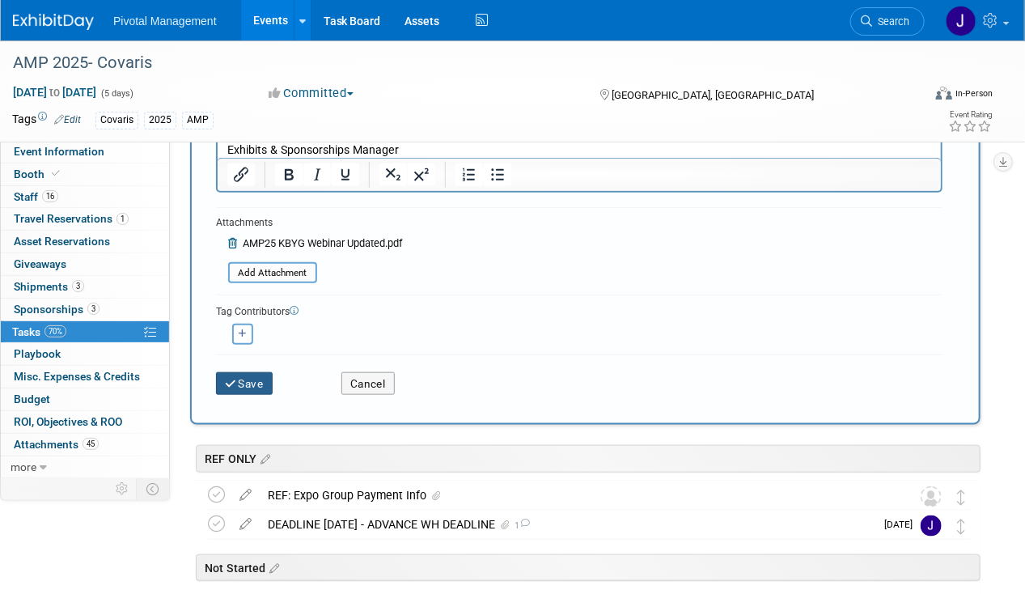
click at [254, 379] on button "Save" at bounding box center [244, 383] width 57 height 23
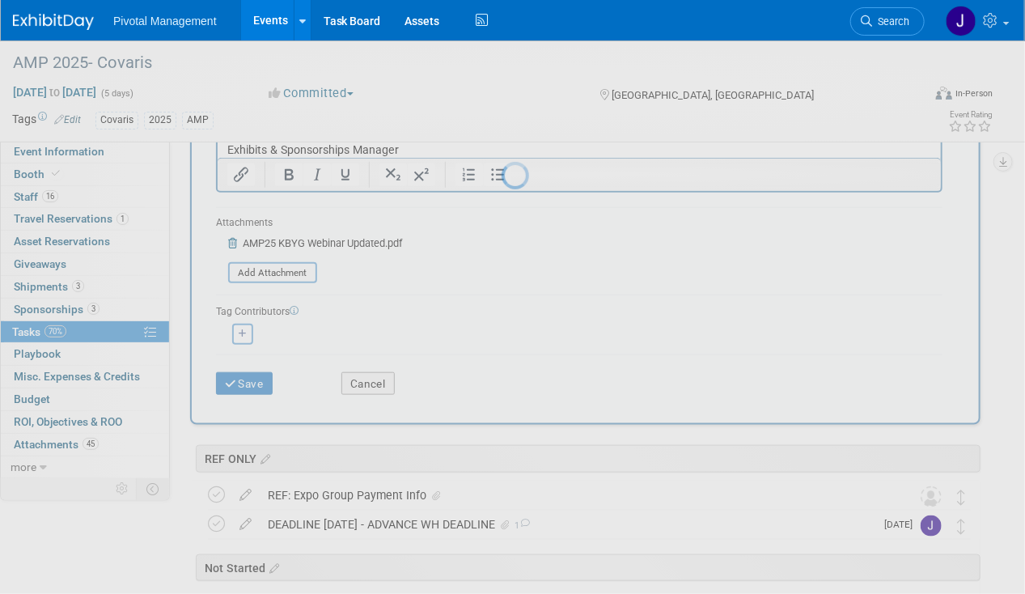
scroll to position [0, 0]
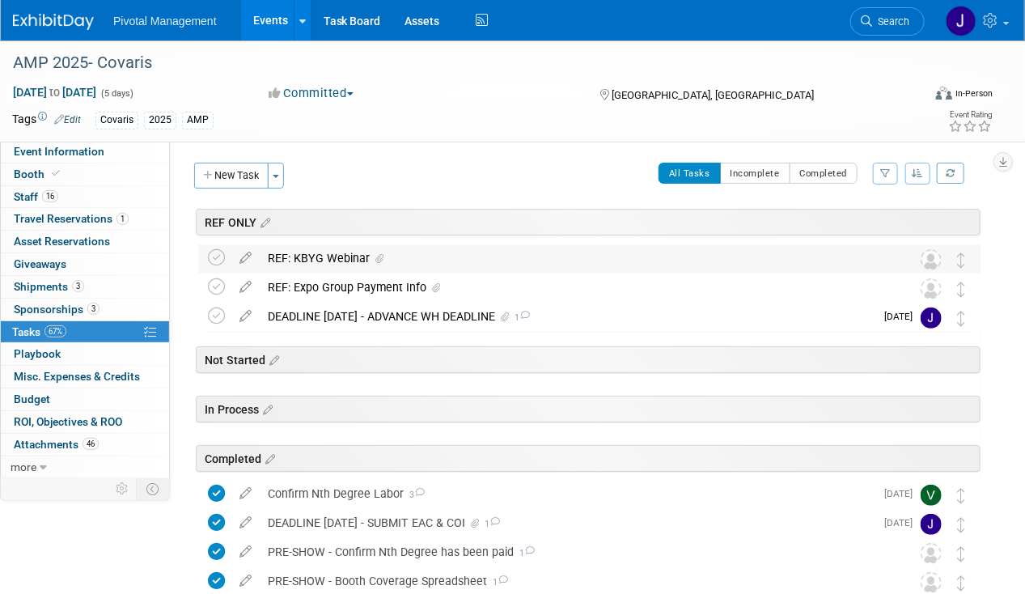
click at [286, 253] on div "REF: KBYG Webinar" at bounding box center [574, 258] width 629 height 28
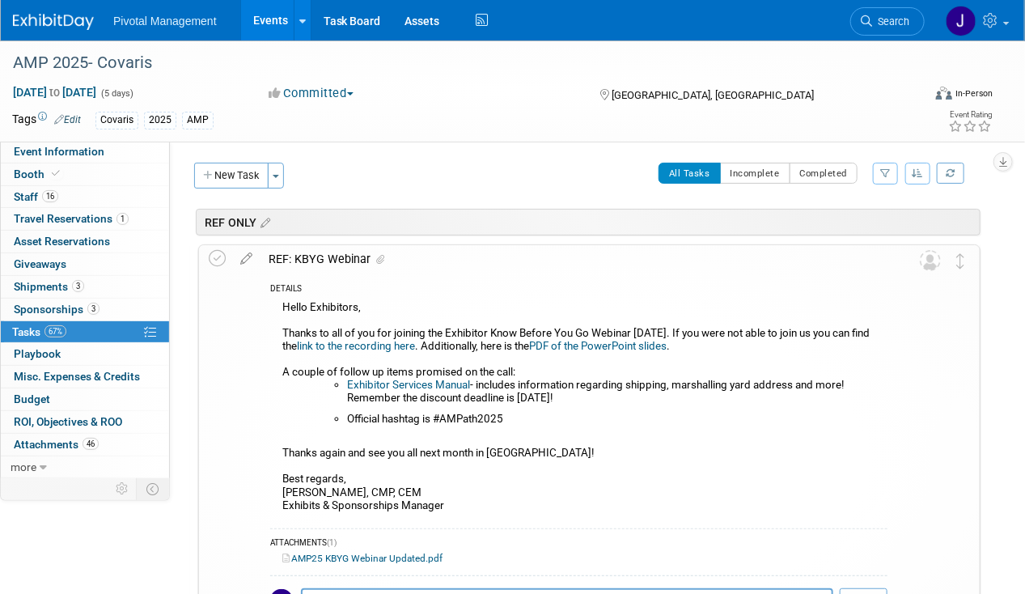
click at [287, 253] on div "REF: KBYG Webinar" at bounding box center [574, 259] width 627 height 28
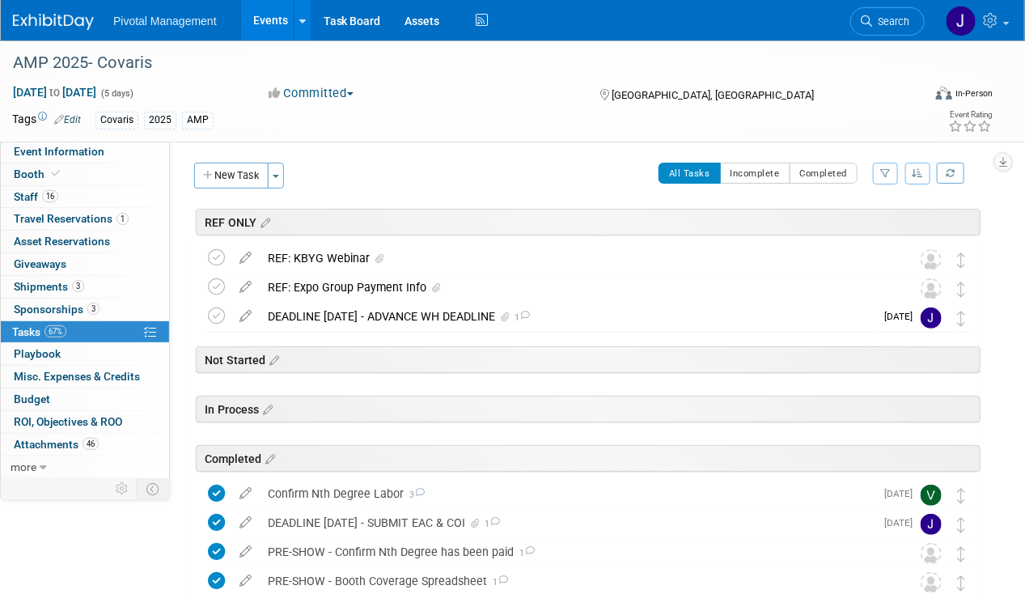
click at [56, 133] on div "Tags Edit Covaris 2025 AMP Event Rating" at bounding box center [502, 122] width 1005 height 28
click at [55, 151] on span "Event Information" at bounding box center [59, 151] width 91 height 13
